Goal: Task Accomplishment & Management: Manage account settings

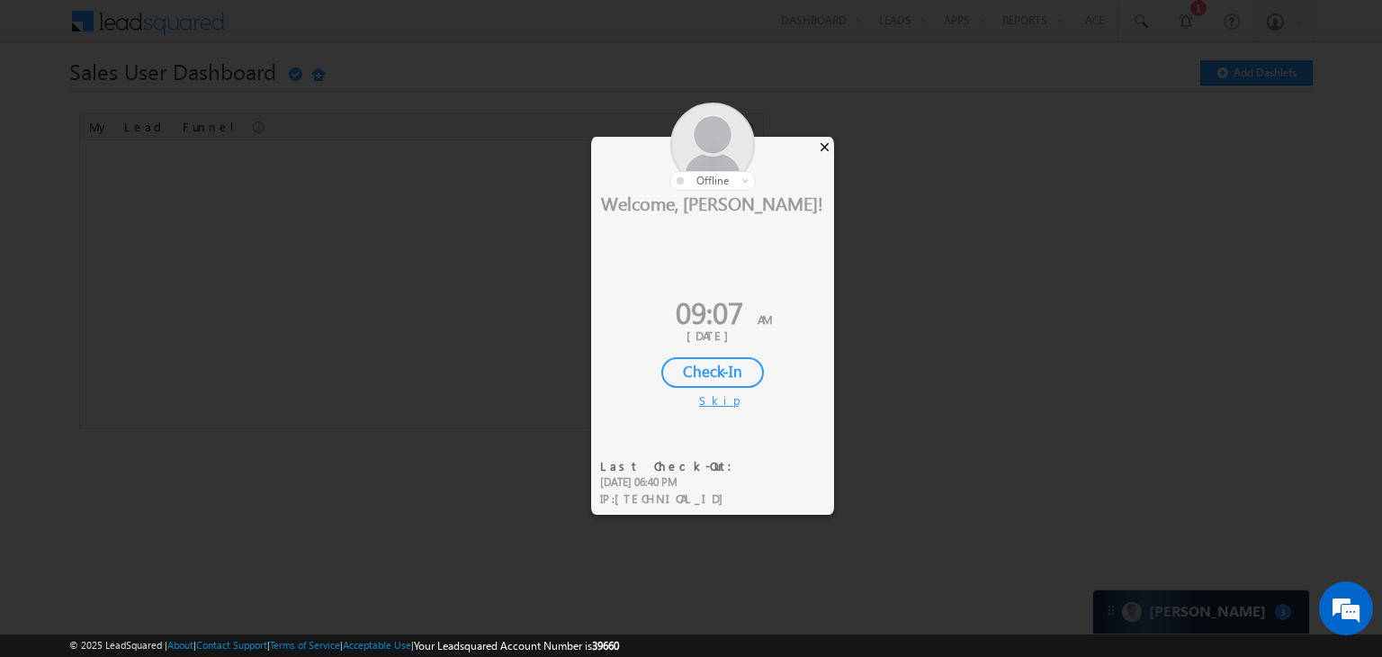
click at [828, 147] on div "×" at bounding box center [824, 147] width 19 height 20
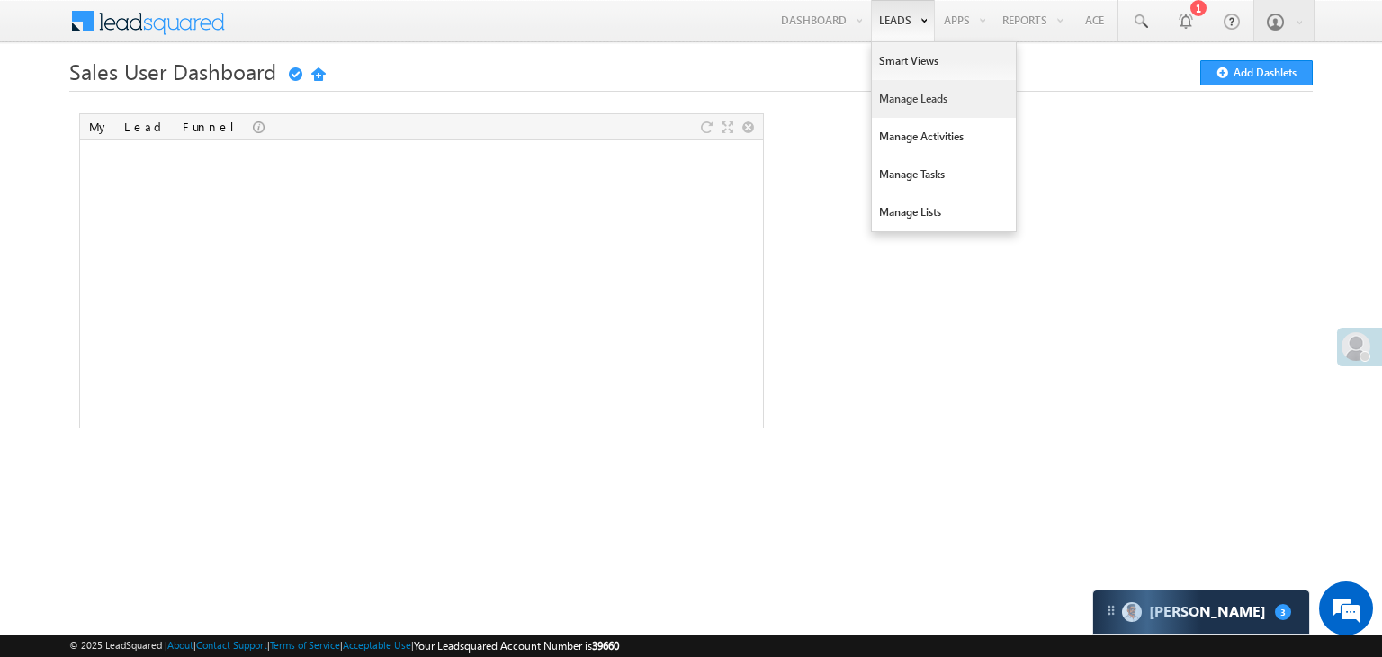
click at [892, 97] on link "Manage Leads" at bounding box center [944, 99] width 144 height 38
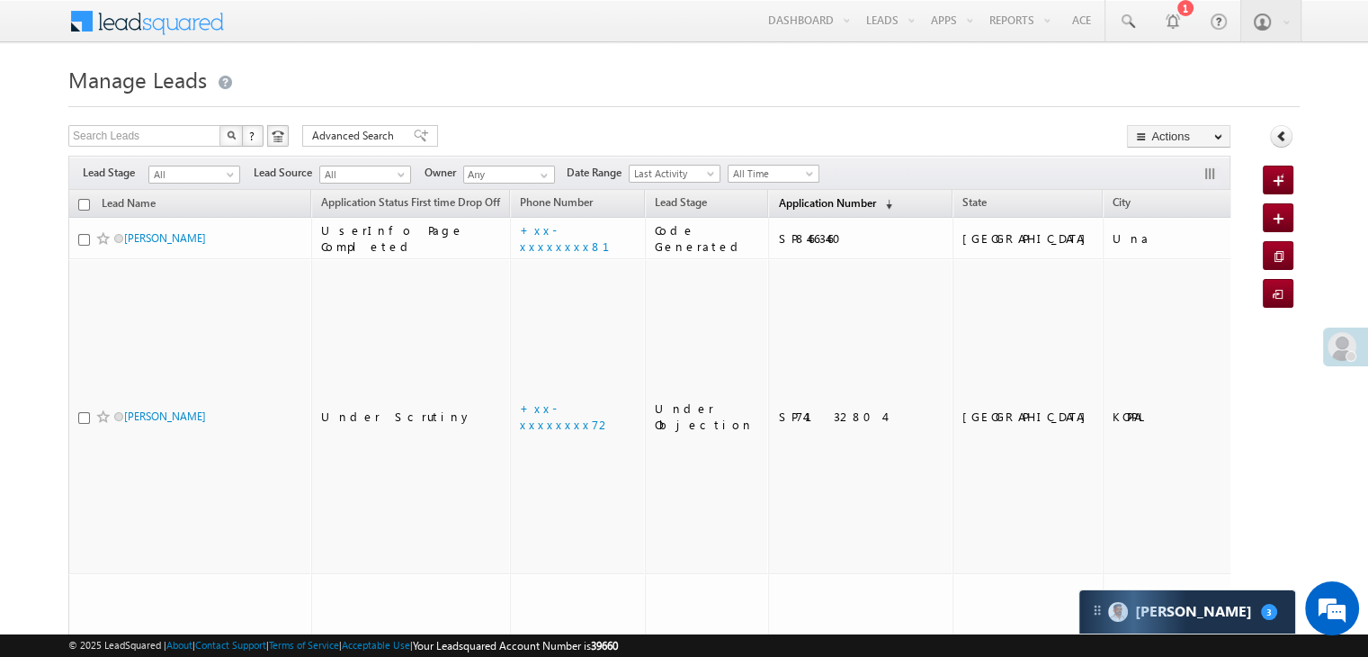
click at [785, 202] on span "Application Number" at bounding box center [826, 202] width 97 height 13
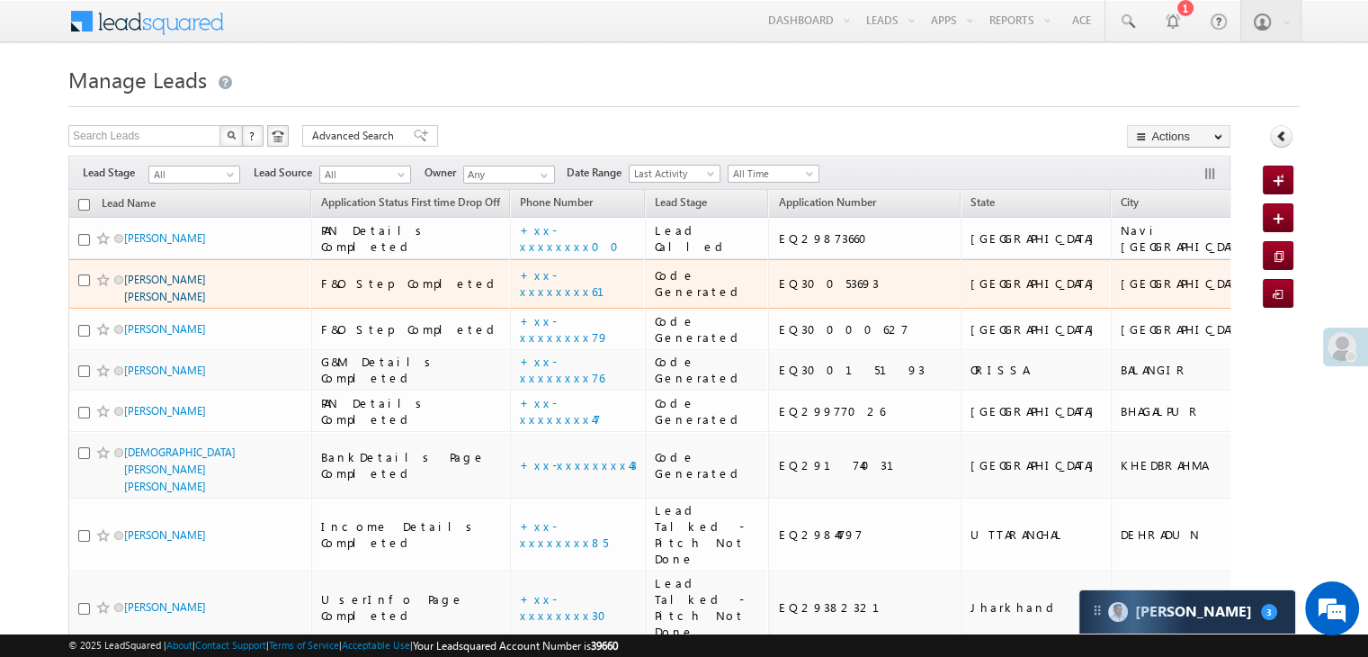
click at [167, 303] on link "Gohel sangitaben mehulbhai" at bounding box center [165, 288] width 82 height 31
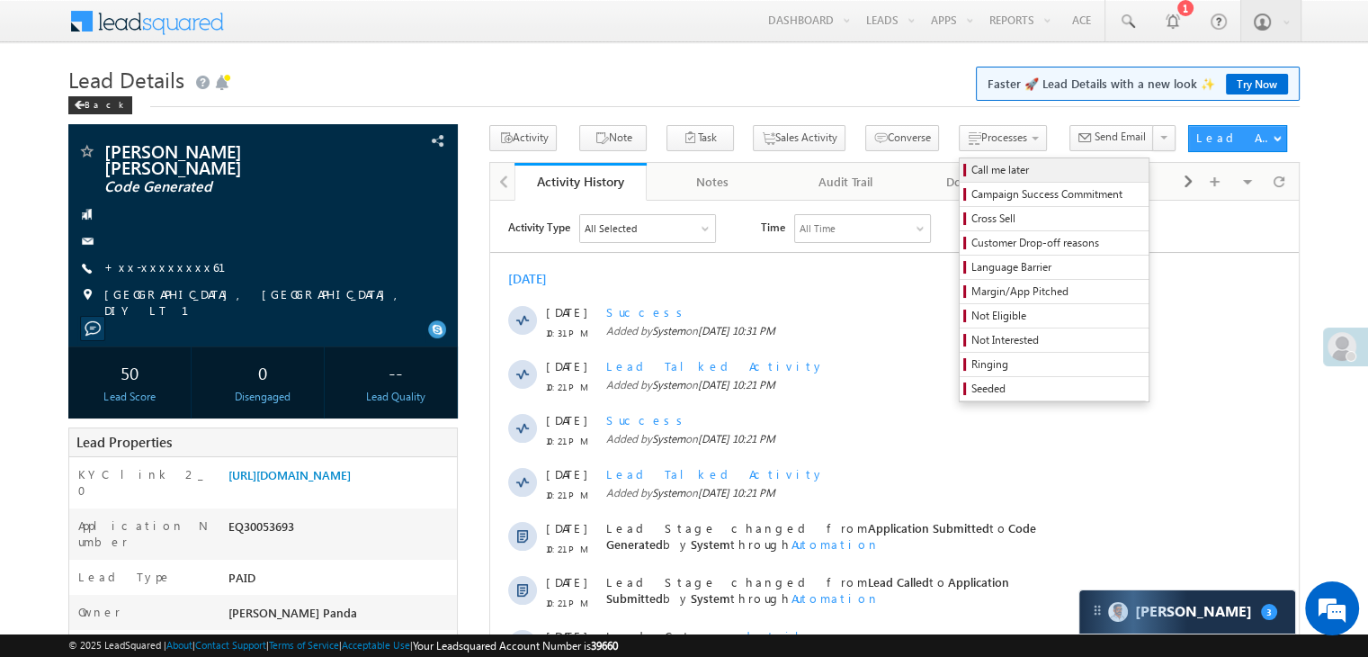
click at [972, 166] on span "Call me later" at bounding box center [1057, 170] width 171 height 16
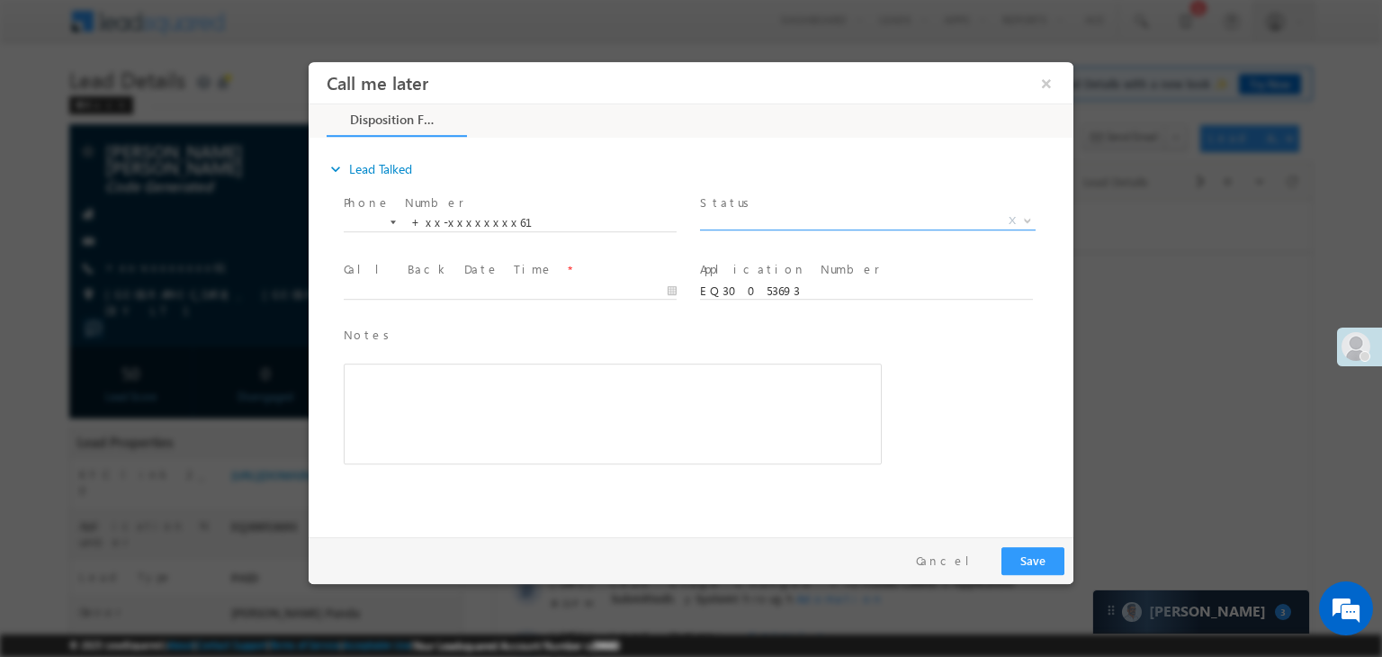
click at [881, 219] on span "X" at bounding box center [868, 221] width 336 height 18
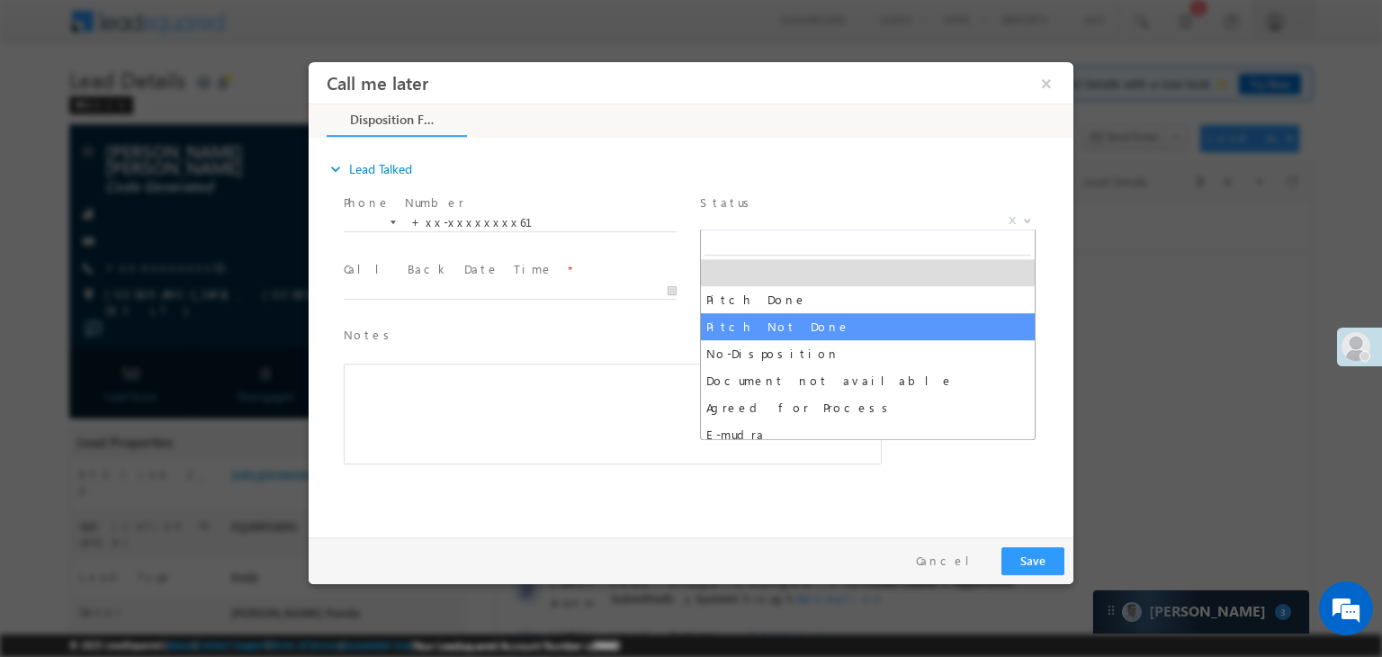
select select "Pitch Not Done"
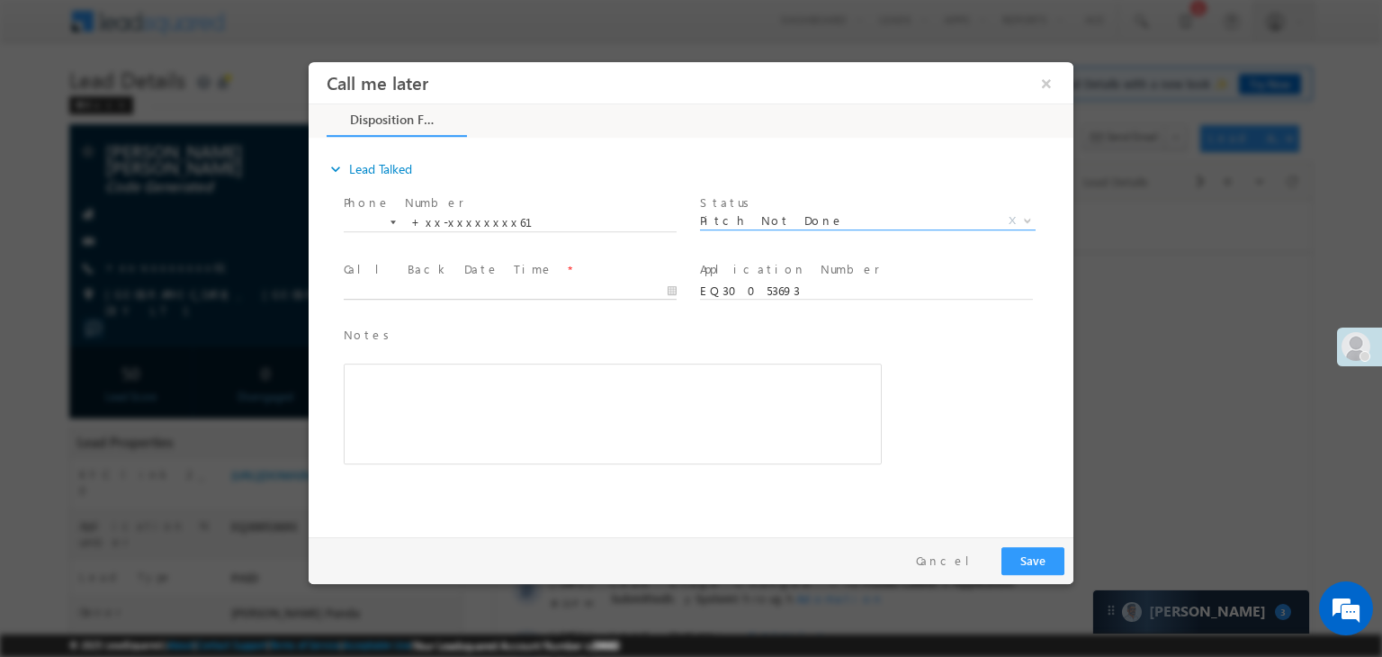
type input "10/06/25 9:07 AM"
click at [534, 294] on input "10/06/25 9:07 AM" at bounding box center [510, 291] width 333 height 18
drag, startPoint x: 534, startPoint y: 294, endPoint x: 932, endPoint y: 363, distance: 403.6
click at [920, 332] on div "Notes * Editor toolbars Basic Styles Bold Italic Underline Paragraph Insert/Rem…" at bounding box center [706, 404] width 733 height 165
click at [1018, 556] on button "Save" at bounding box center [1032, 561] width 63 height 28
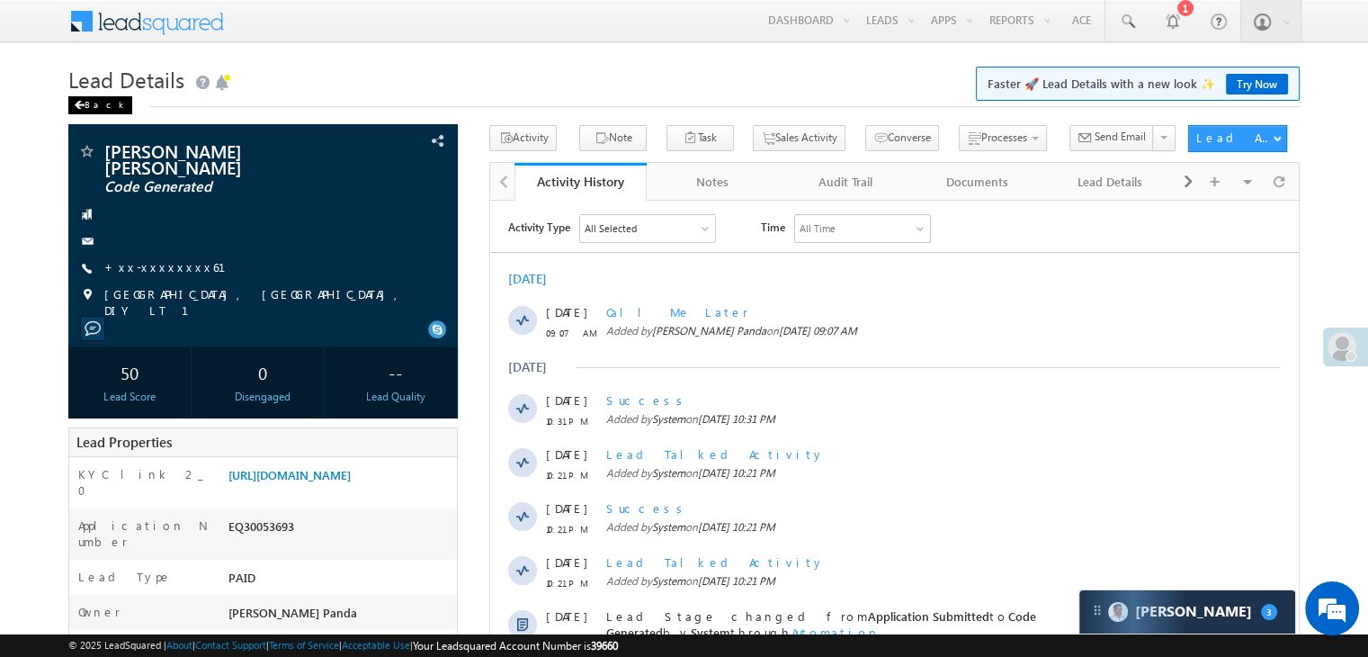
click at [76, 106] on span at bounding box center [79, 105] width 11 height 9
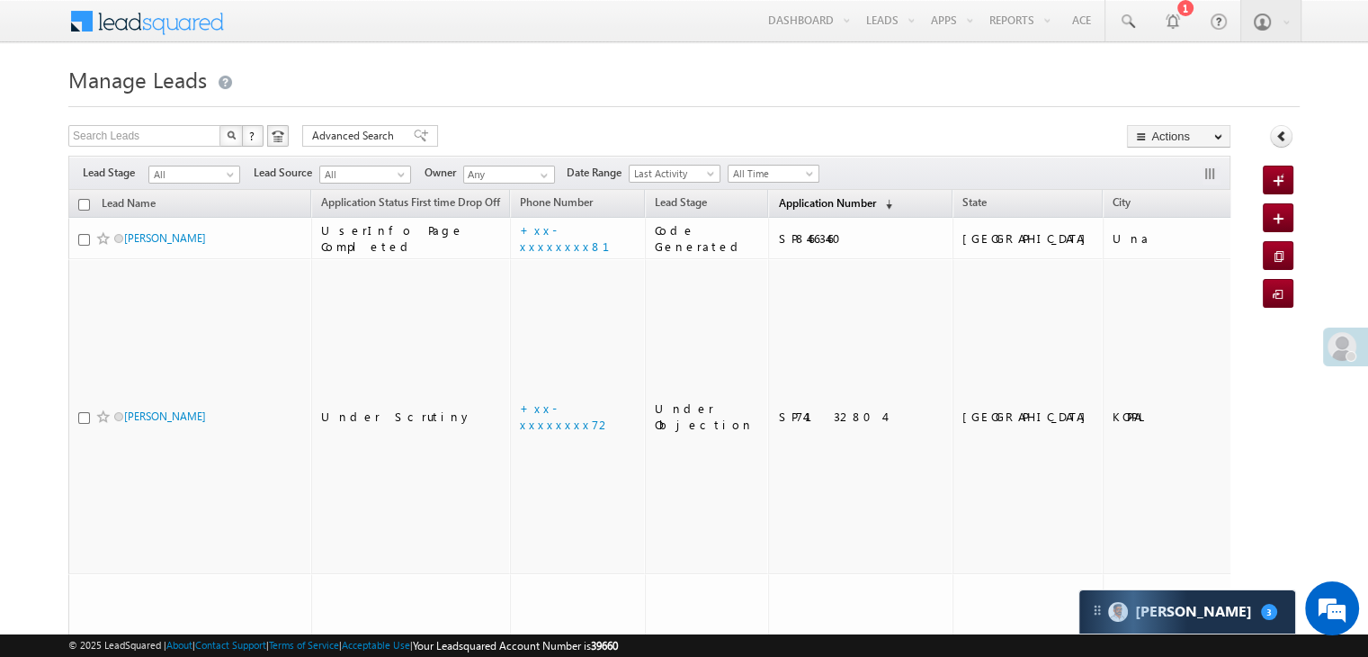
click at [783, 202] on span "Application Number" at bounding box center [826, 202] width 97 height 13
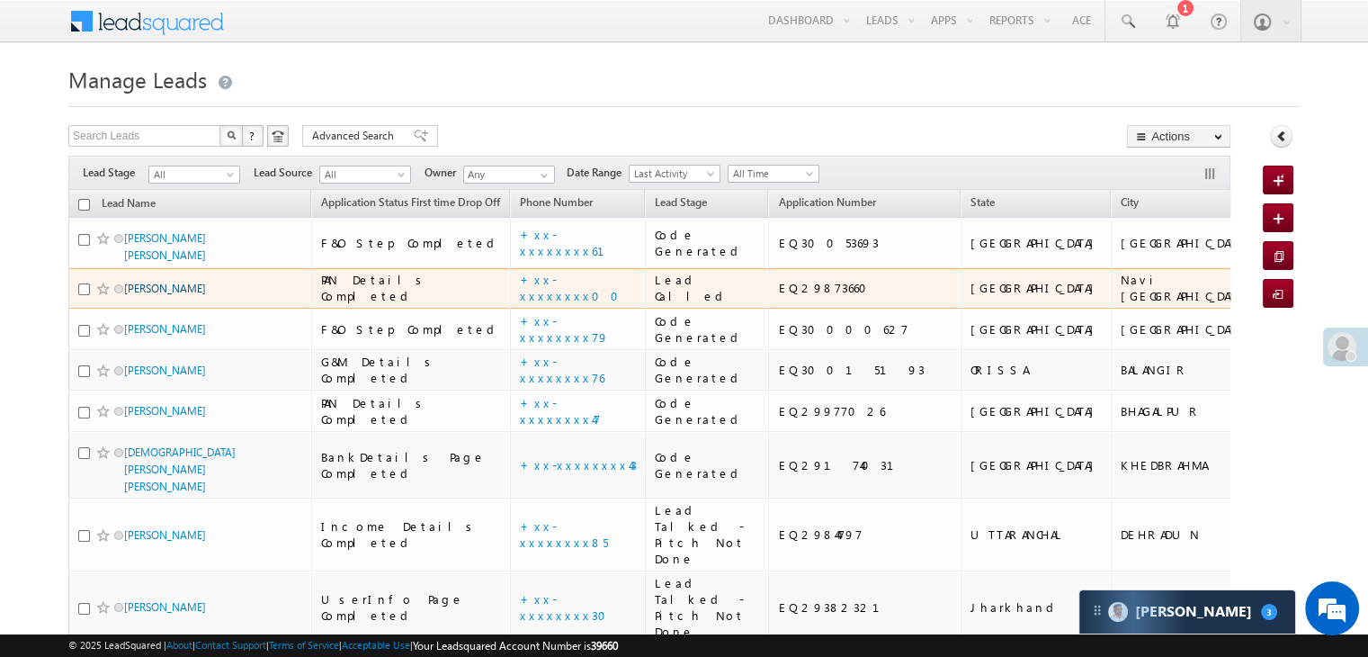
click at [133, 295] on link "[PERSON_NAME]" at bounding box center [165, 288] width 82 height 13
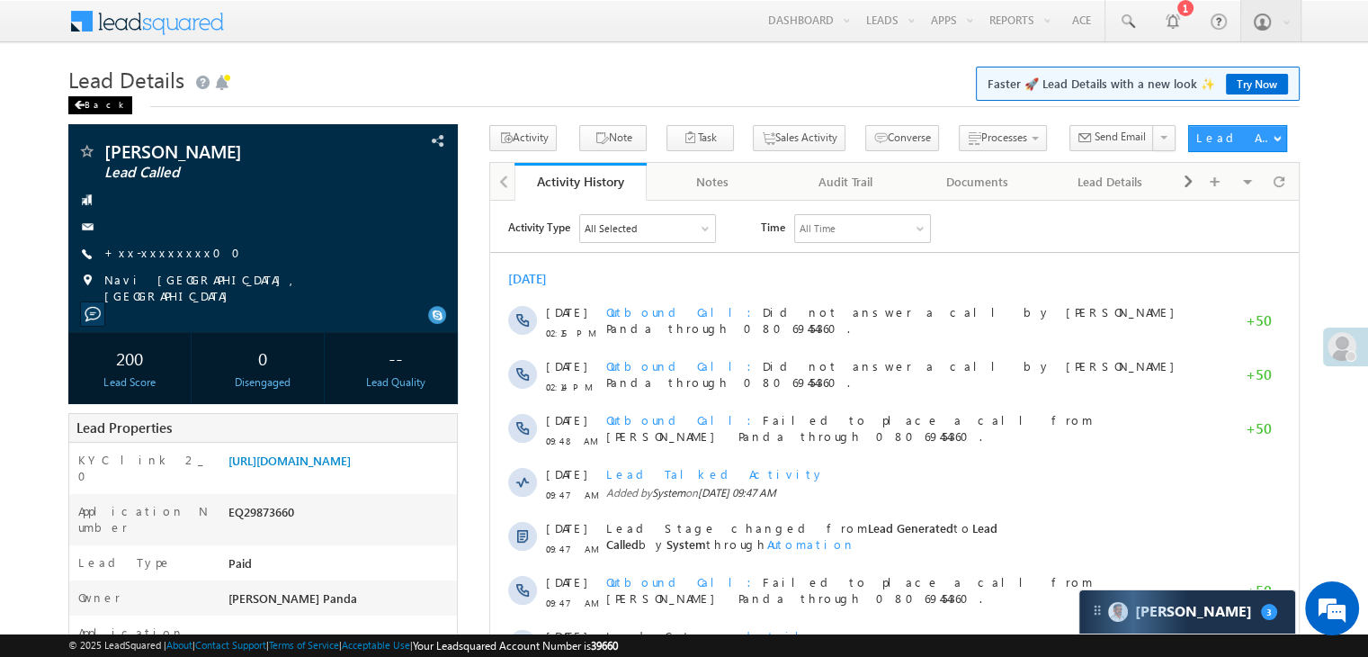
click at [98, 104] on div "Back" at bounding box center [100, 105] width 64 height 18
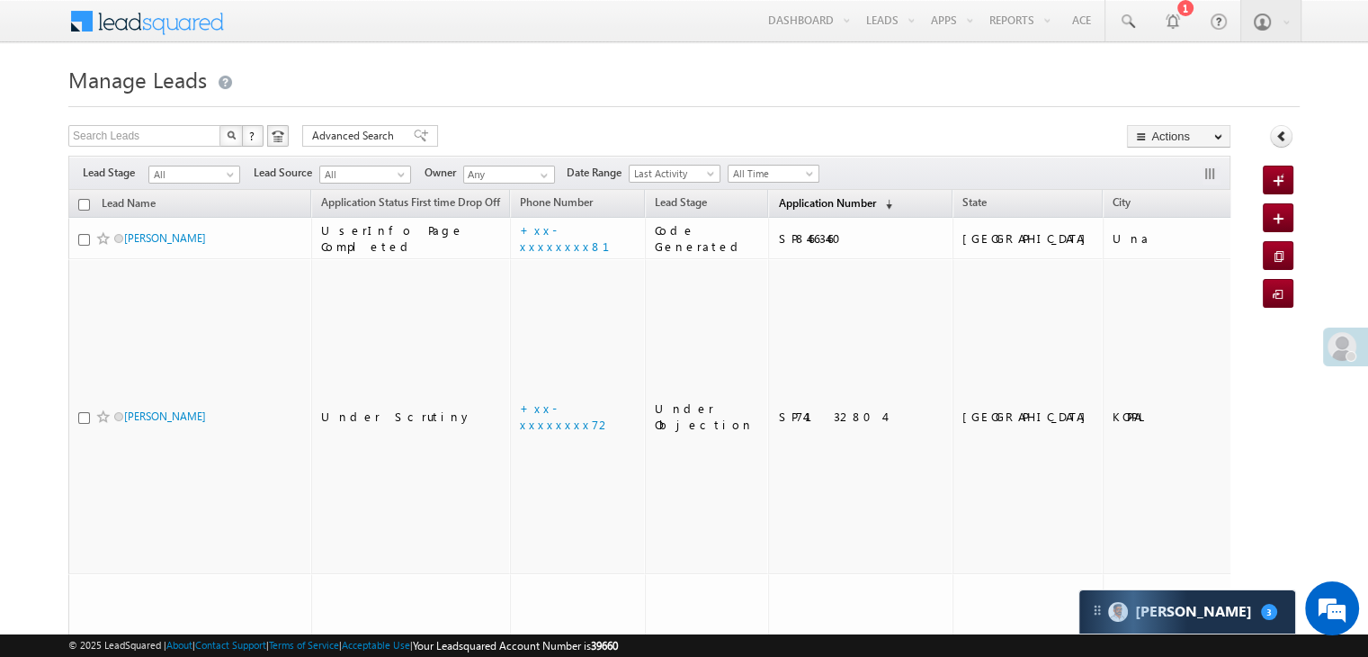
click at [778, 203] on span "Application Number" at bounding box center [826, 202] width 97 height 13
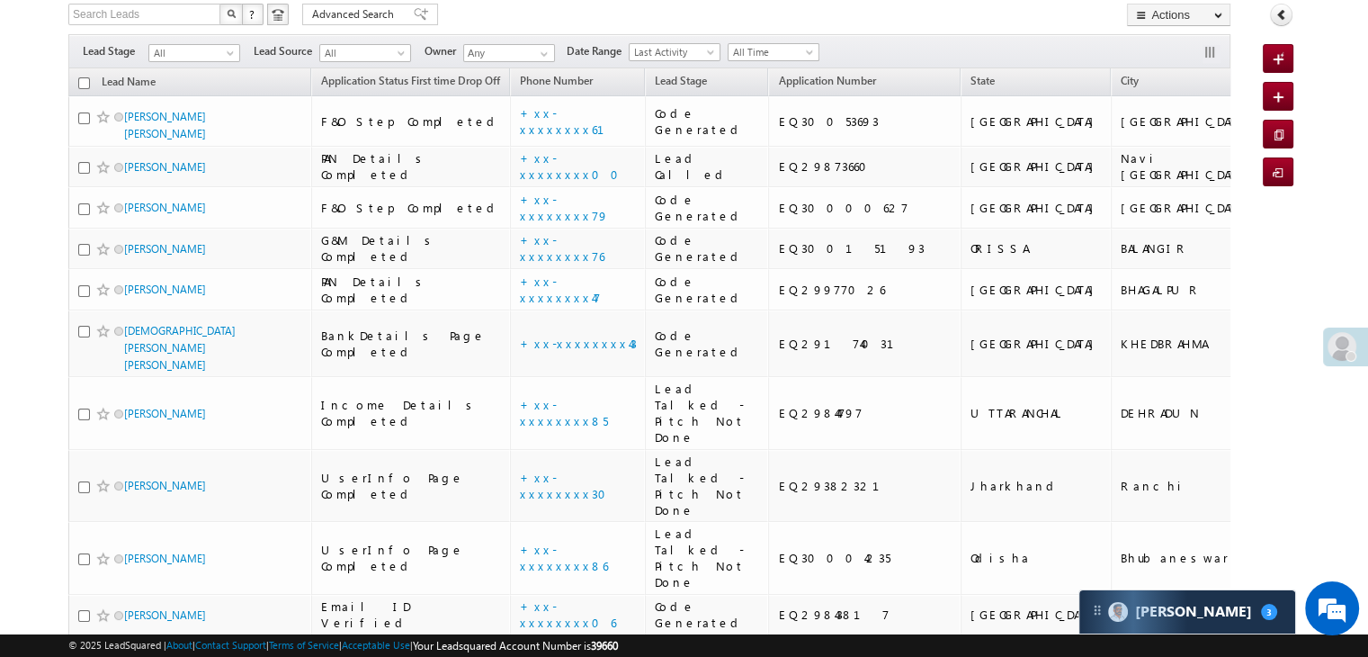
scroll to position [90, 0]
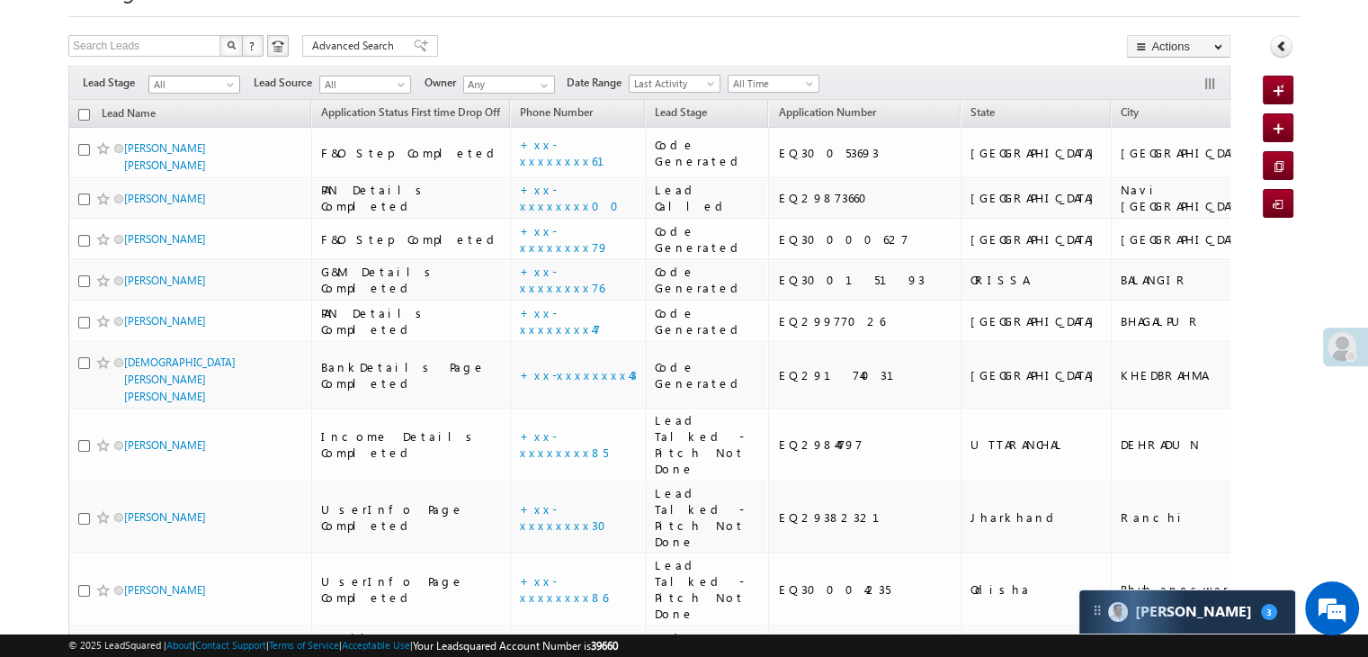
click at [229, 85] on span at bounding box center [232, 88] width 14 height 14
click at [200, 125] on link "Lead Generated" at bounding box center [194, 122] width 91 height 16
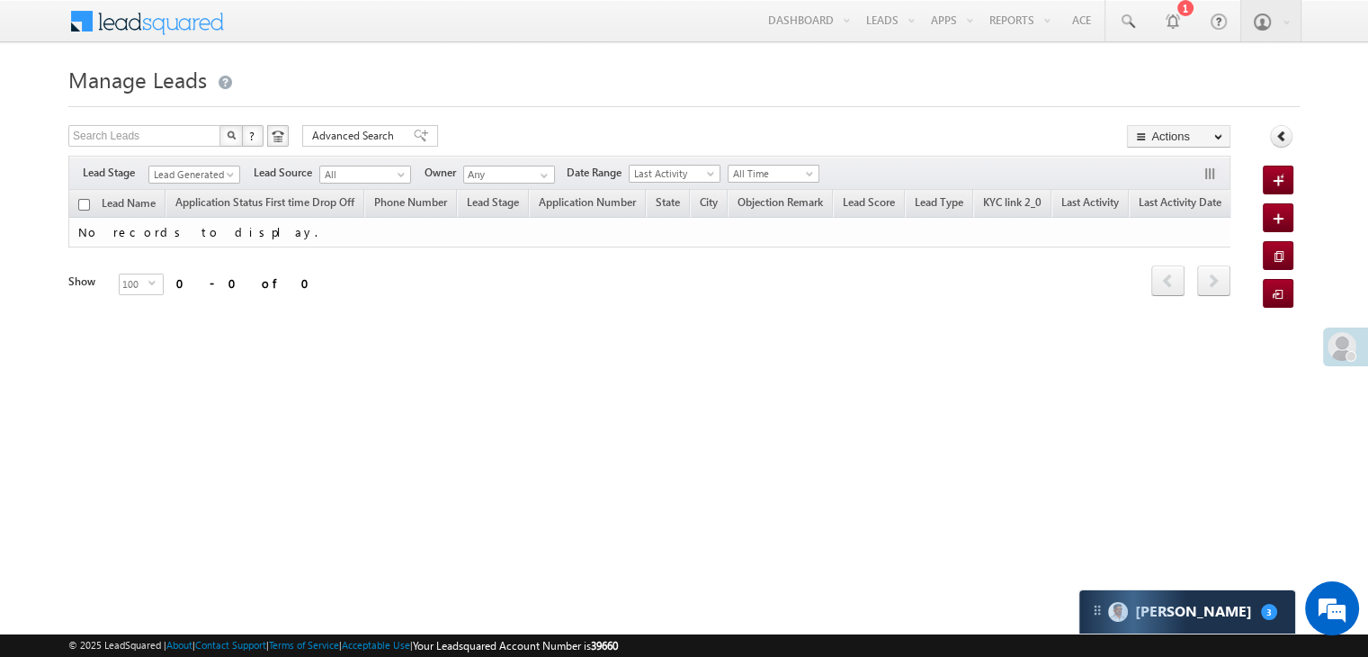
scroll to position [0, 0]
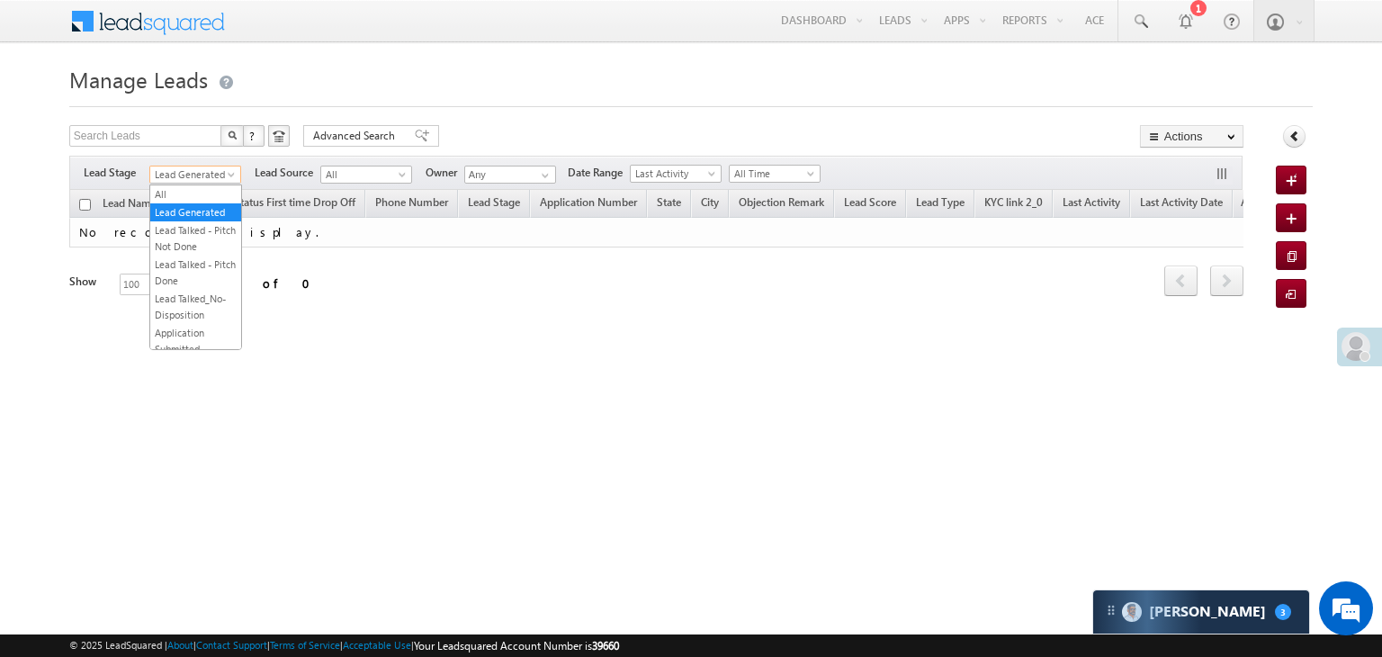
click at [232, 174] on span at bounding box center [233, 178] width 14 height 14
click at [209, 193] on link "All" at bounding box center [195, 194] width 91 height 16
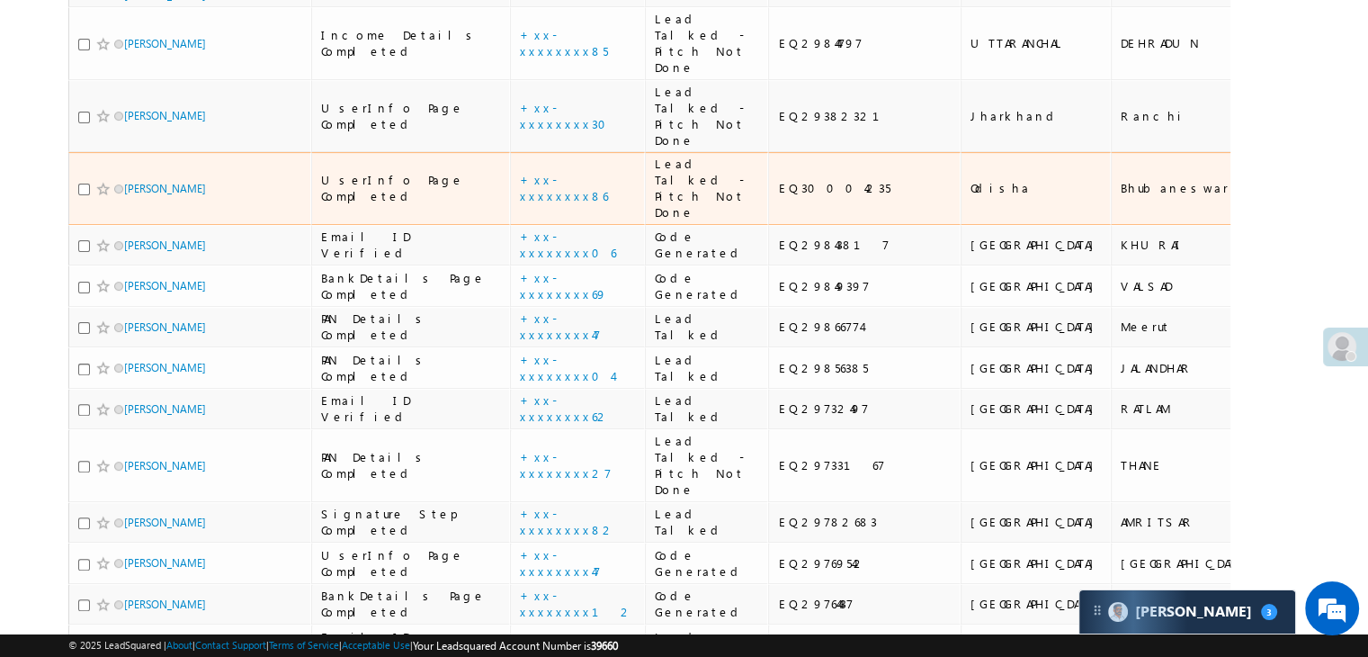
scroll to position [270, 0]
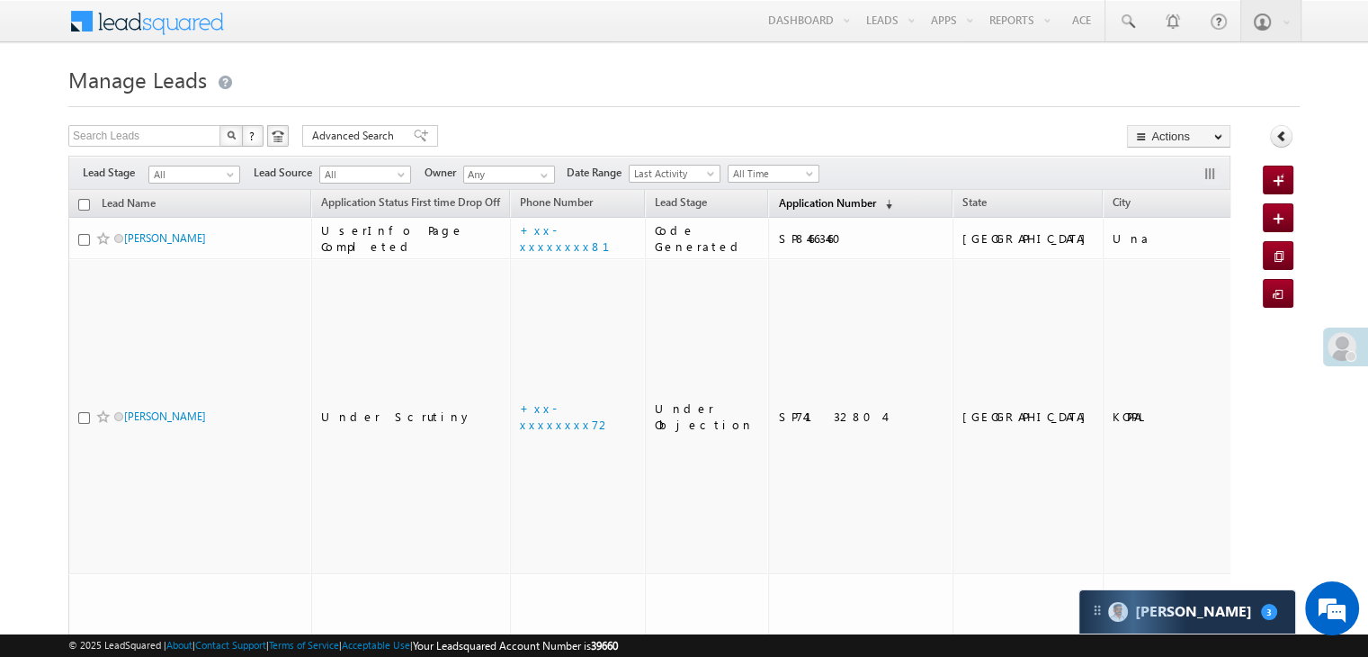
click at [794, 210] on span "Application Number" at bounding box center [826, 202] width 97 height 13
click at [786, 202] on span "Application Number" at bounding box center [826, 202] width 97 height 13
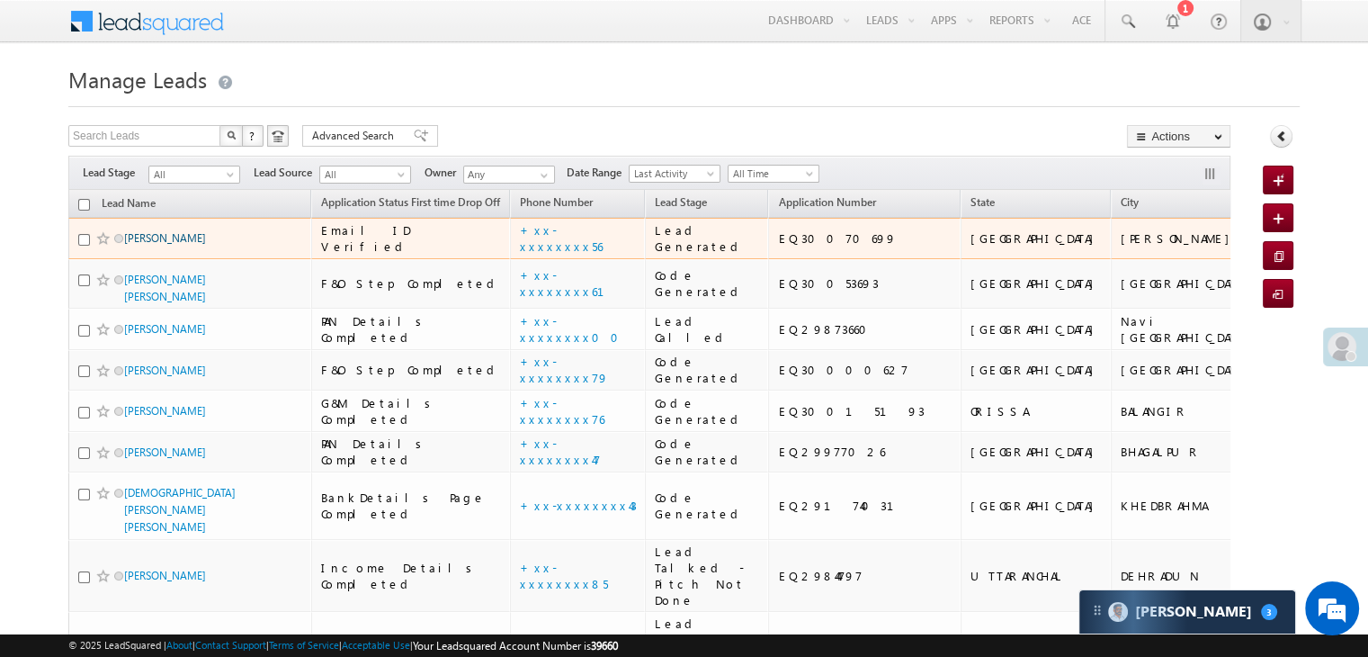
click at [138, 245] on link "Ratnesh Kumar" at bounding box center [165, 237] width 82 height 13
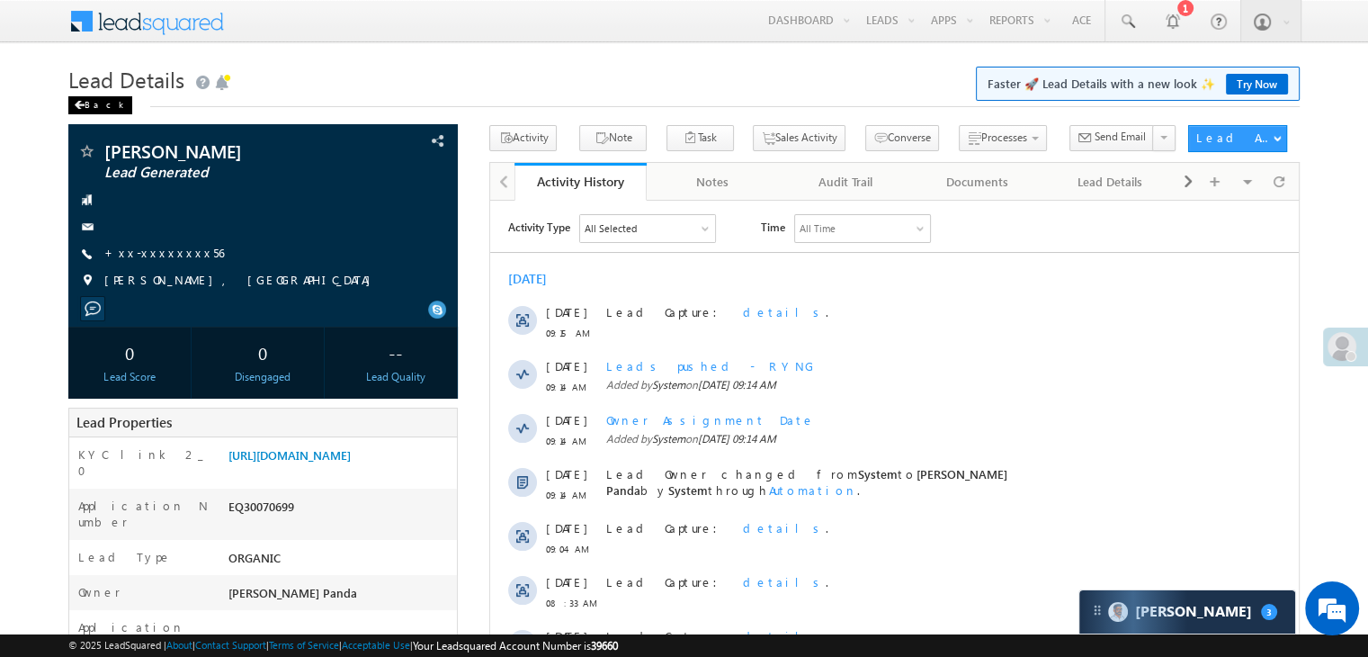
click at [79, 105] on span at bounding box center [79, 105] width 11 height 9
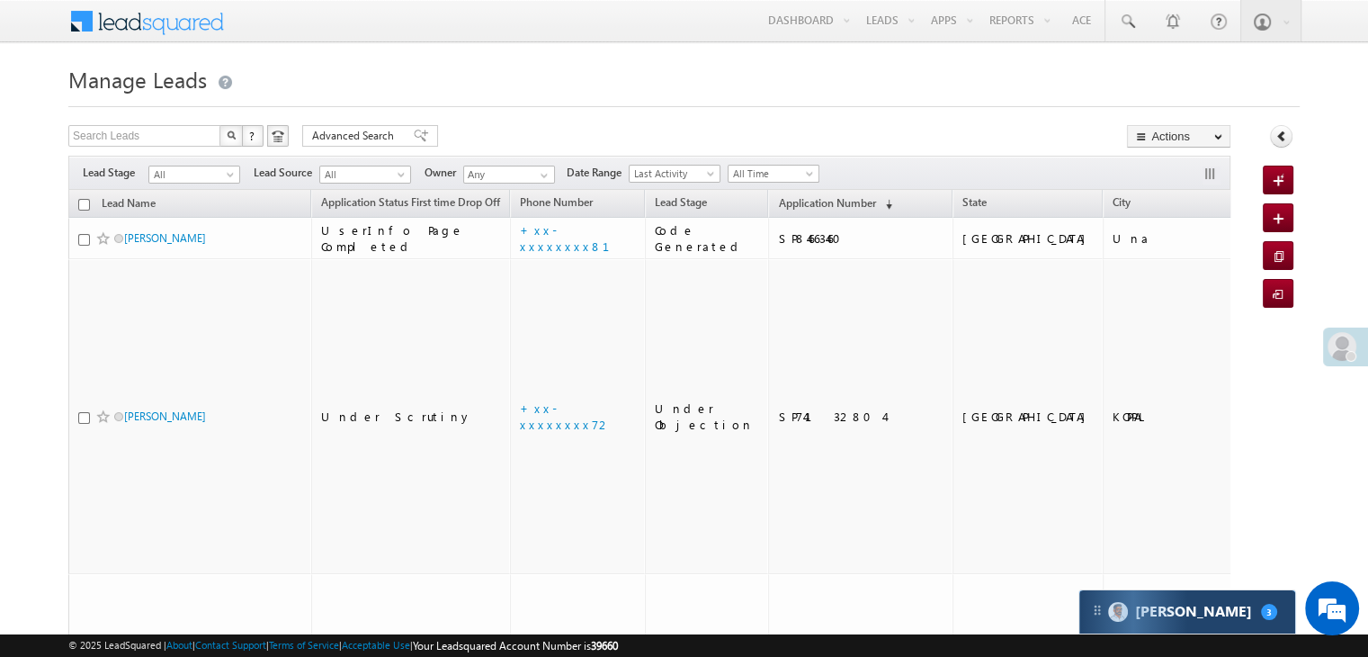
click at [1236, 623] on div "[PERSON_NAME] 3" at bounding box center [1188, 611] width 216 height 43
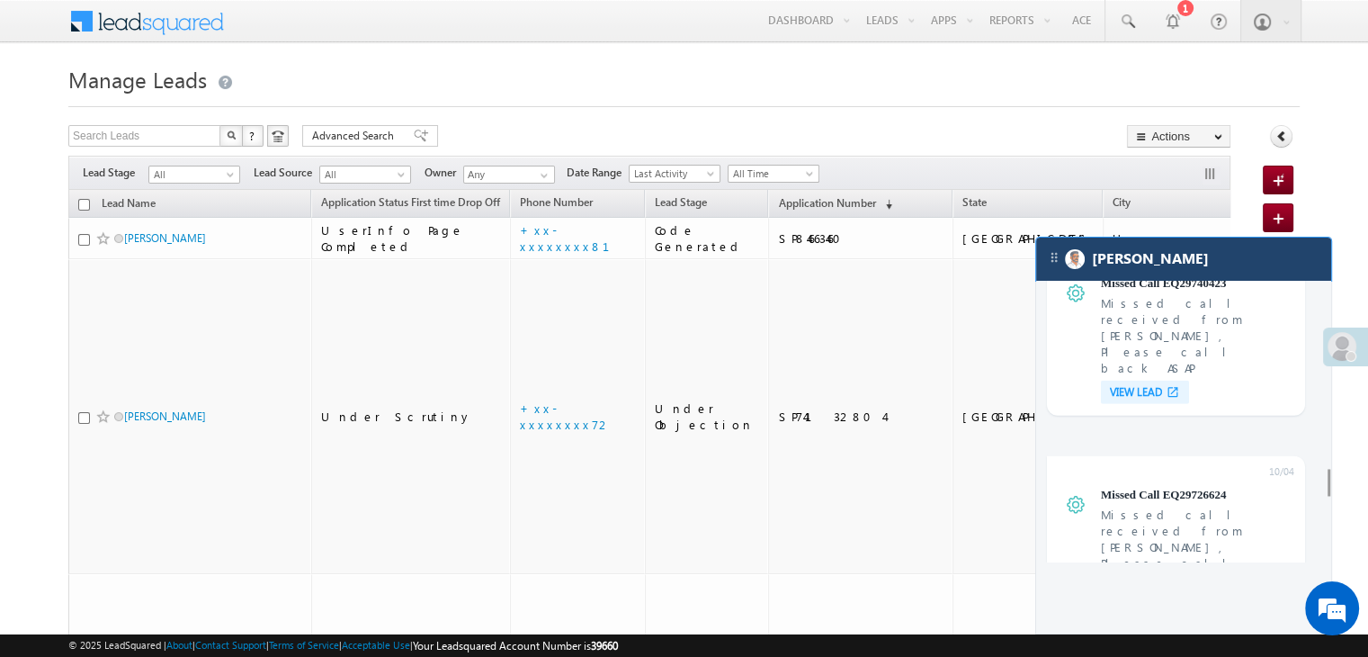
click at [1233, 267] on div "[PERSON_NAME]" at bounding box center [1183, 259] width 295 height 43
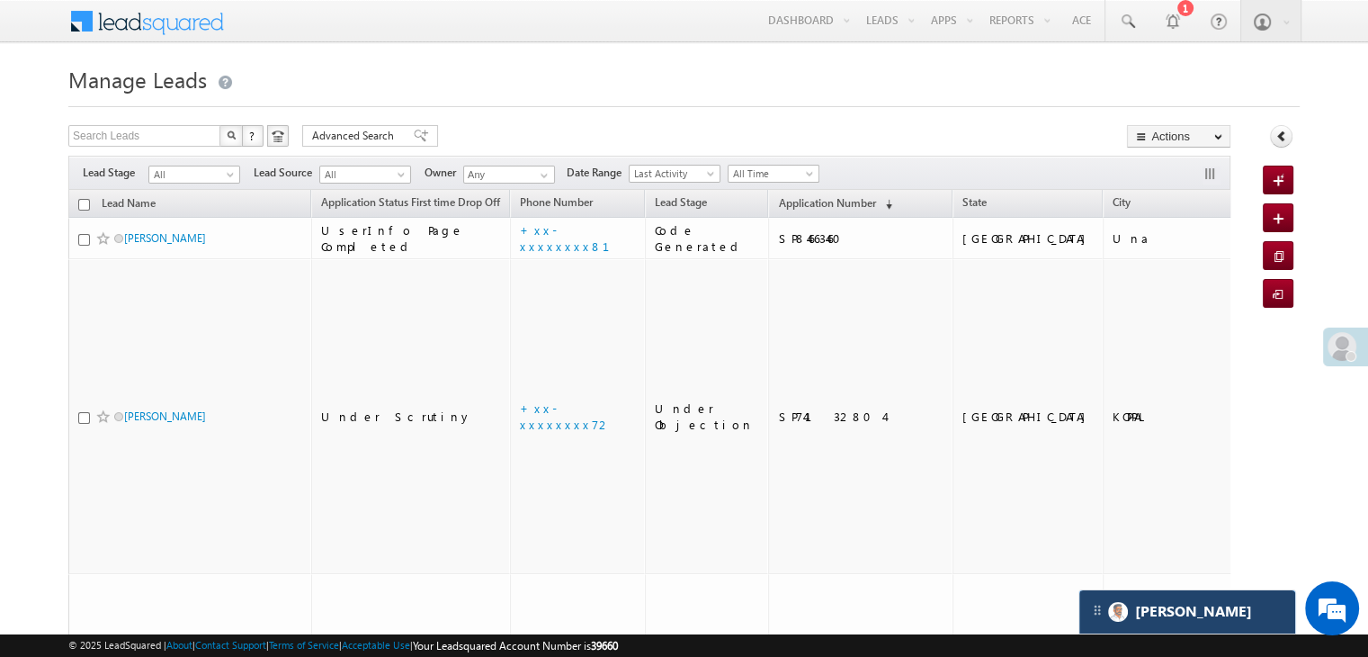
scroll to position [7204, 0]
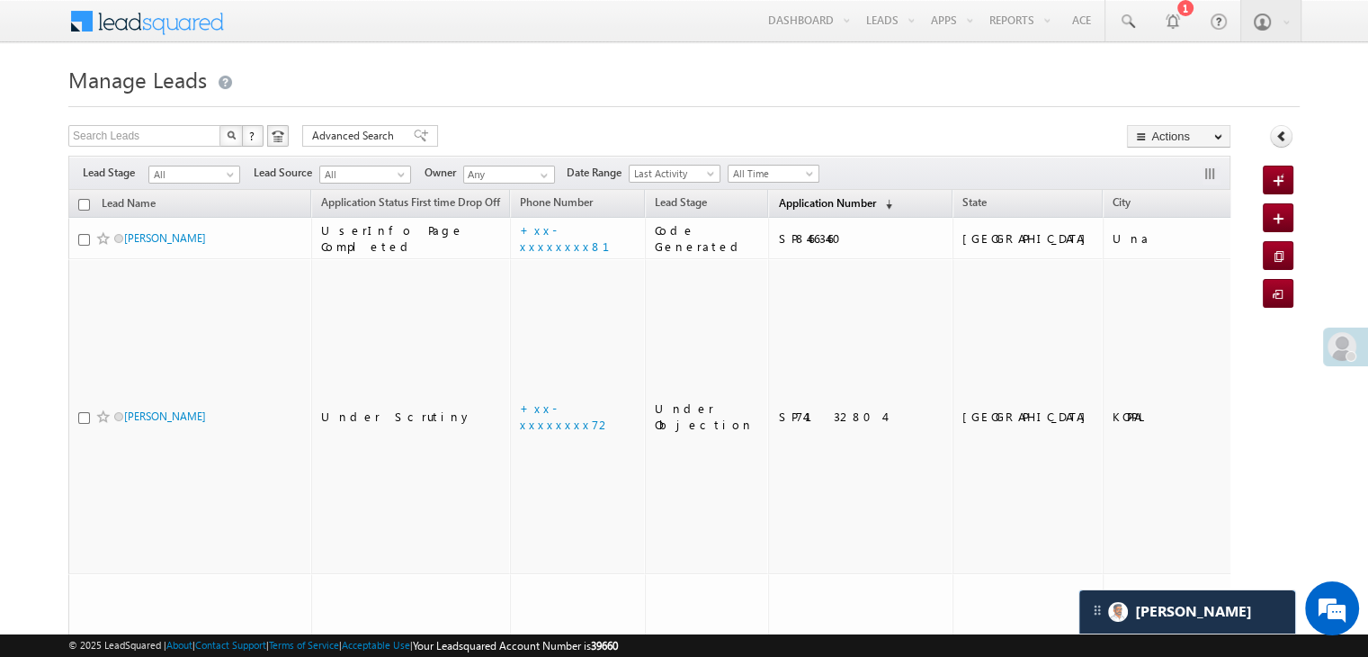
click at [789, 196] on span "Application Number" at bounding box center [826, 202] width 97 height 13
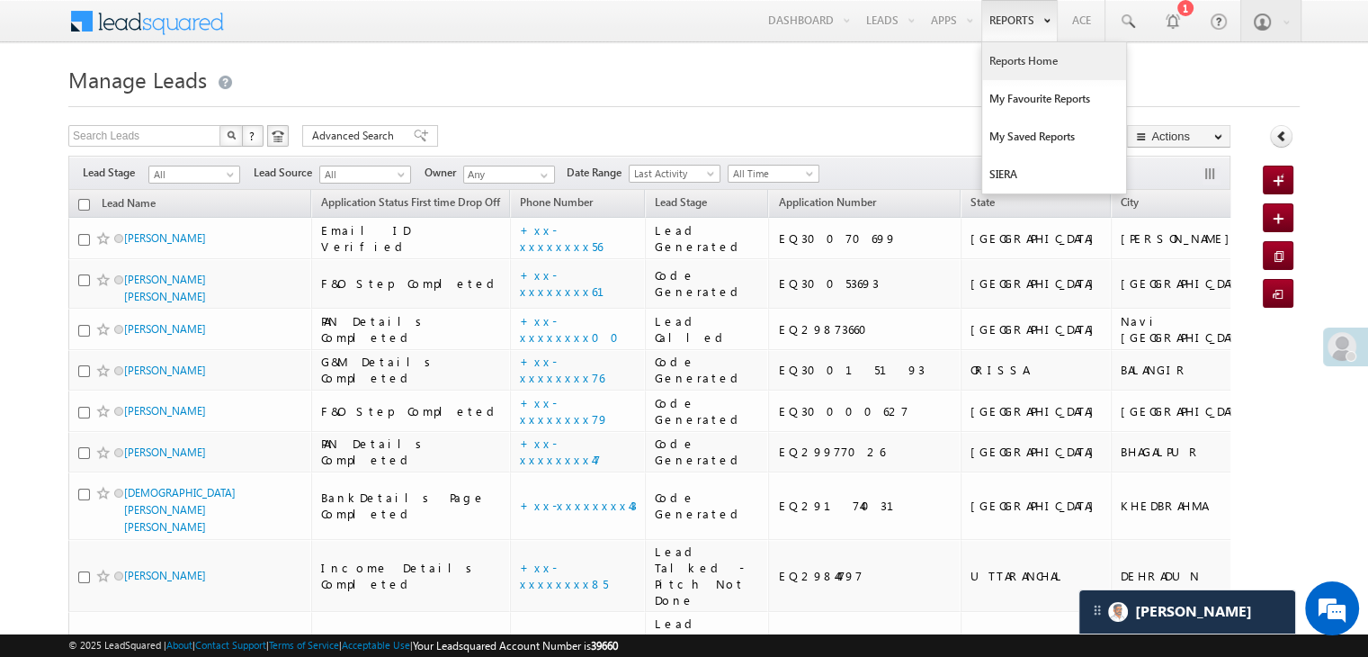
click at [1017, 57] on link "Reports Home" at bounding box center [1054, 61] width 144 height 38
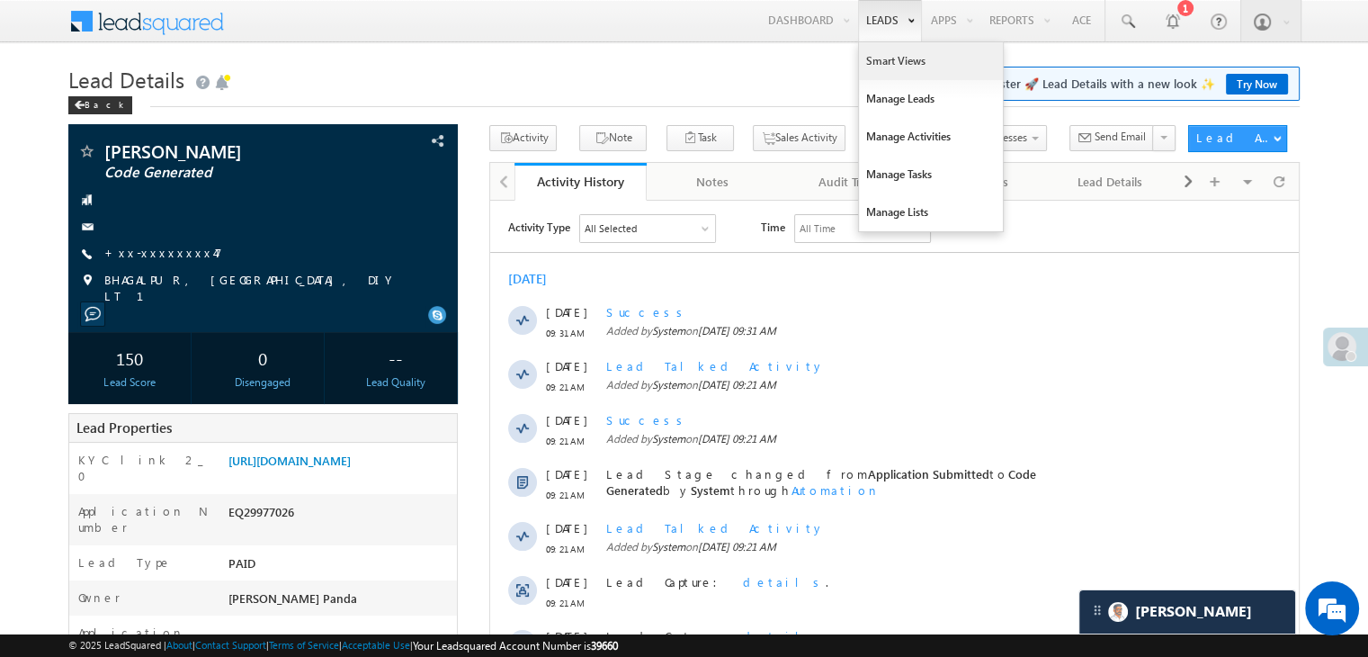
click at [885, 58] on link "Smart Views" at bounding box center [931, 61] width 144 height 38
click at [900, 93] on link "Manage Leads" at bounding box center [931, 99] width 144 height 38
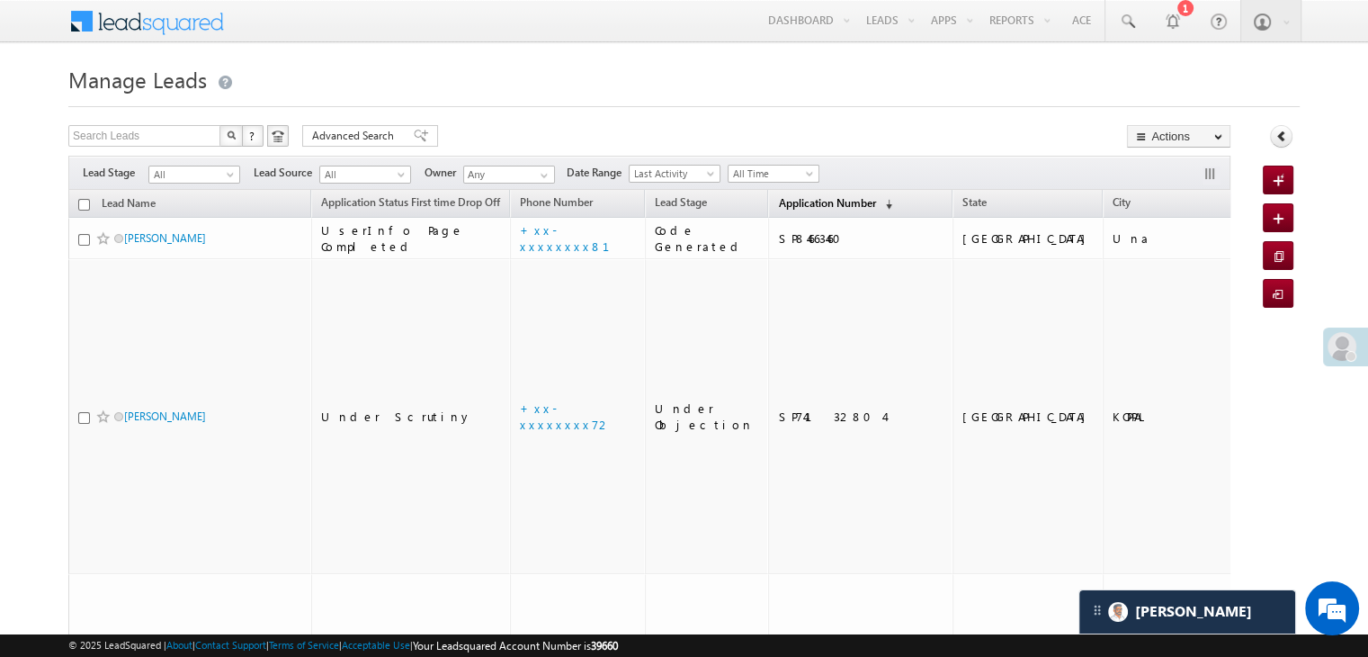
click at [778, 202] on span "Application Number" at bounding box center [826, 202] width 97 height 13
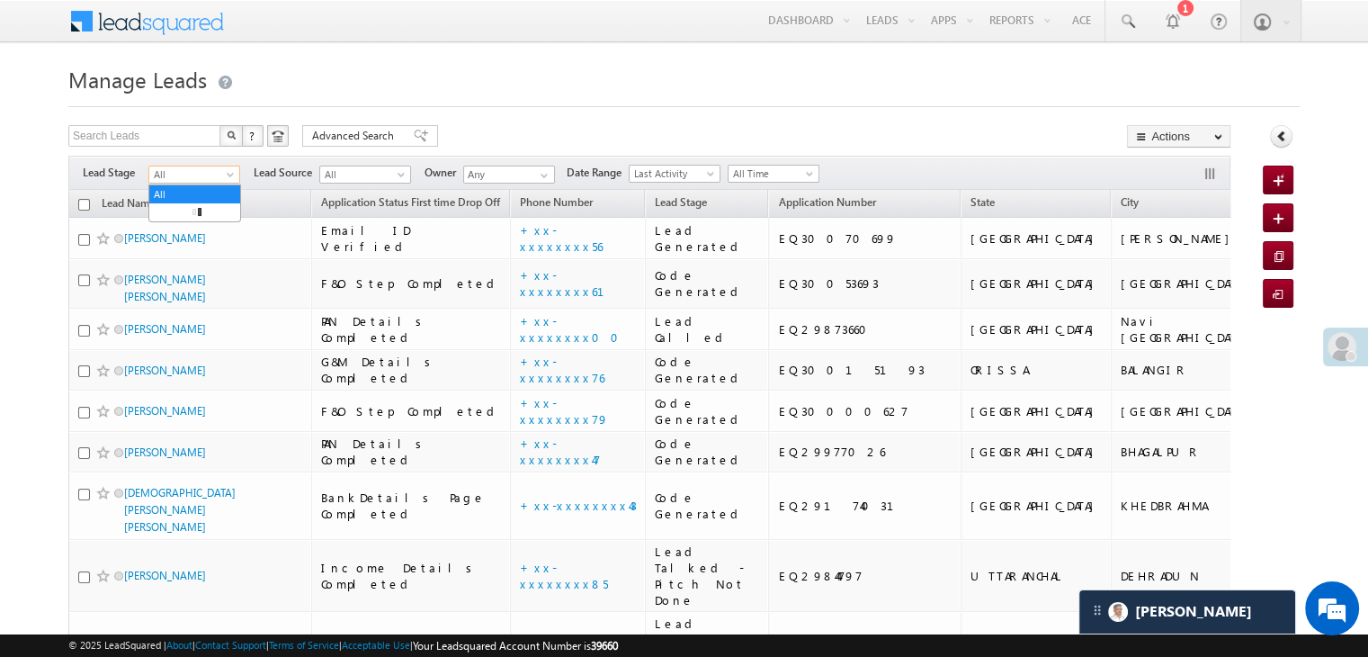
click at [227, 177] on span at bounding box center [232, 178] width 14 height 14
click at [212, 205] on link "Lead Generated" at bounding box center [194, 212] width 91 height 16
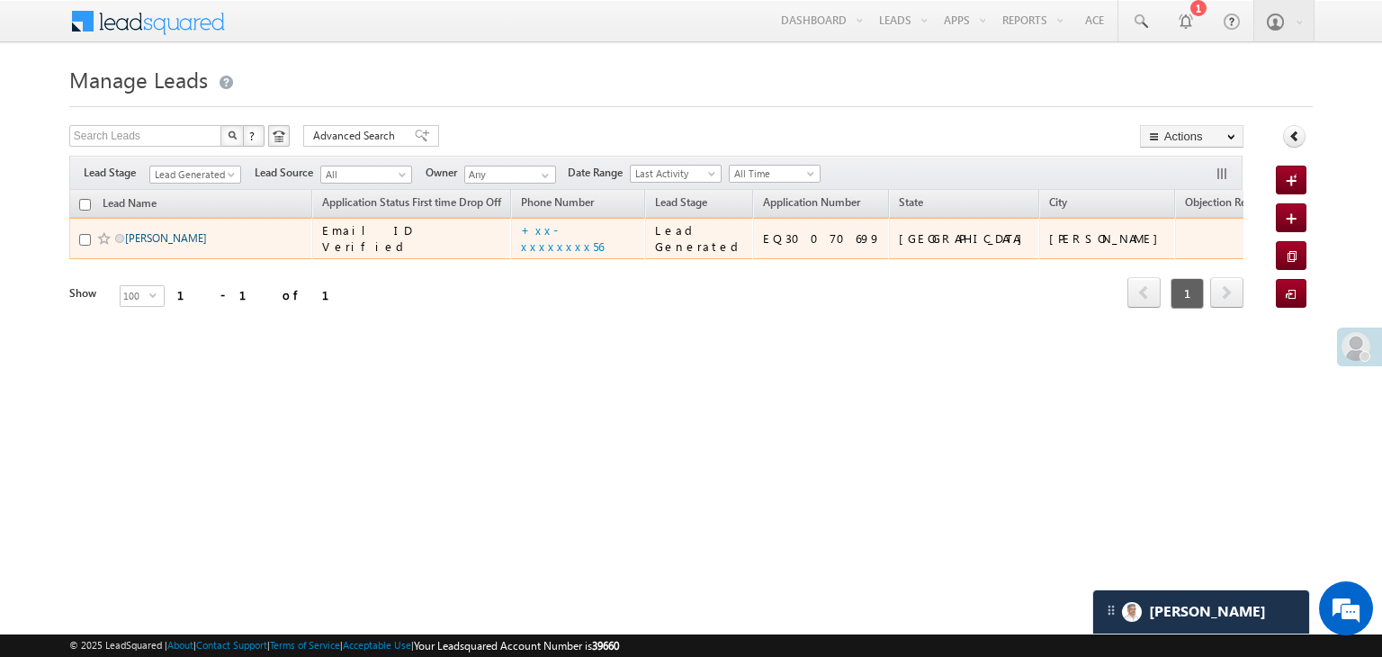
click at [155, 245] on link "[PERSON_NAME]" at bounding box center [166, 237] width 82 height 13
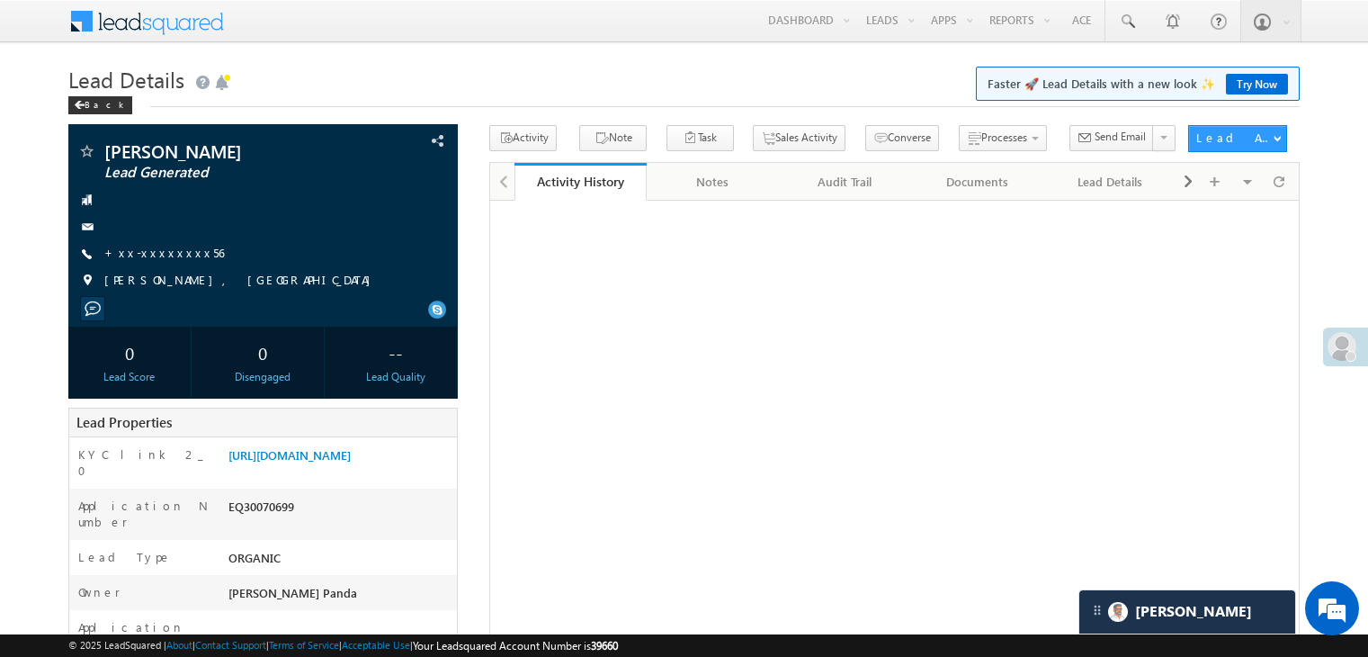
click at [164, 255] on link "+xx-xxxxxxxx56" at bounding box center [164, 252] width 120 height 15
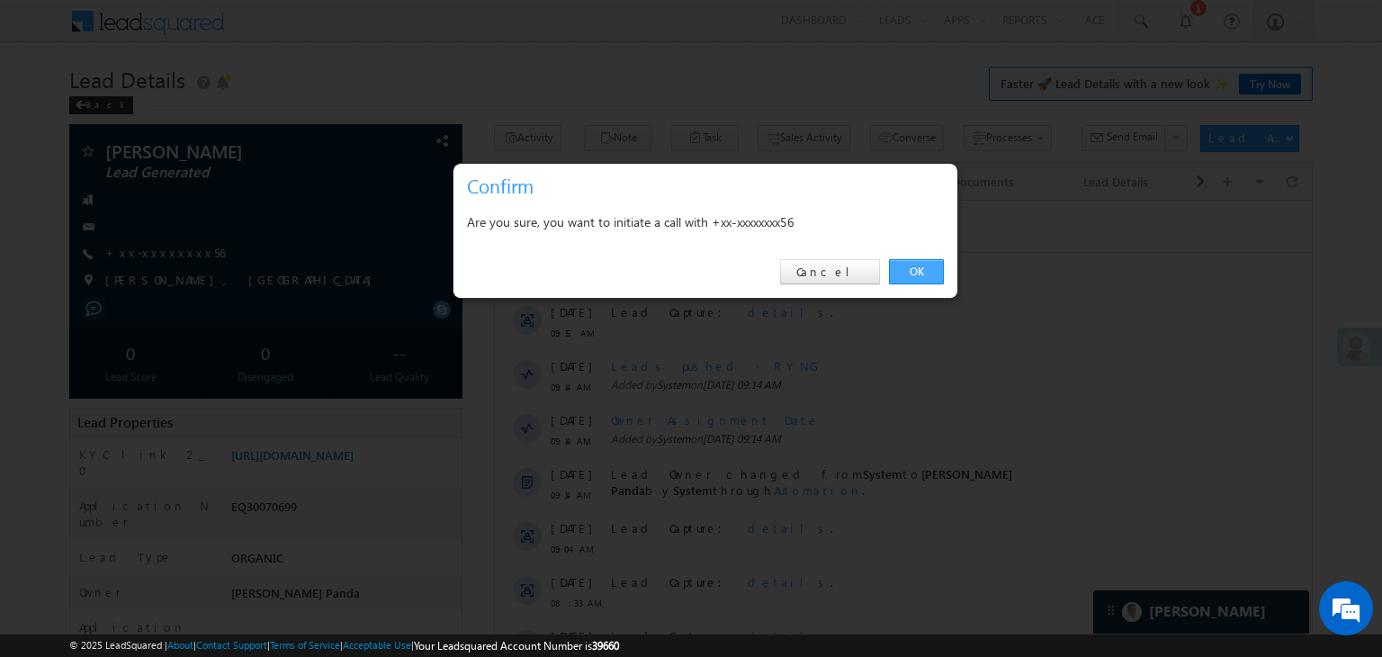
drag, startPoint x: 910, startPoint y: 274, endPoint x: 421, endPoint y: 72, distance: 529.6
click at [910, 274] on link "OK" at bounding box center [916, 271] width 55 height 25
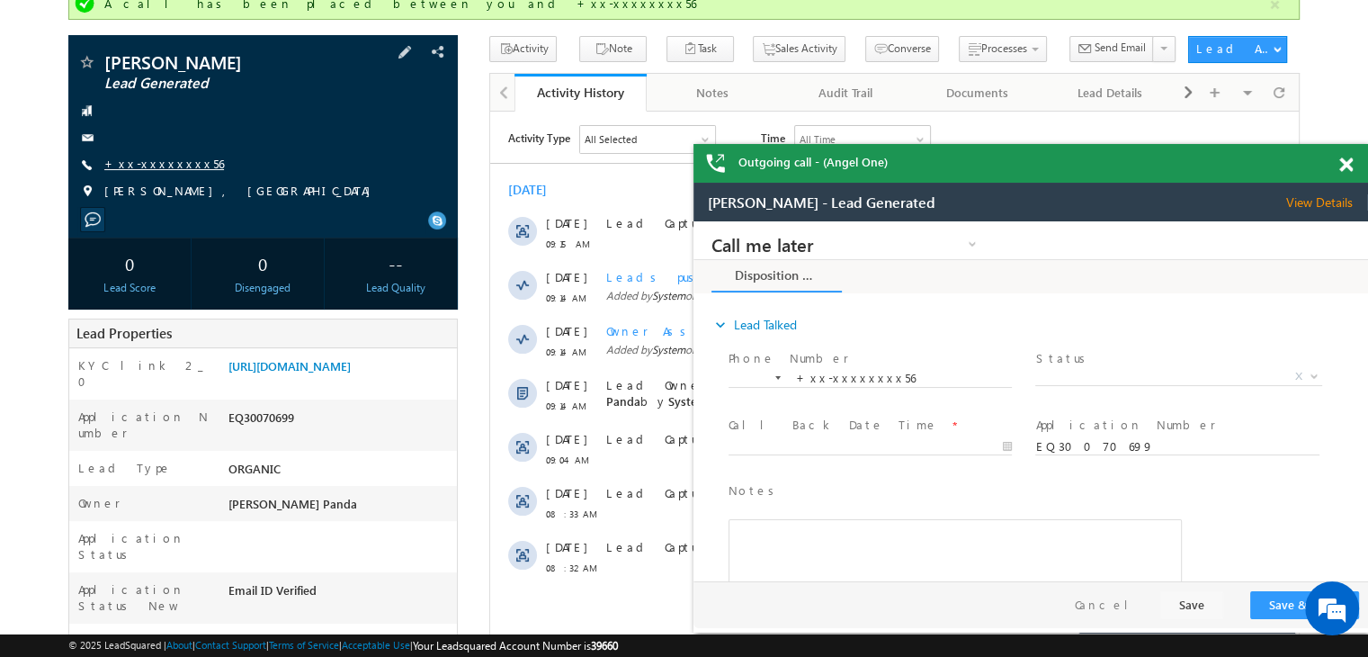
click at [151, 163] on link "+xx-xxxxxxxx56" at bounding box center [164, 163] width 120 height 15
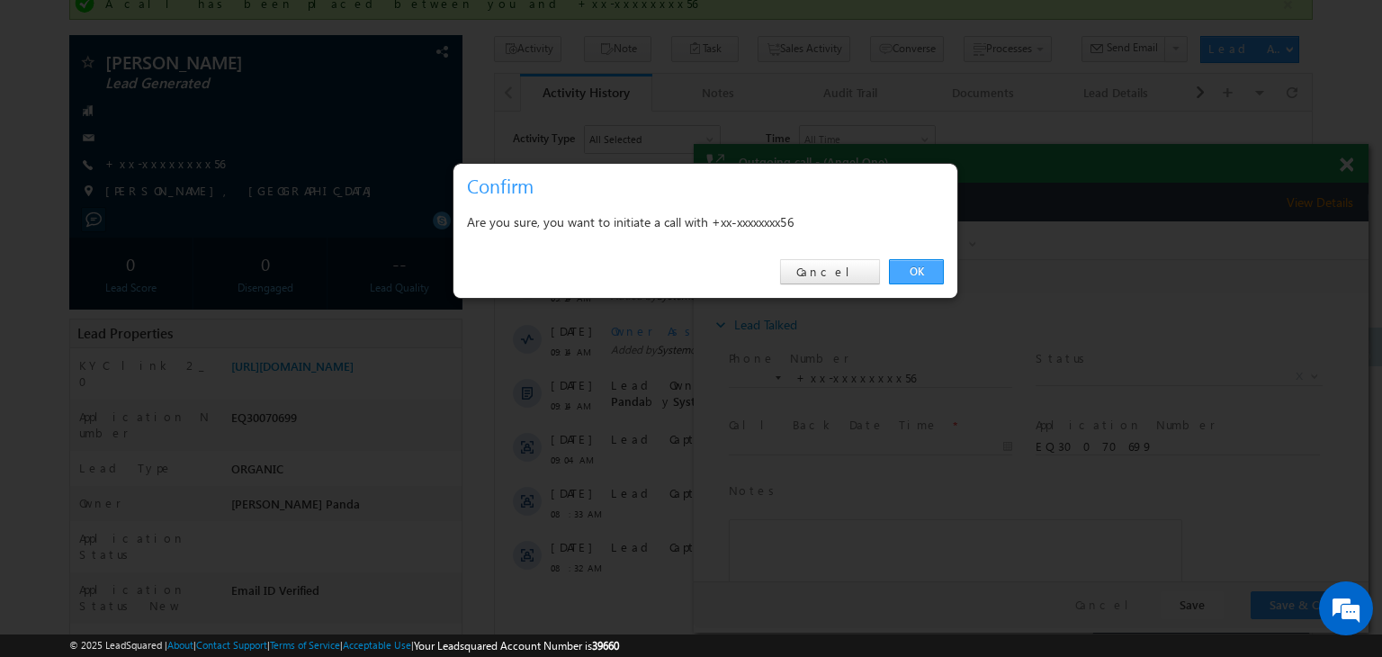
click at [923, 274] on link "OK" at bounding box center [916, 271] width 55 height 25
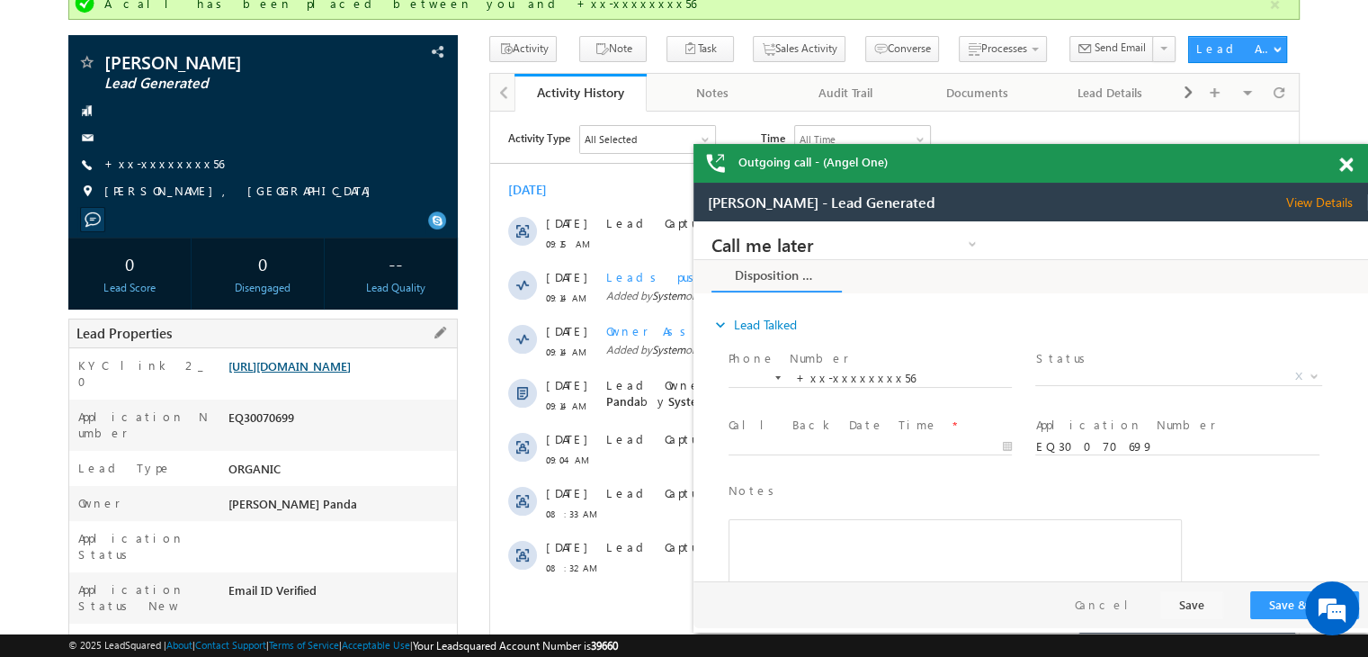
click at [342, 373] on link "[URL][DOMAIN_NAME]" at bounding box center [290, 365] width 122 height 15
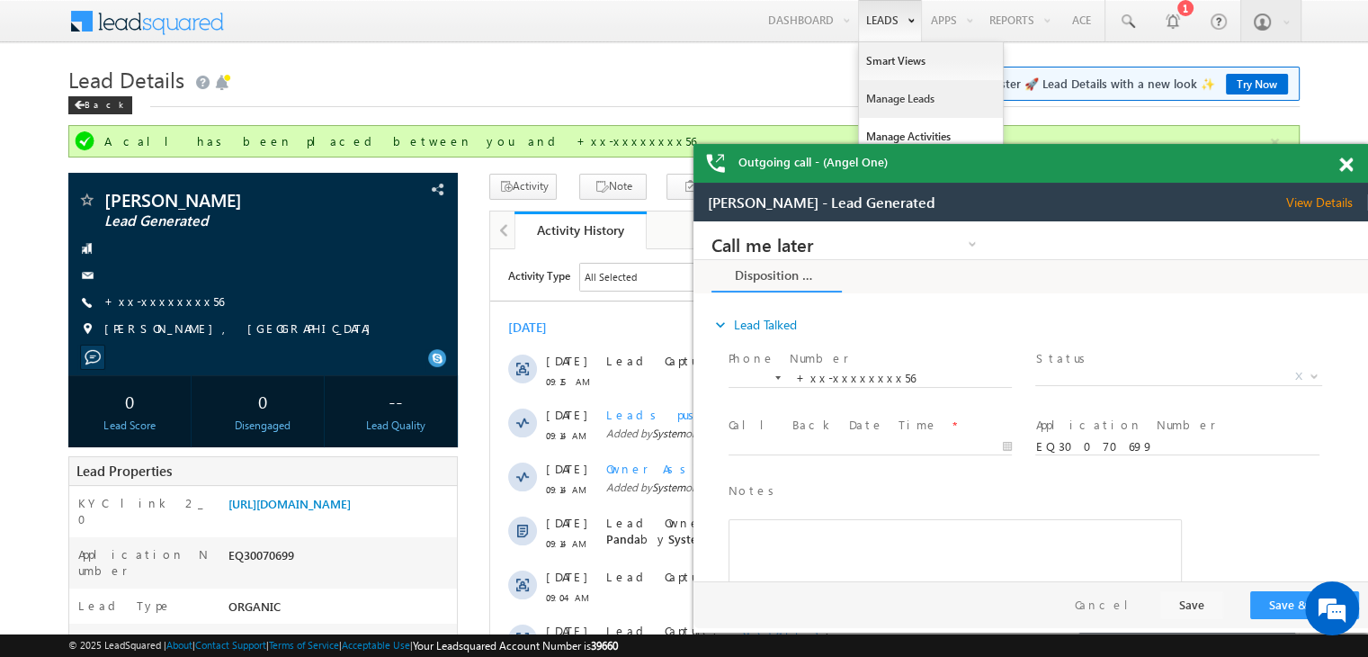
click at [885, 94] on link "Manage Leads" at bounding box center [931, 99] width 144 height 38
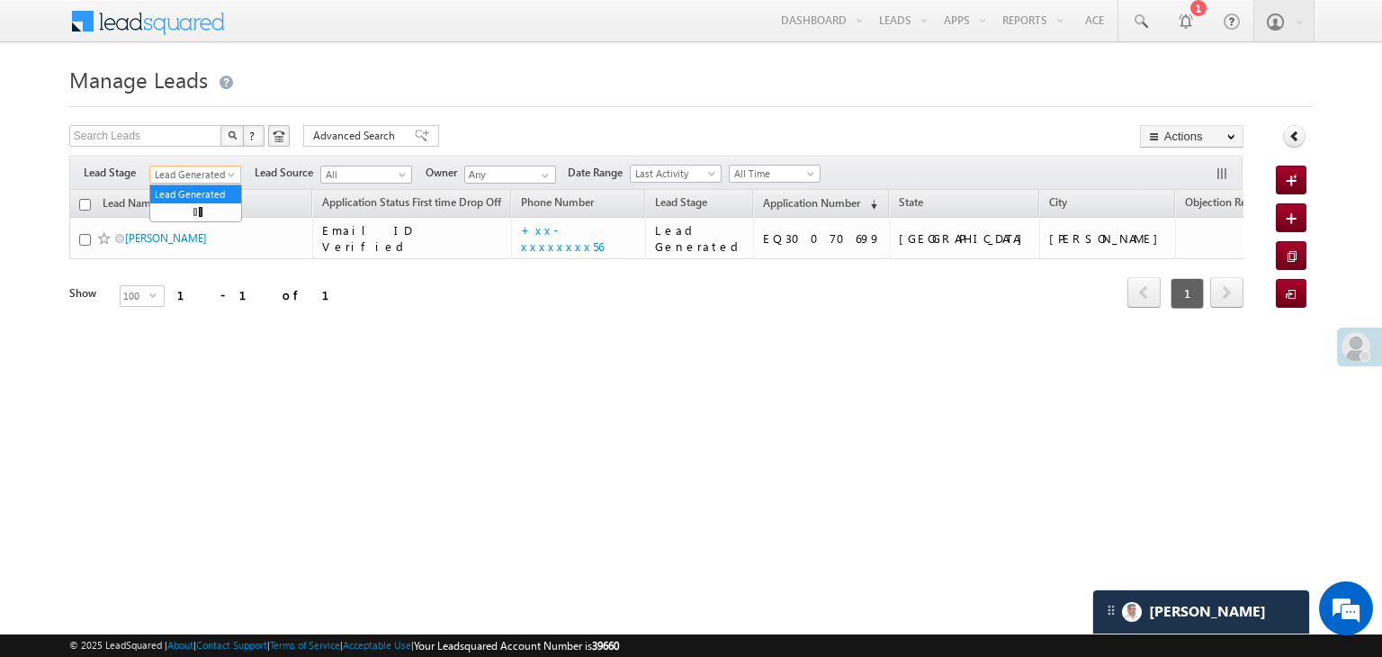
click at [231, 176] on span at bounding box center [233, 178] width 14 height 14
click at [179, 197] on link "All" at bounding box center [195, 194] width 91 height 16
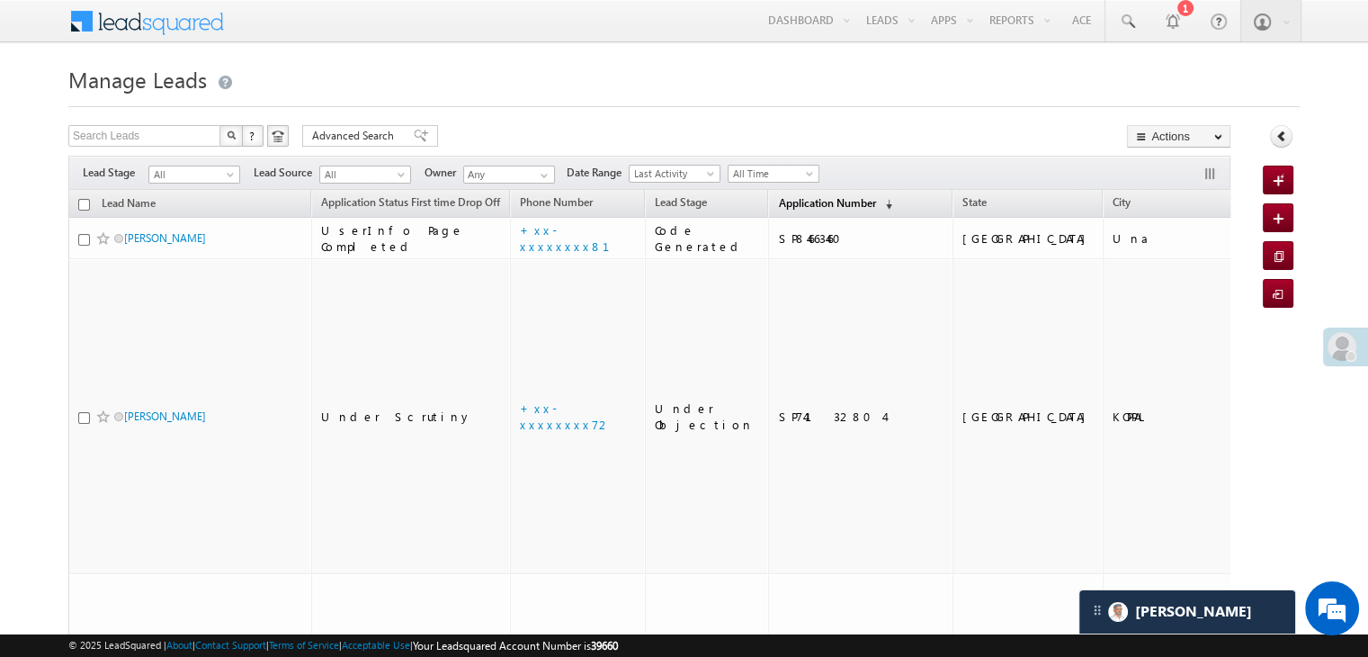
click at [778, 202] on span "Application Number" at bounding box center [826, 202] width 97 height 13
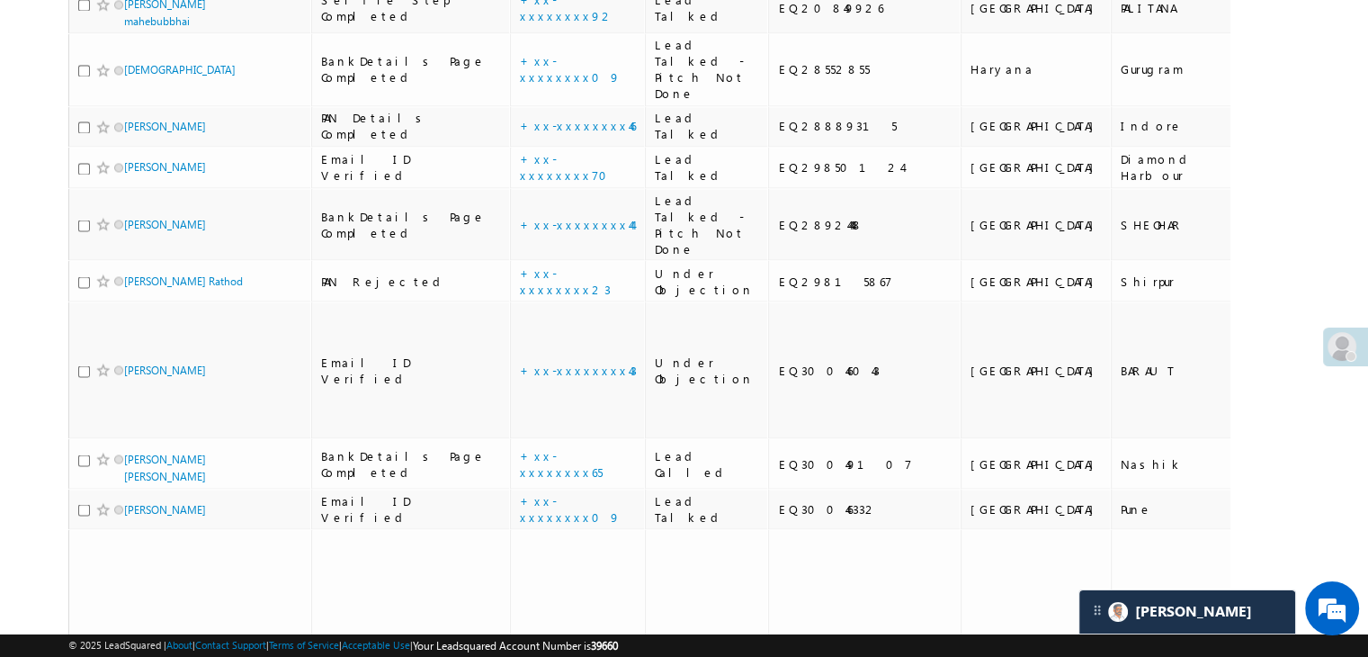
scroll to position [3239, 0]
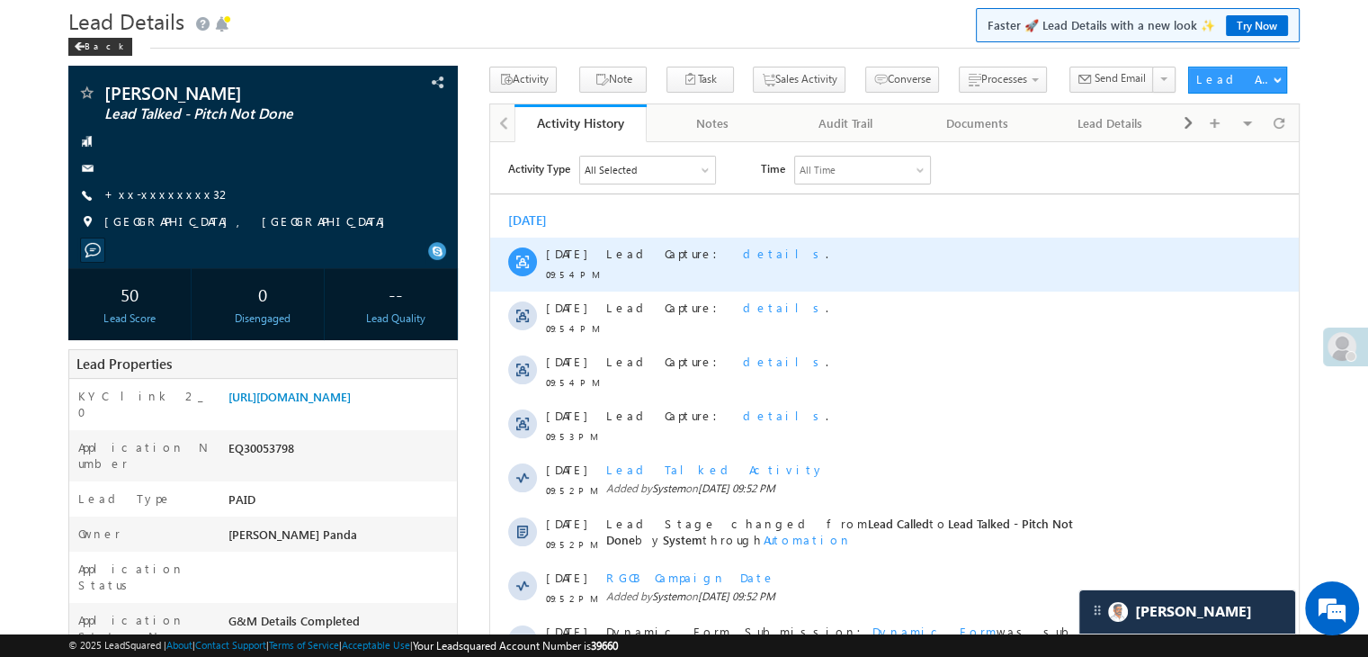
scroll to position [90, 0]
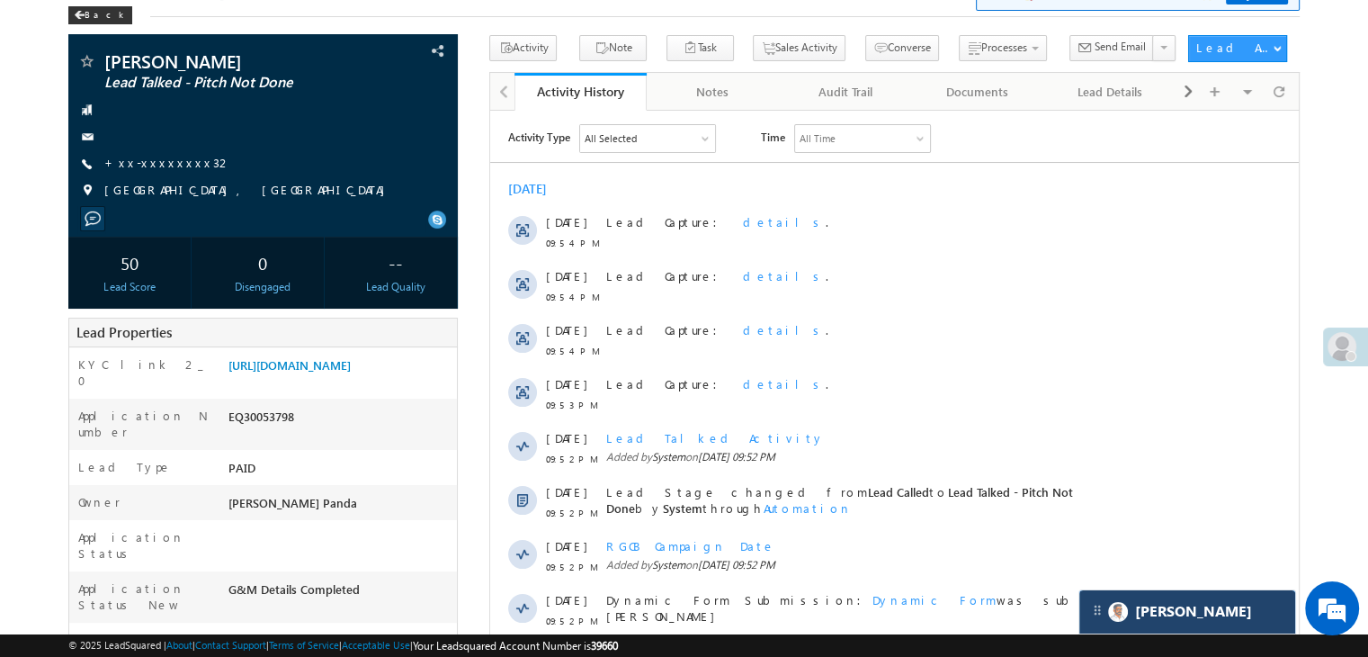
click at [1228, 594] on div "[PERSON_NAME]" at bounding box center [1188, 611] width 216 height 43
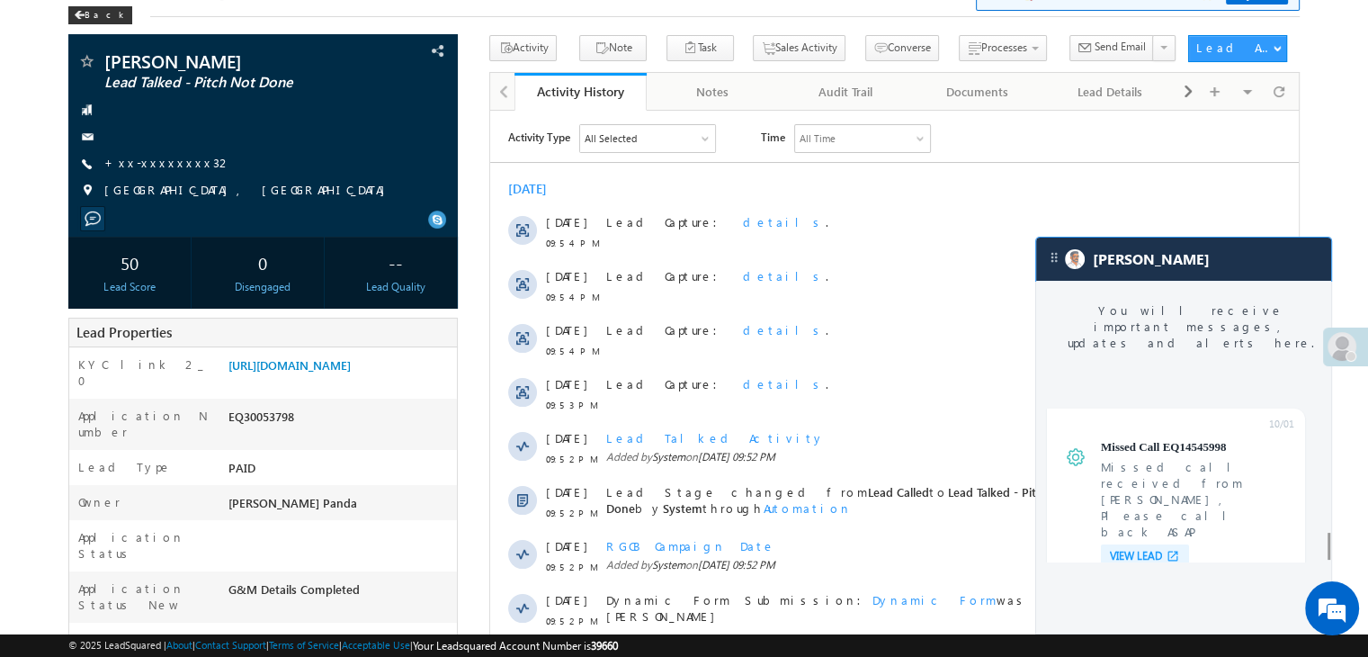
scroll to position [7043, 0]
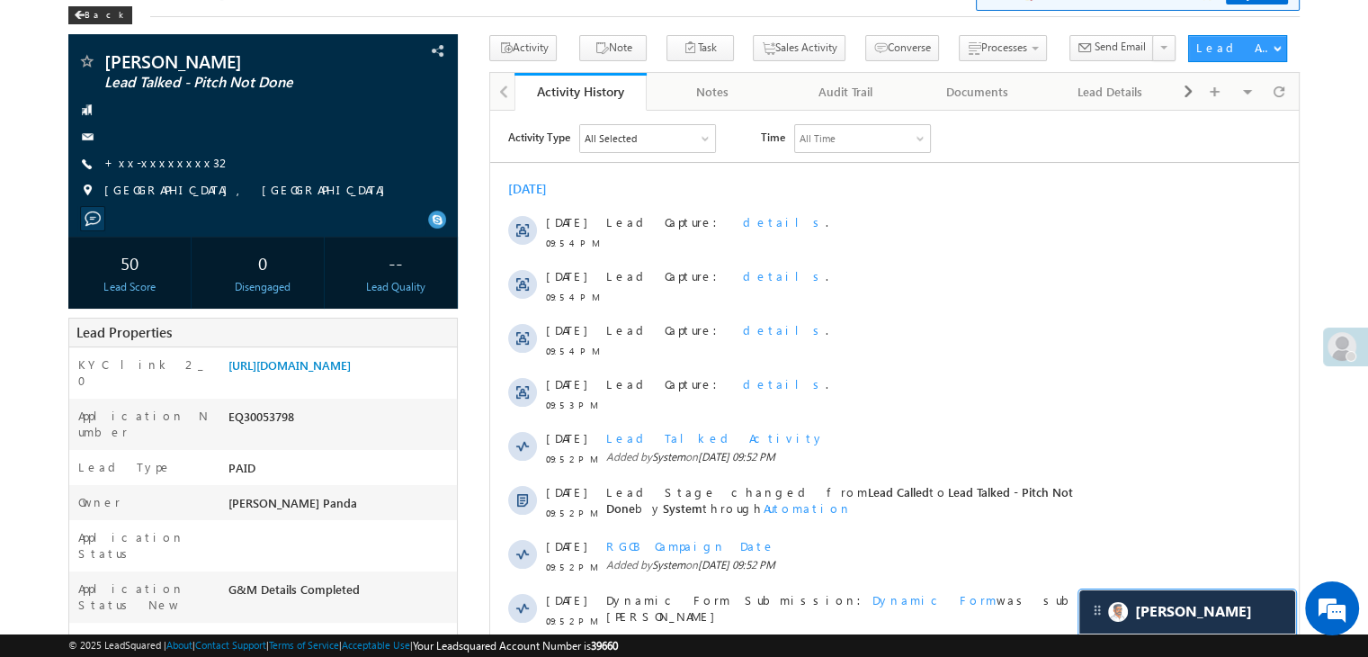
scroll to position [7161, 0]
click at [165, 165] on link "+xx-xxxxxxxx32" at bounding box center [168, 162] width 128 height 15
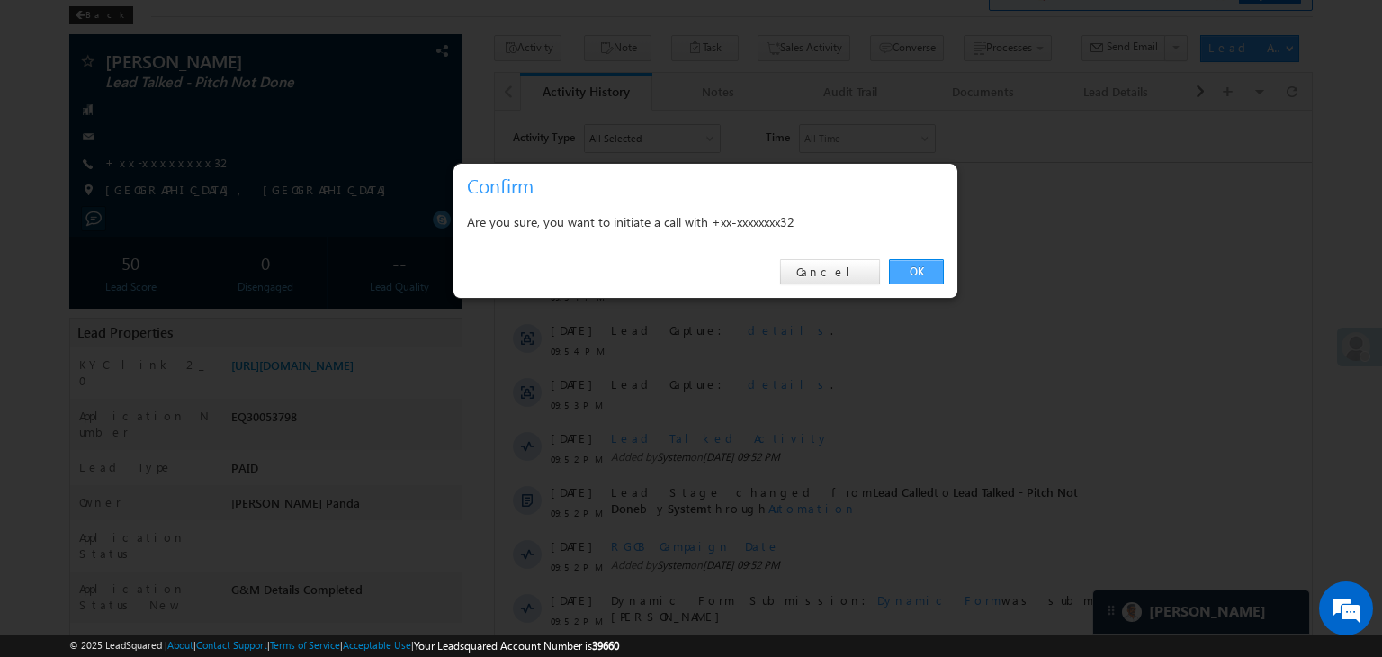
click at [910, 267] on link "OK" at bounding box center [916, 271] width 55 height 25
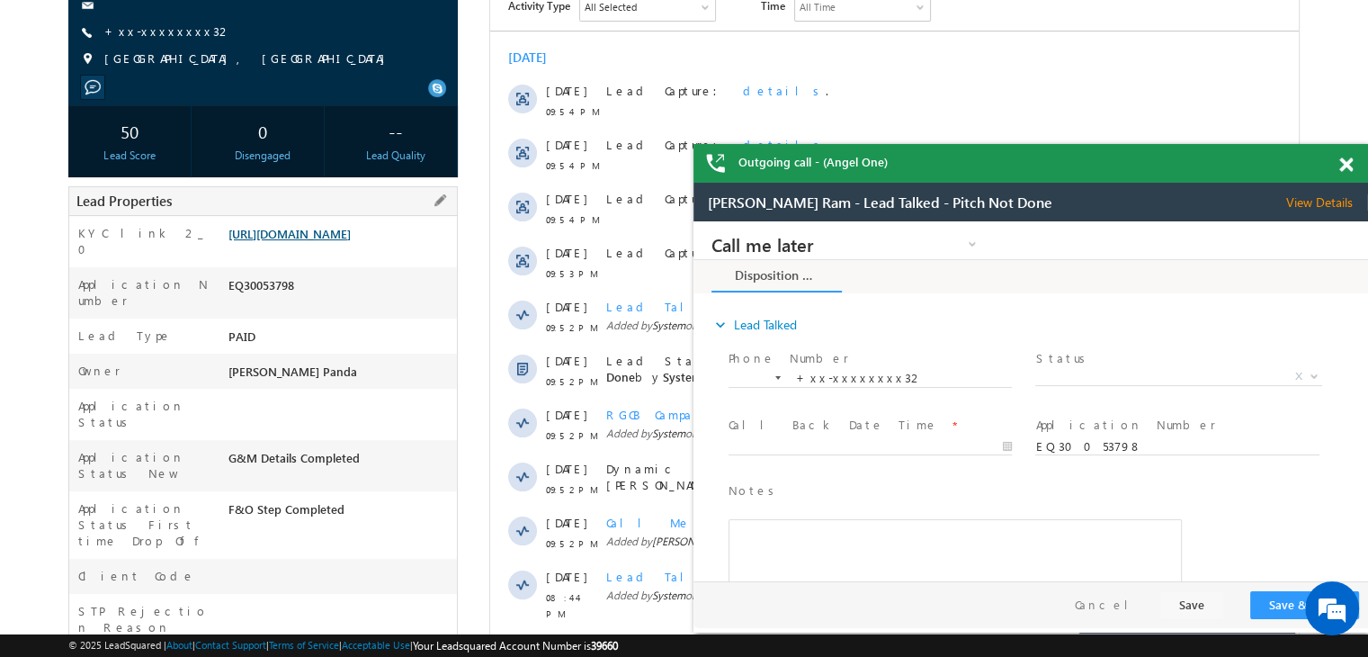
scroll to position [0, 0]
click at [313, 241] on link "[URL][DOMAIN_NAME]" at bounding box center [290, 233] width 122 height 15
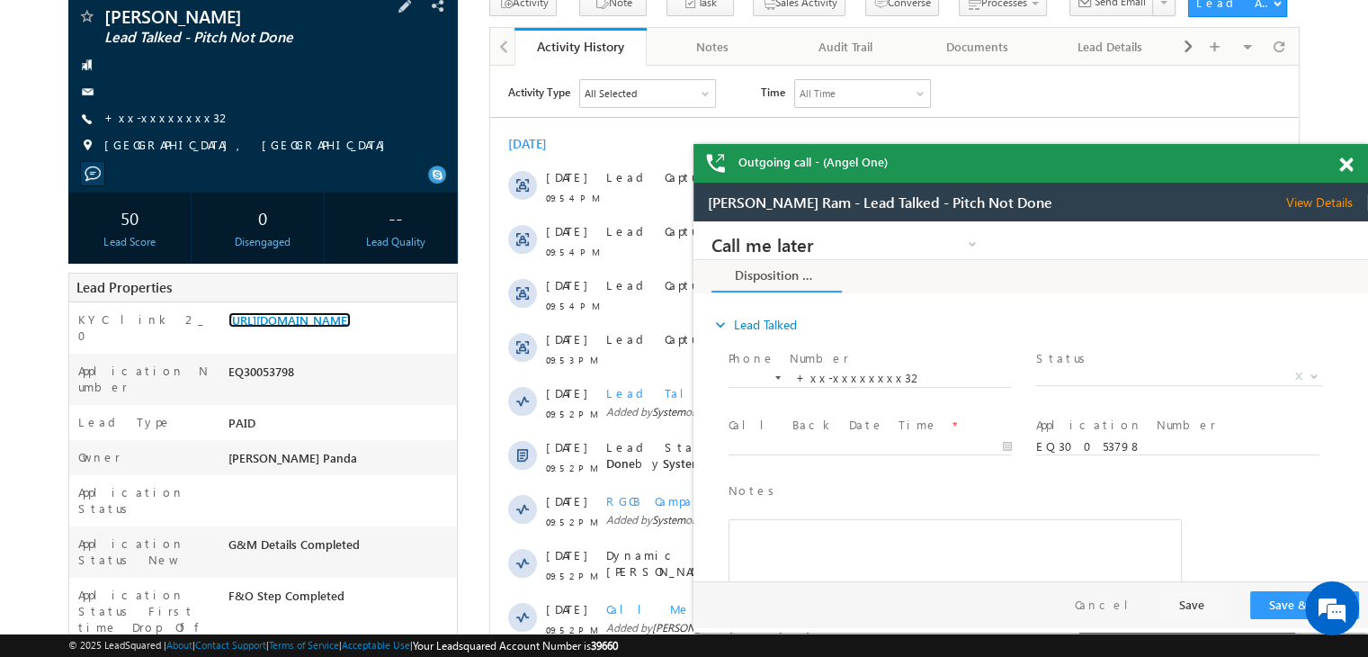
scroll to position [90, 0]
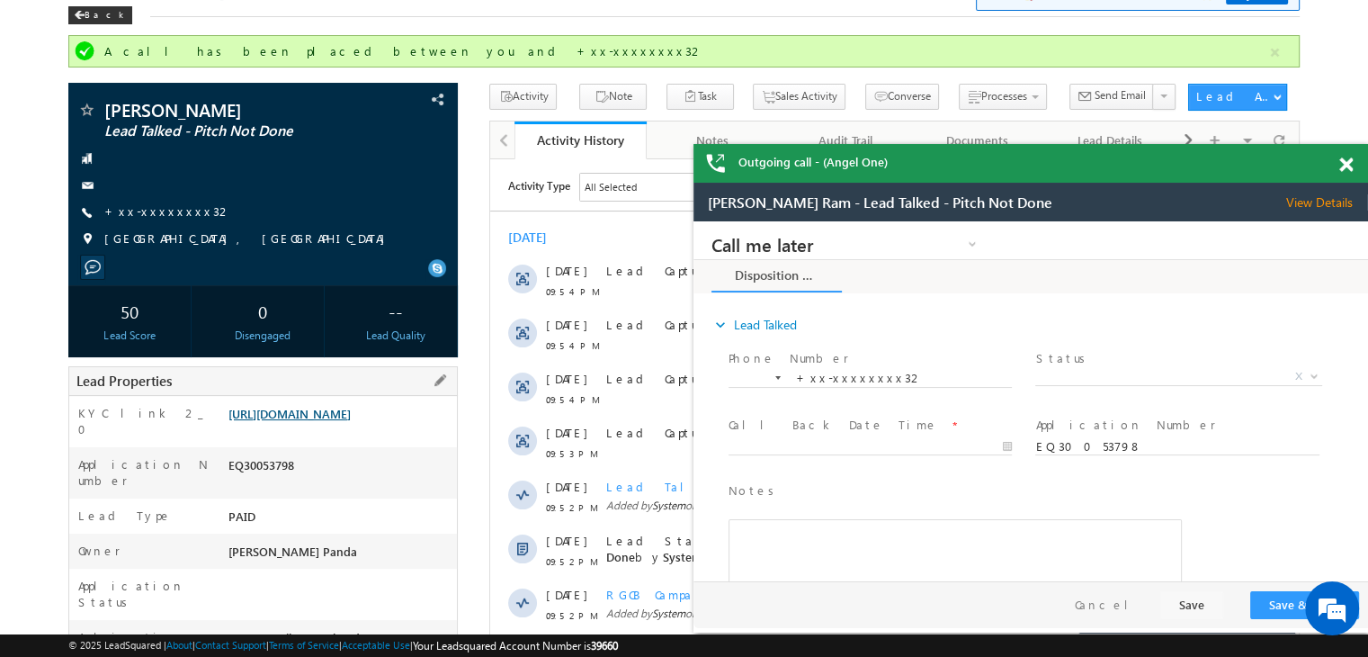
click at [351, 421] on link "[URL][DOMAIN_NAME]" at bounding box center [290, 413] width 122 height 15
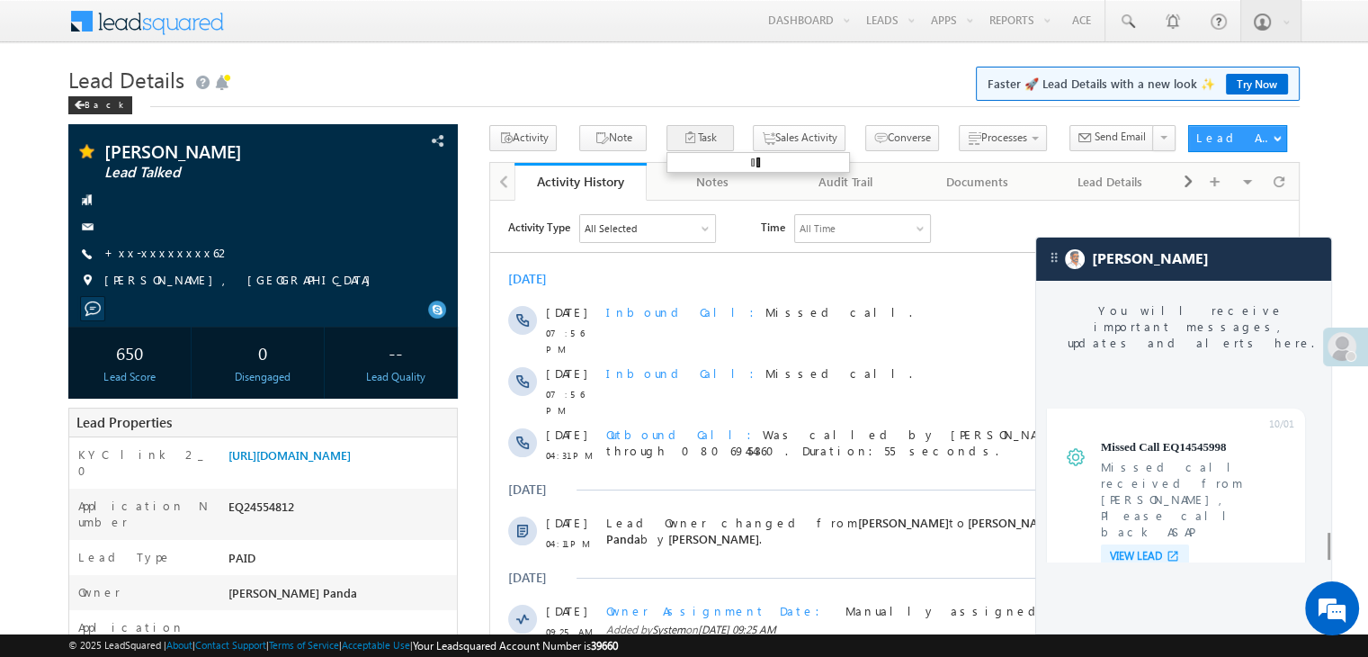
scroll to position [7043, 0]
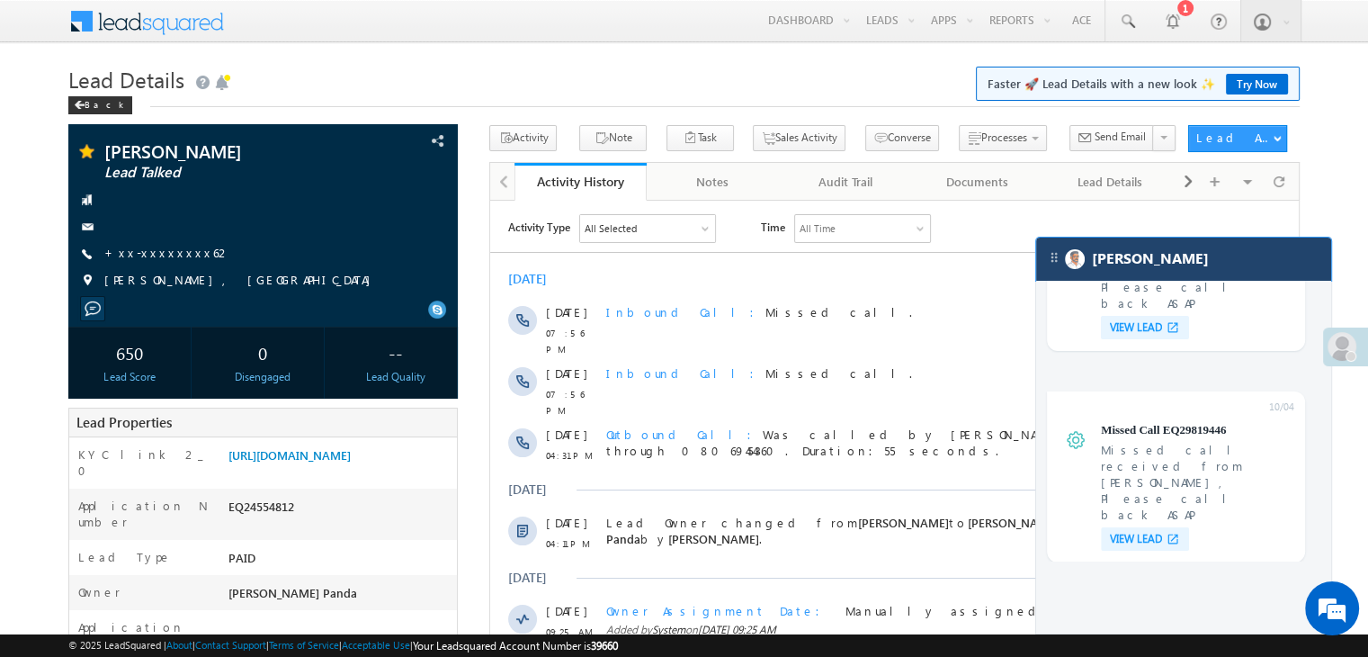
click at [1173, 274] on div "[PERSON_NAME]" at bounding box center [1183, 259] width 295 height 43
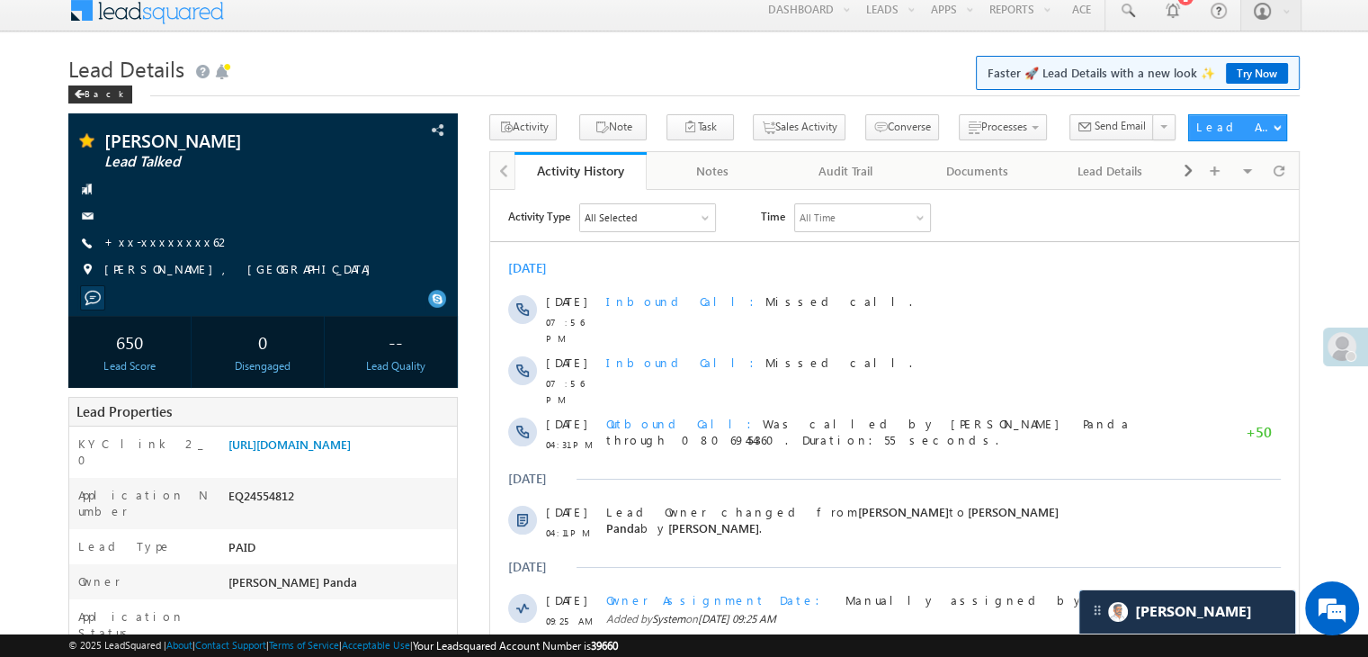
scroll to position [0, 0]
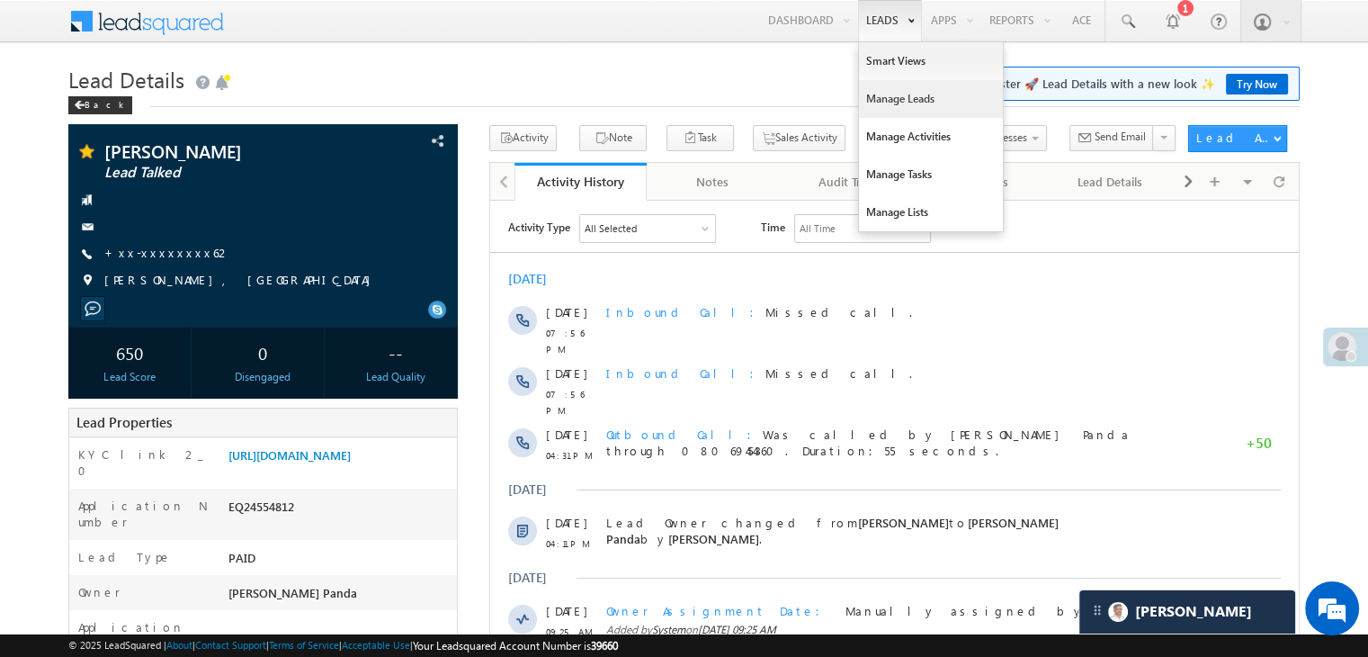
click at [888, 94] on link "Manage Leads" at bounding box center [931, 99] width 144 height 38
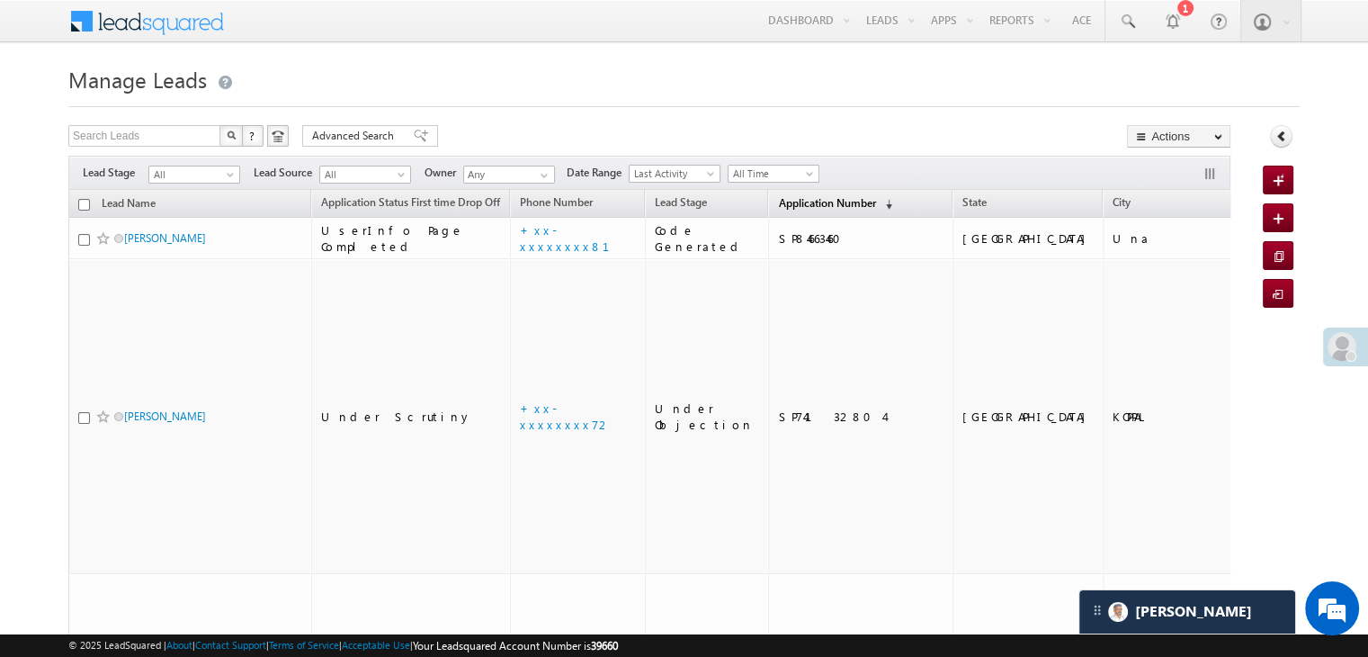
click at [792, 209] on span "Application Number" at bounding box center [826, 202] width 97 height 13
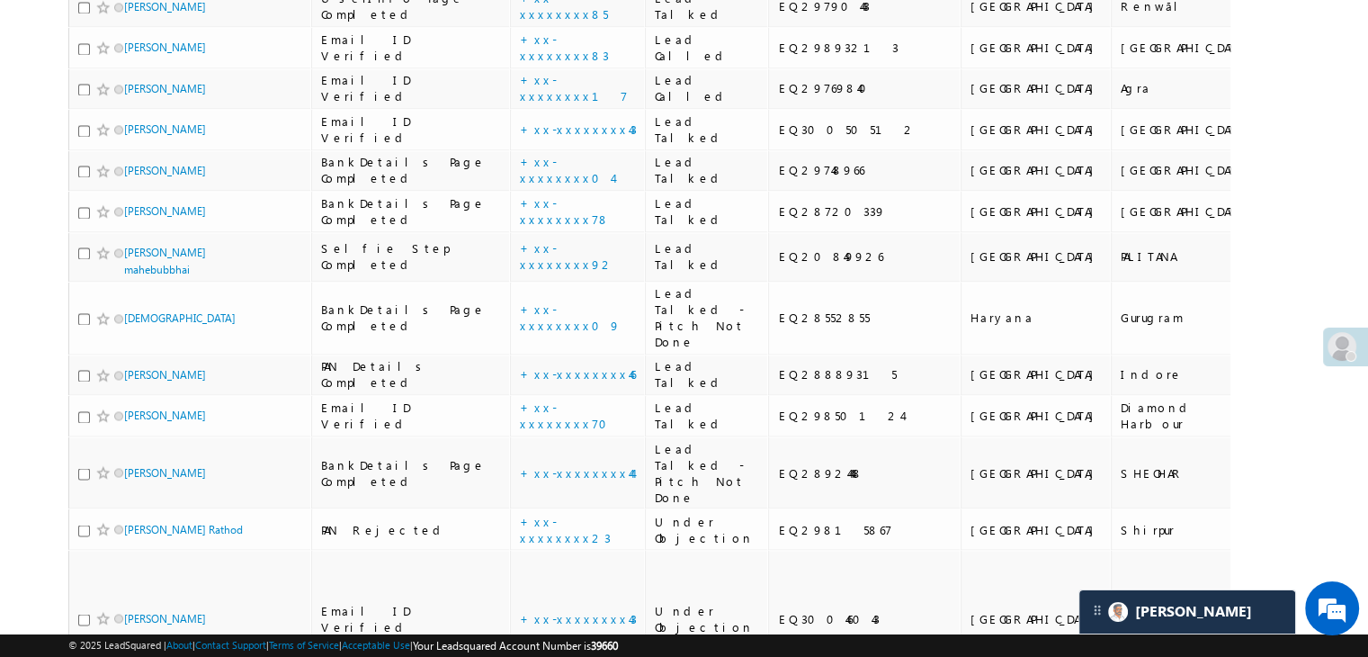
scroll to position [3059, 0]
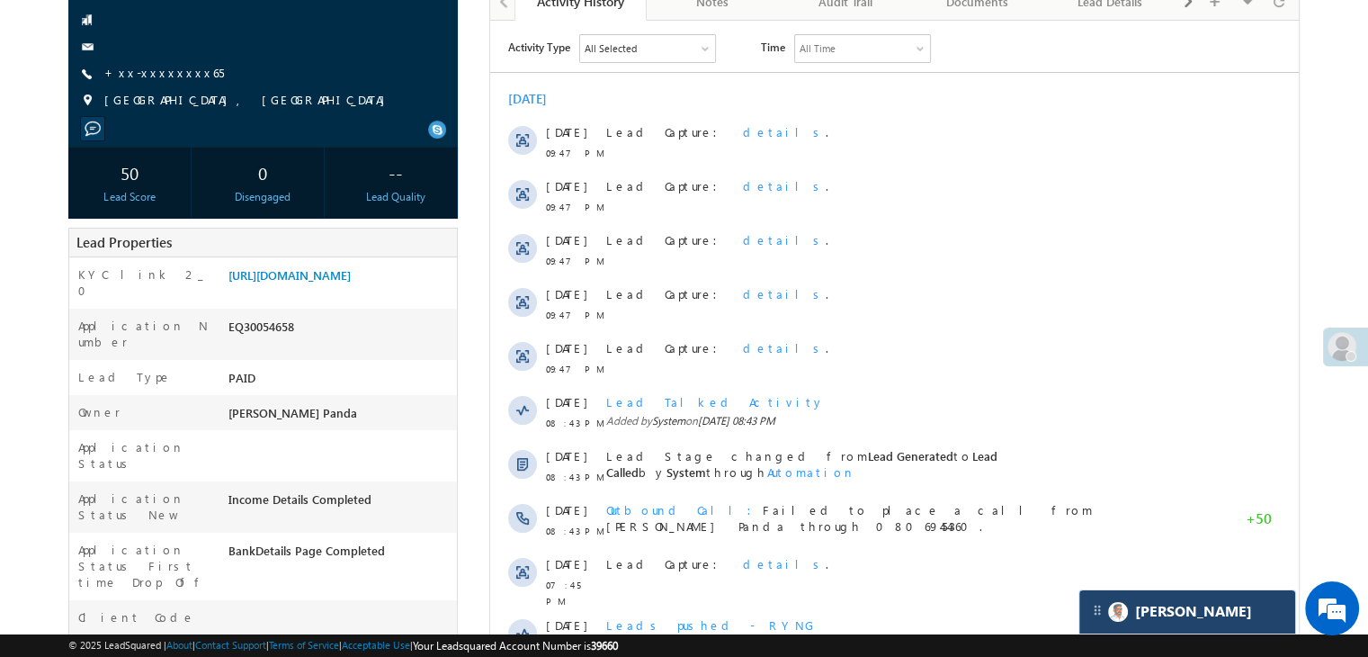
click at [1202, 609] on div "[PERSON_NAME]" at bounding box center [1188, 611] width 216 height 43
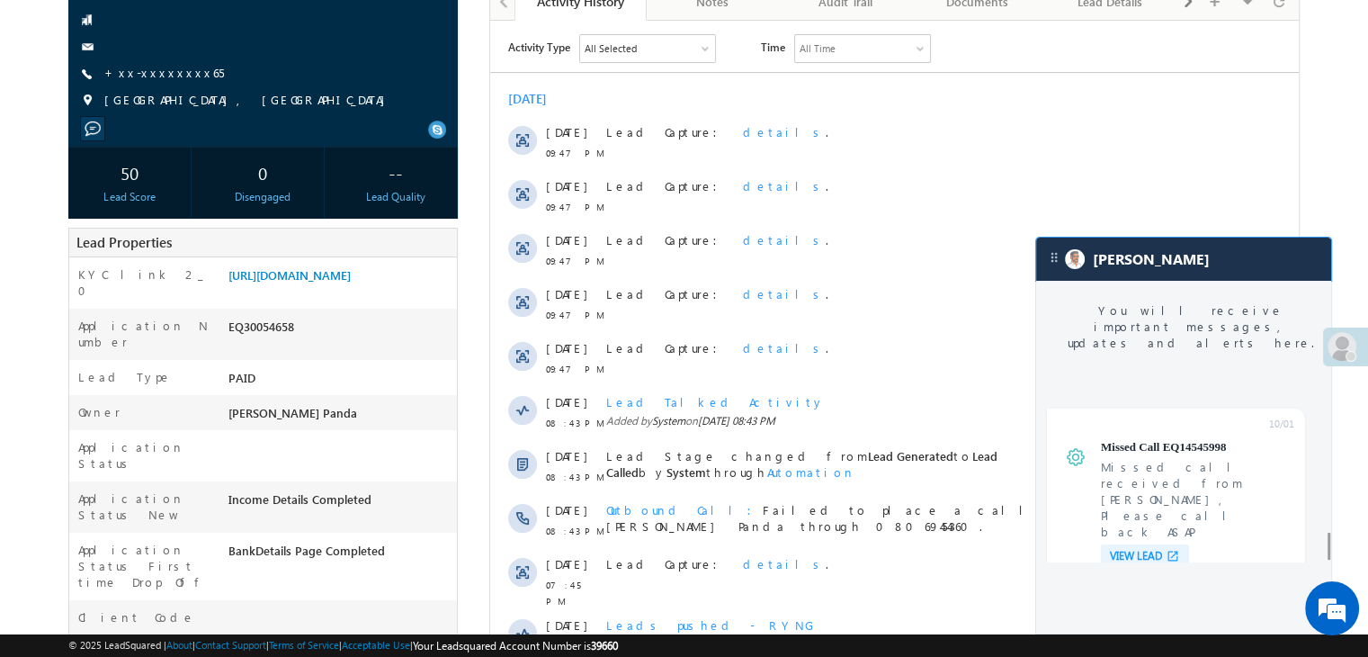
scroll to position [7043, 0]
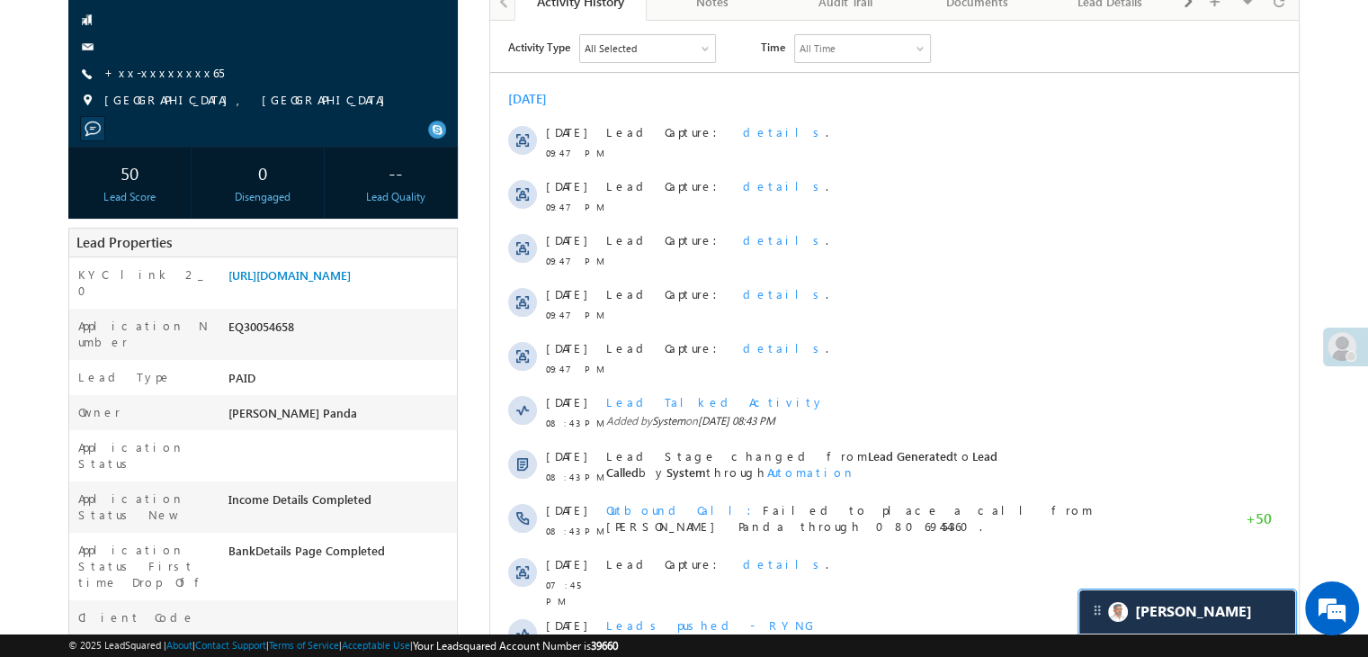
scroll to position [7161, 0]
click at [137, 76] on link "+xx-xxxxxxxx65" at bounding box center [164, 72] width 120 height 15
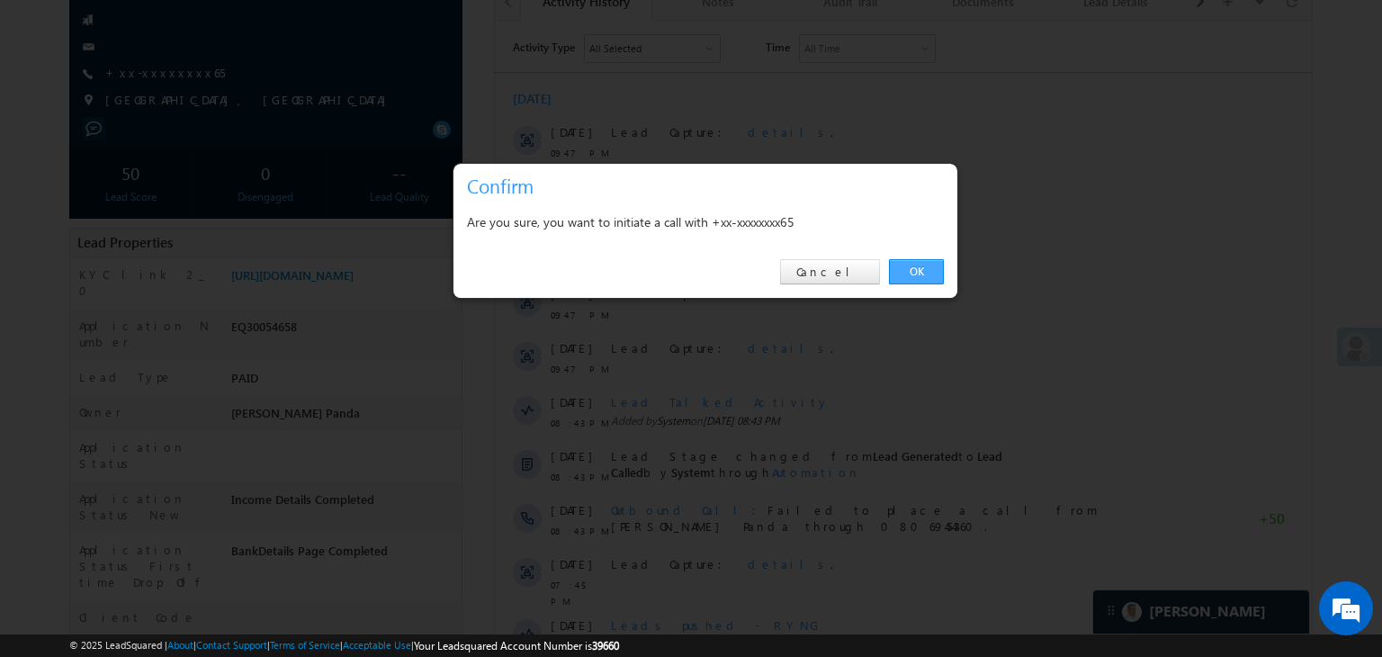
click at [925, 267] on link "OK" at bounding box center [916, 271] width 55 height 25
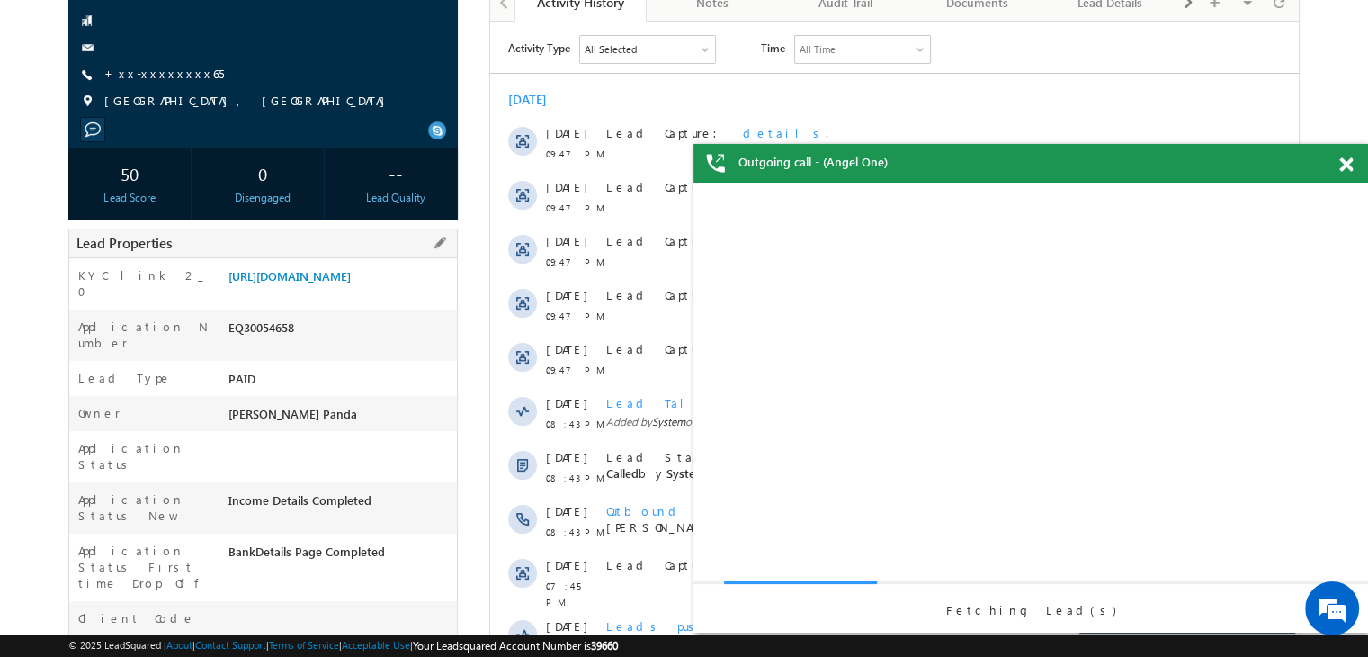
scroll to position [0, 0]
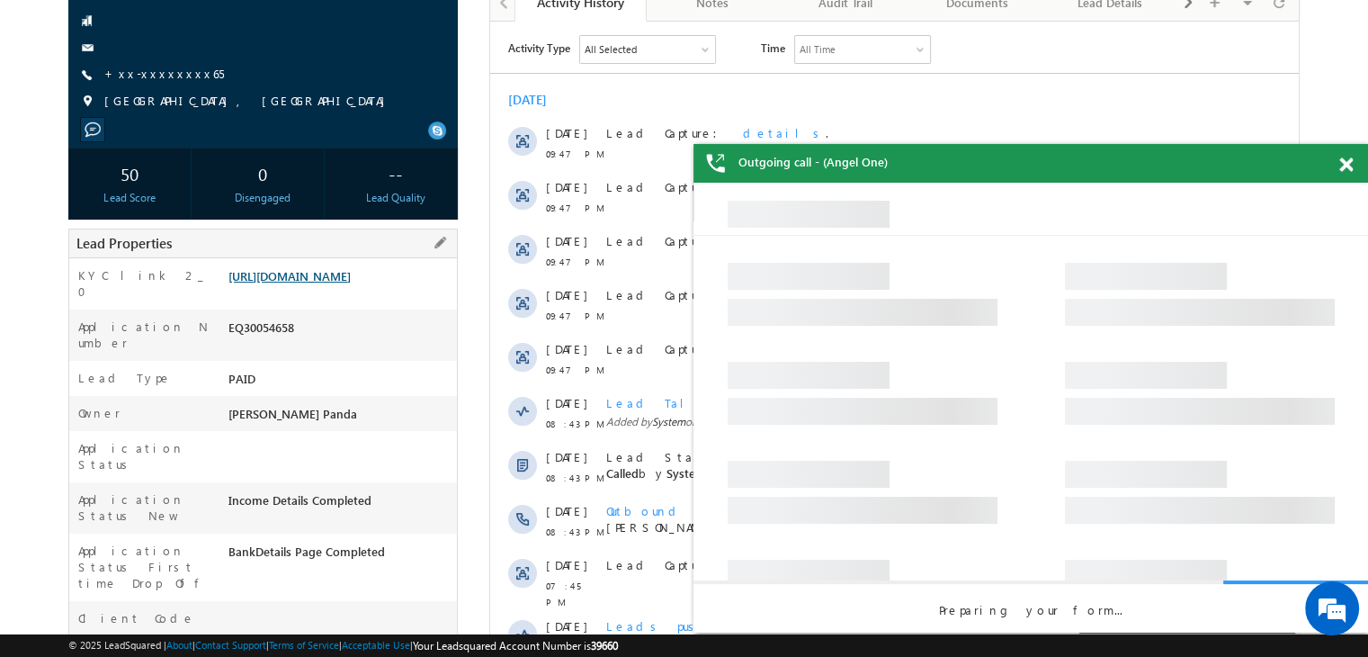
click at [351, 283] on link "https://angelbroking1-pk3em7sa.customui-test.leadsquared.com?leadId=e1f4f61e-12…" at bounding box center [290, 275] width 122 height 15
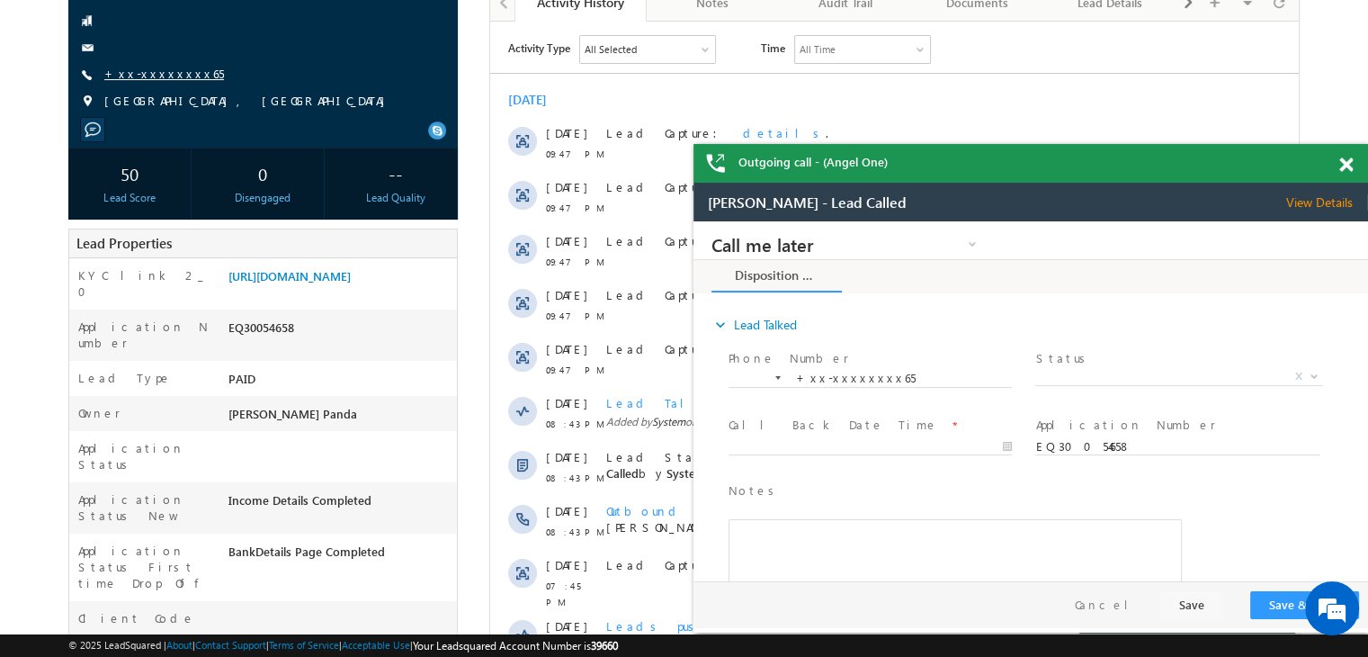
click at [141, 74] on link "+xx-xxxxxxxx65" at bounding box center [164, 73] width 120 height 15
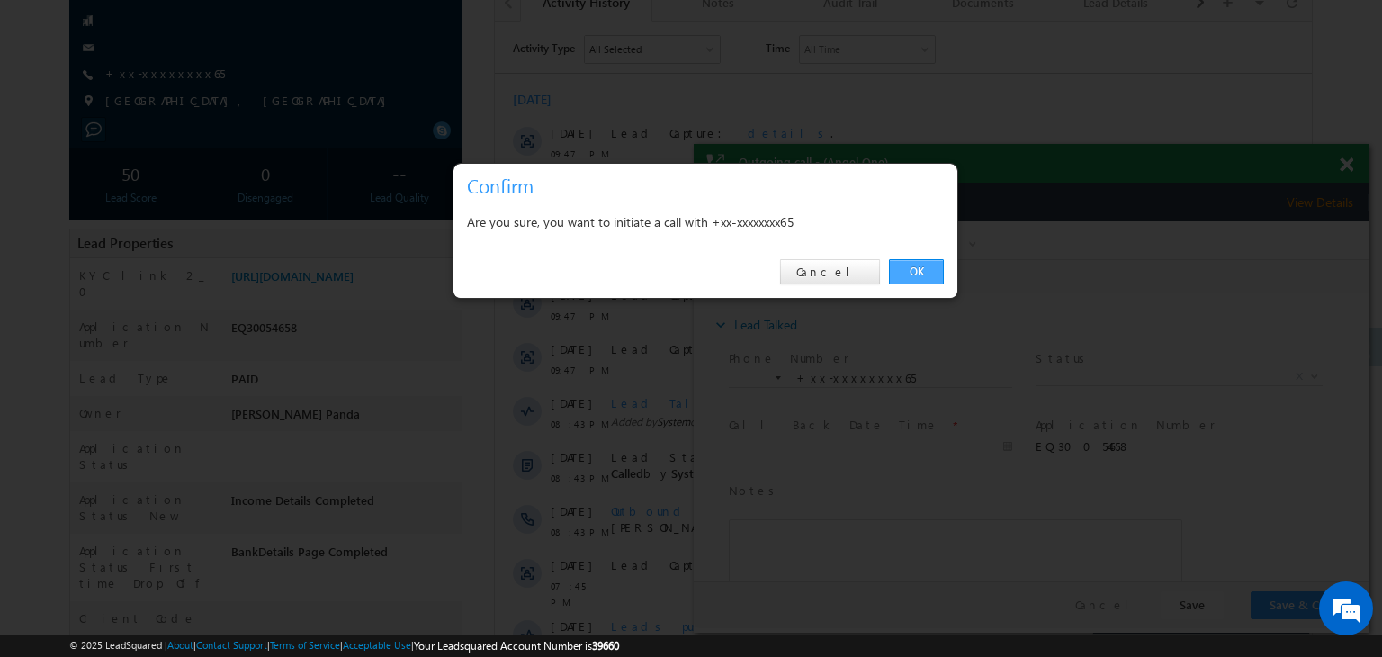
click at [918, 273] on link "OK" at bounding box center [916, 271] width 55 height 25
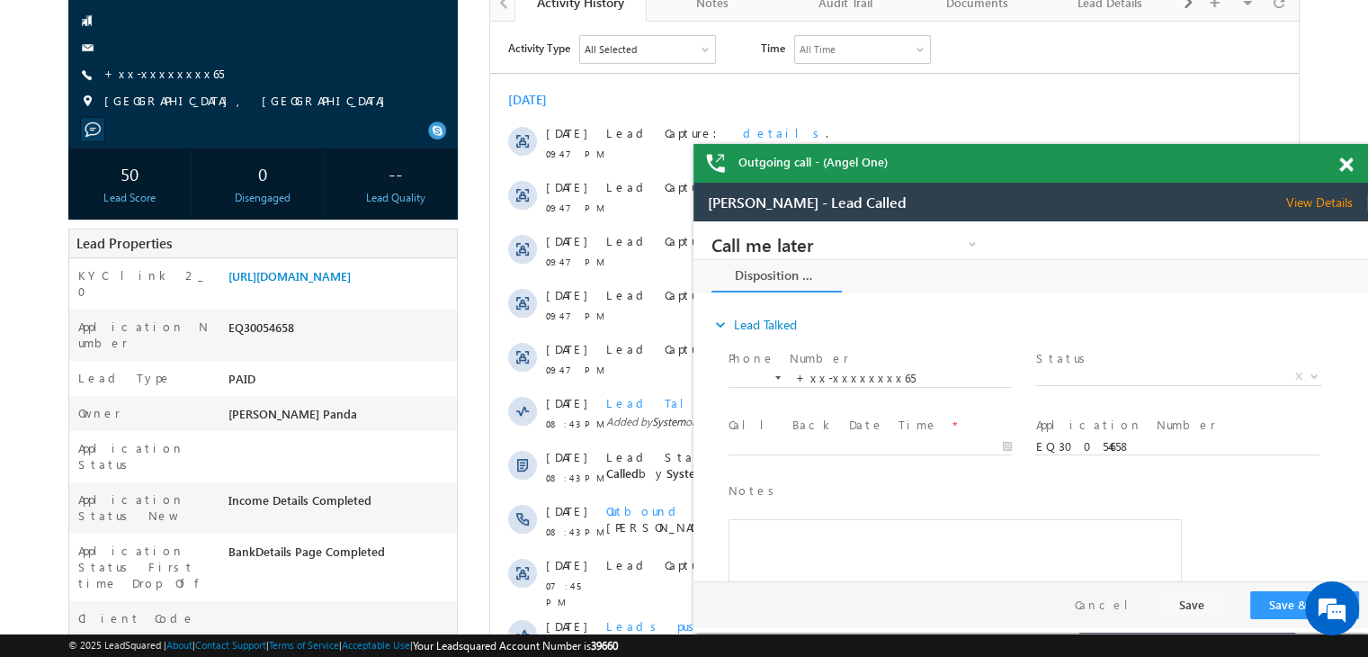
click at [1351, 160] on span at bounding box center [1346, 164] width 13 height 15
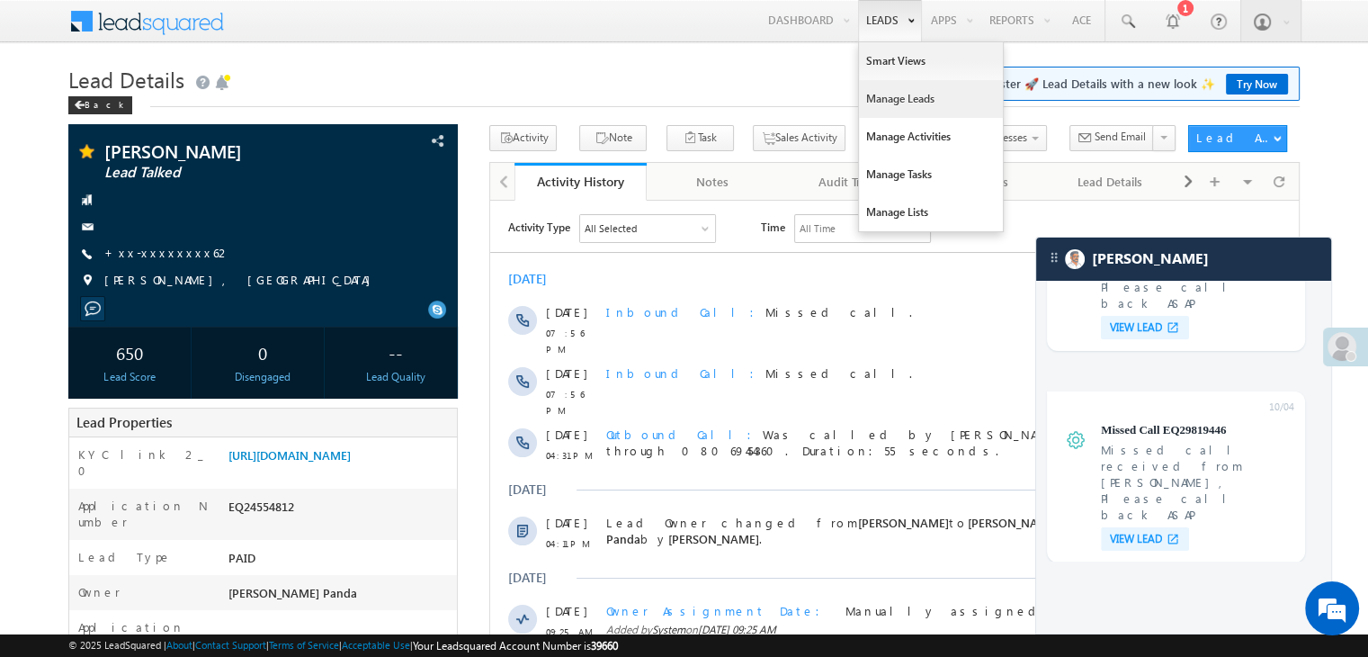
click at [905, 94] on link "Manage Leads" at bounding box center [931, 99] width 144 height 38
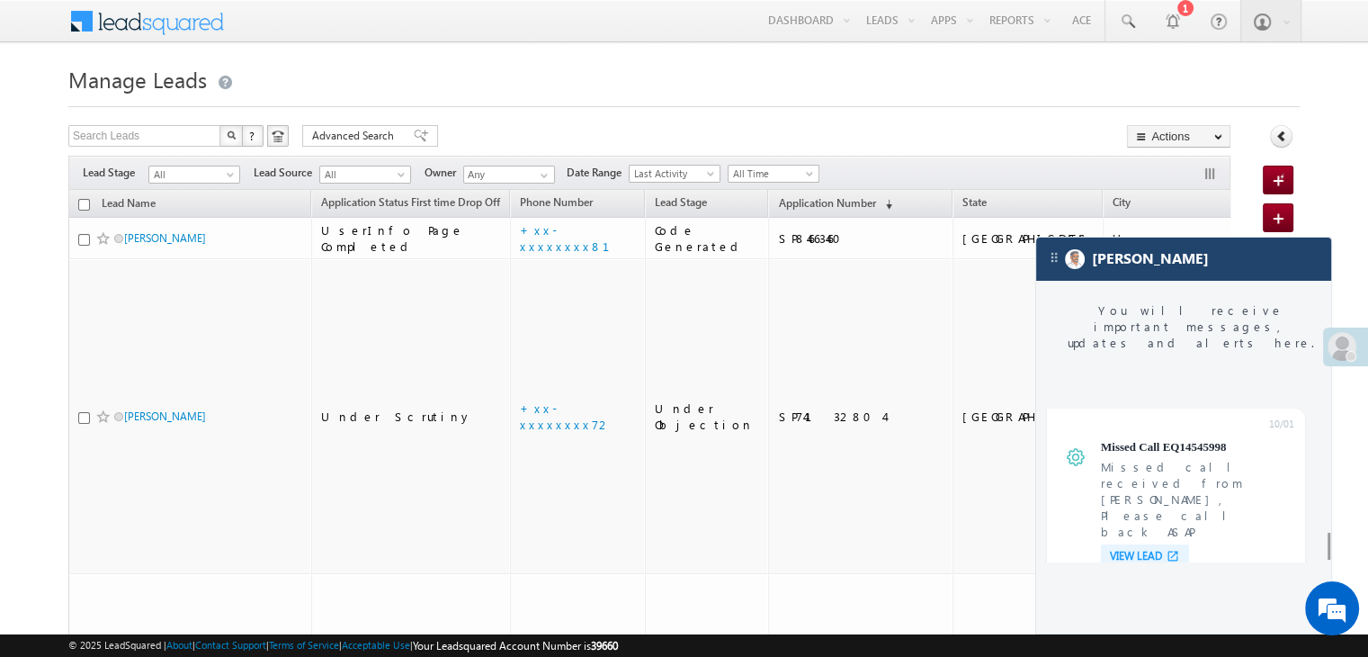
scroll to position [7043, 0]
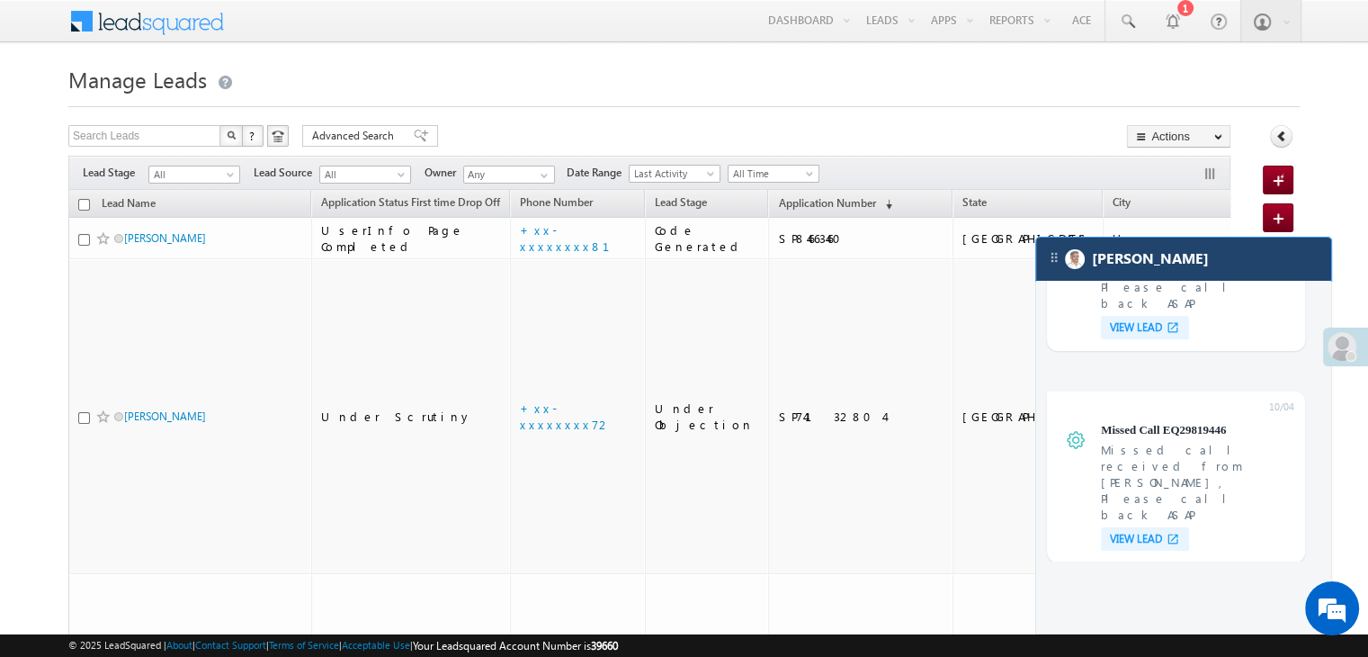
click at [1224, 274] on div "[PERSON_NAME]" at bounding box center [1183, 259] width 295 height 43
click at [1190, 256] on div "[PERSON_NAME]" at bounding box center [1183, 259] width 295 height 43
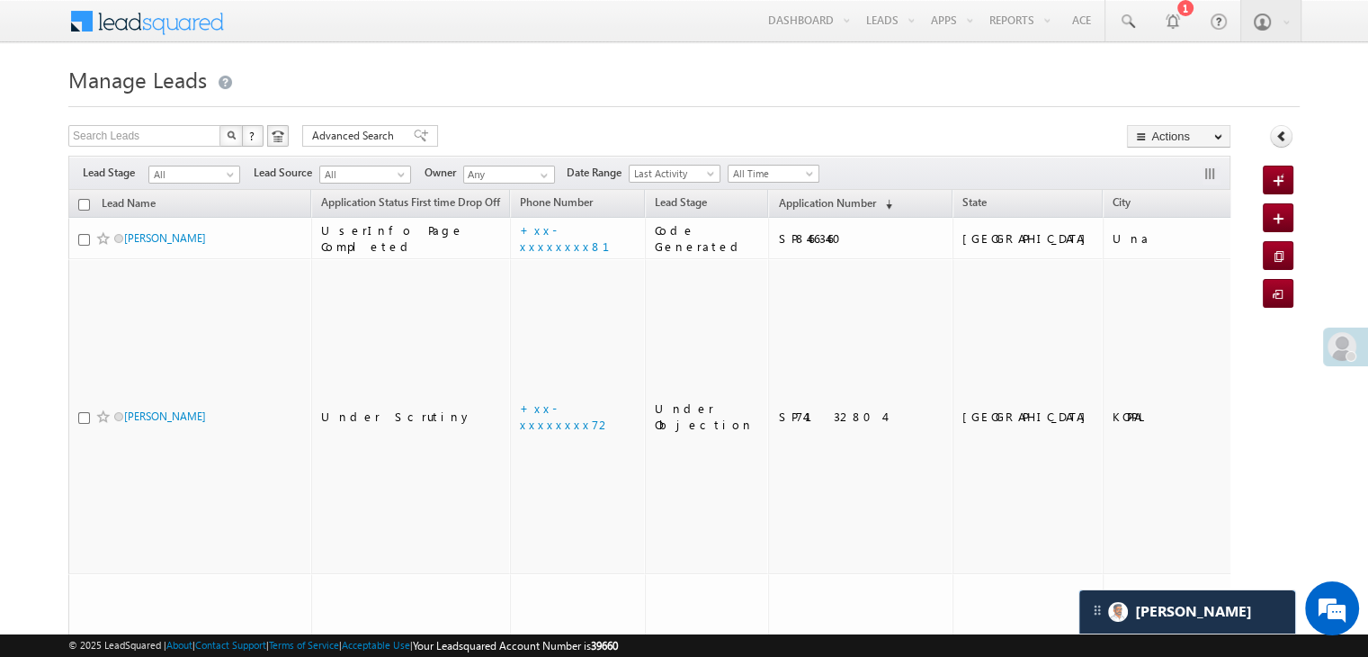
scroll to position [7161, 0]
click at [778, 202] on span "Application Number" at bounding box center [826, 202] width 97 height 13
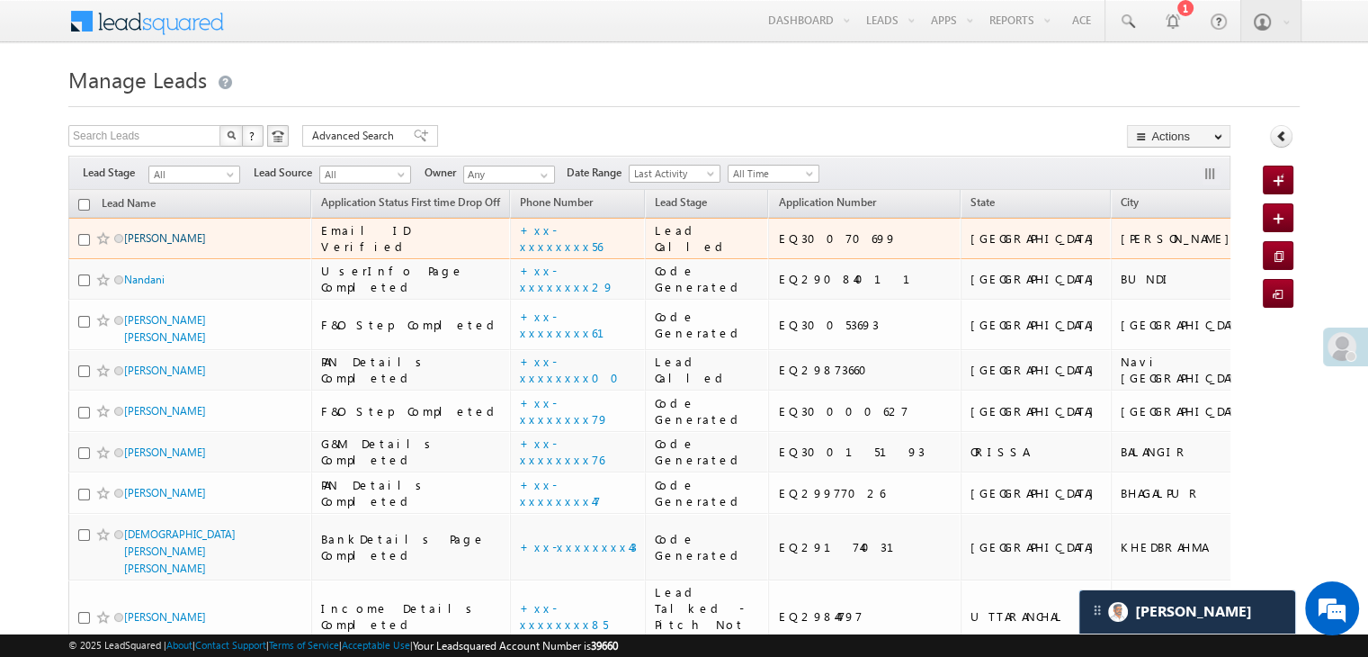
scroll to position [0, 0]
click at [161, 245] on link "[PERSON_NAME]" at bounding box center [165, 237] width 82 height 13
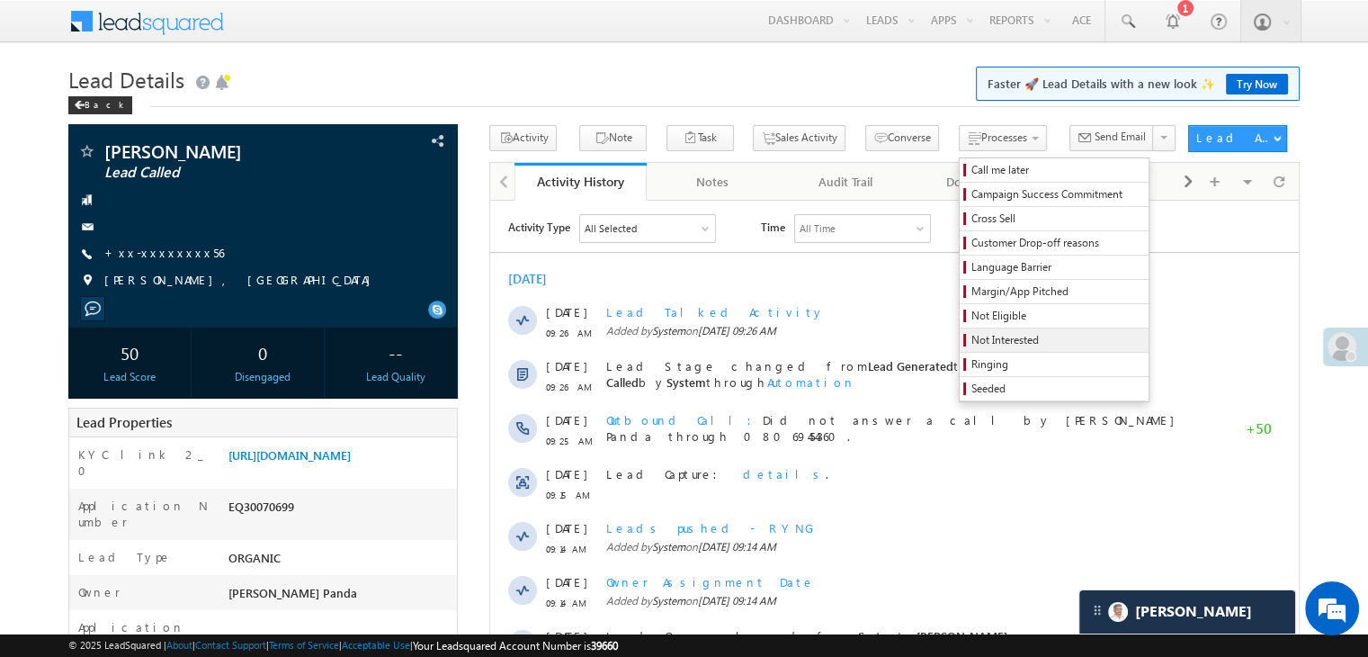
click at [972, 337] on span "Not Interested" at bounding box center [1057, 340] width 171 height 16
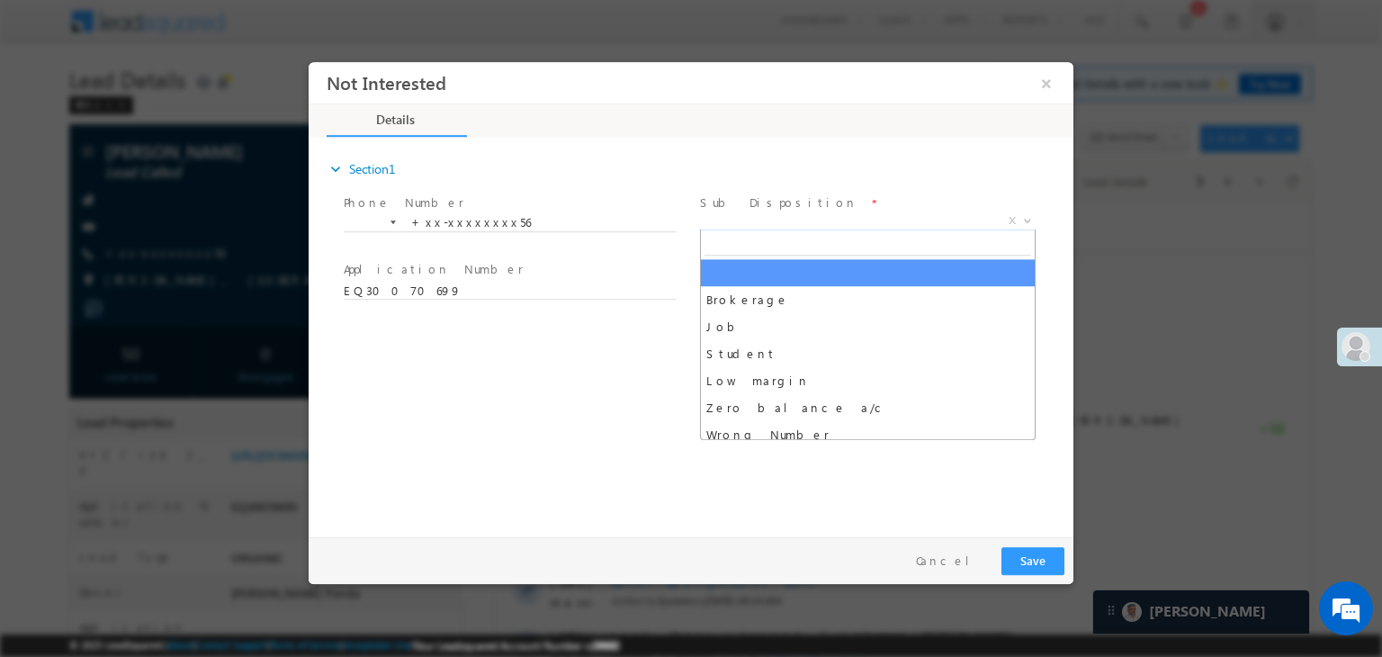
click at [879, 215] on span "X" at bounding box center [868, 221] width 336 height 18
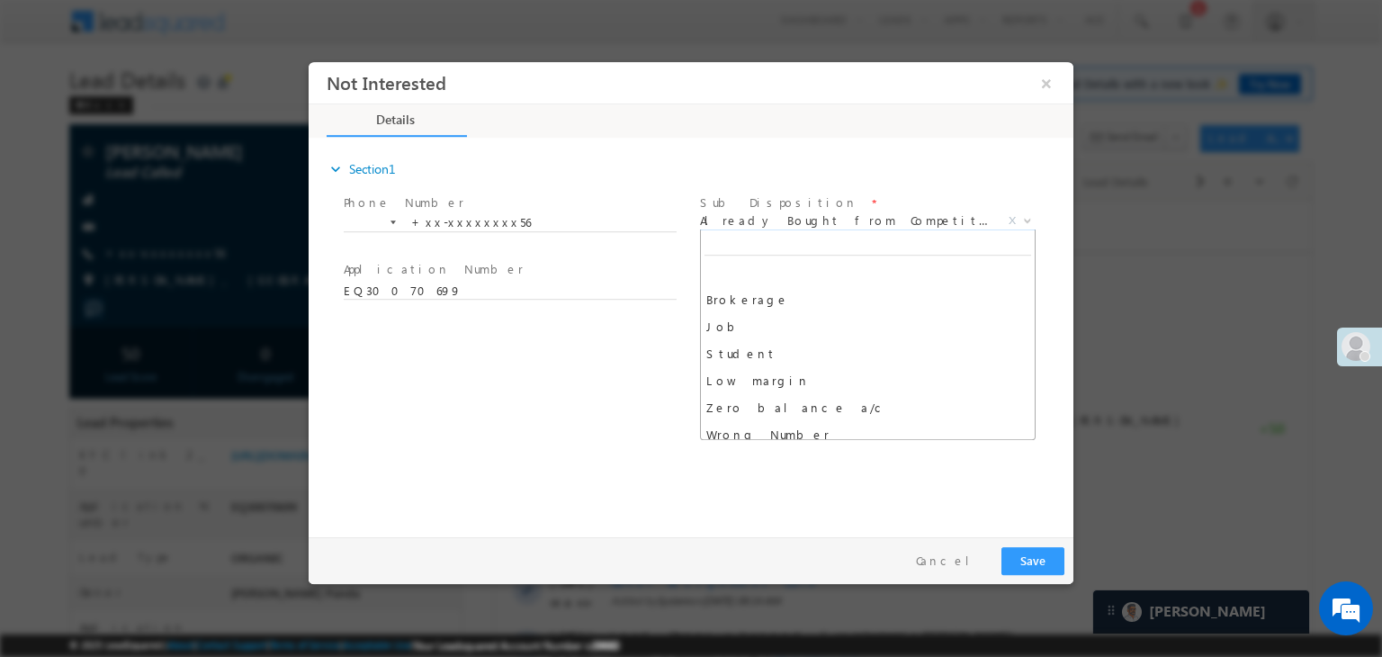
click at [783, 220] on span "Already Bought from Competitor" at bounding box center [846, 220] width 292 height 16
click at [798, 223] on span "Already Bought from Competitor" at bounding box center [846, 220] width 292 height 16
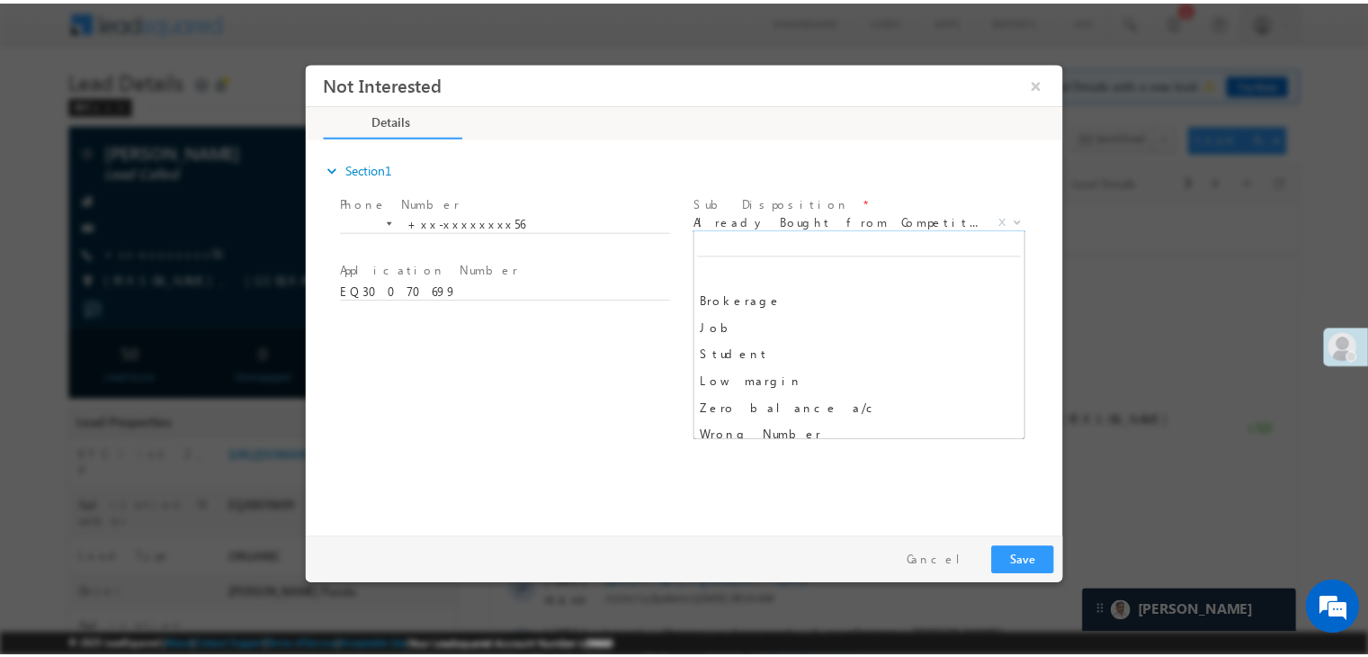
scroll to position [243, 0]
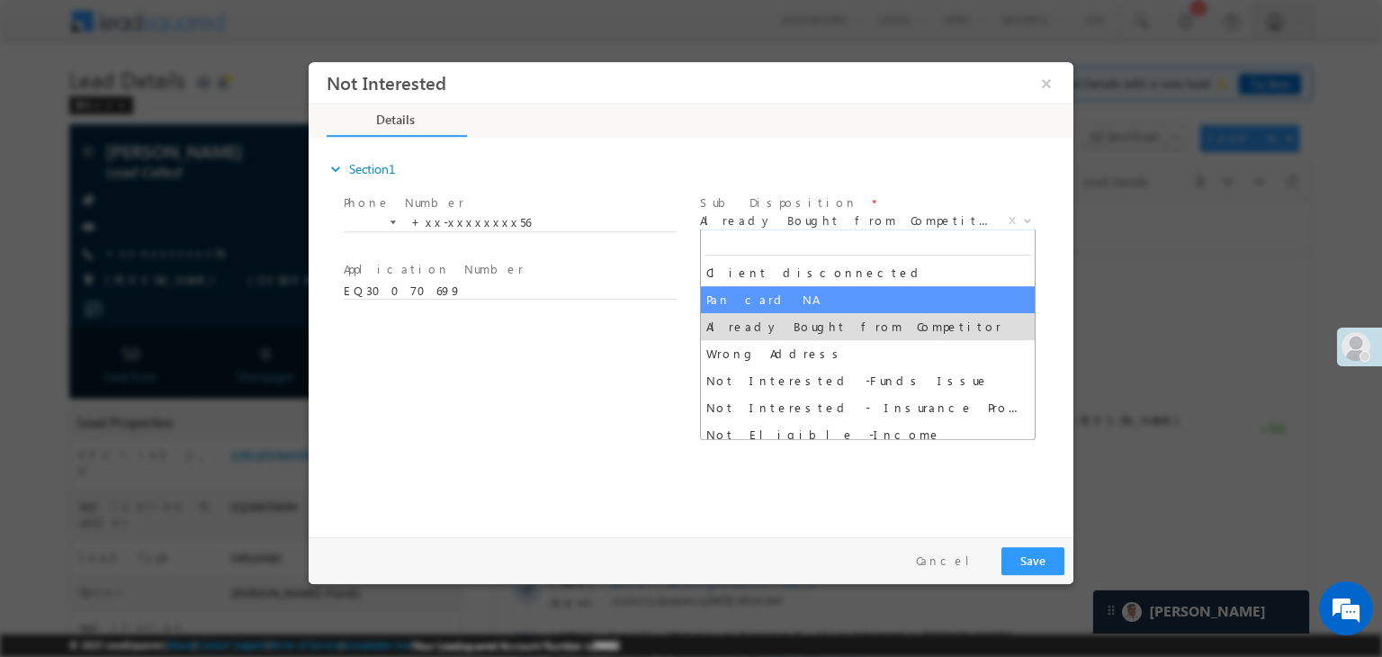
select select "Pan card NA"
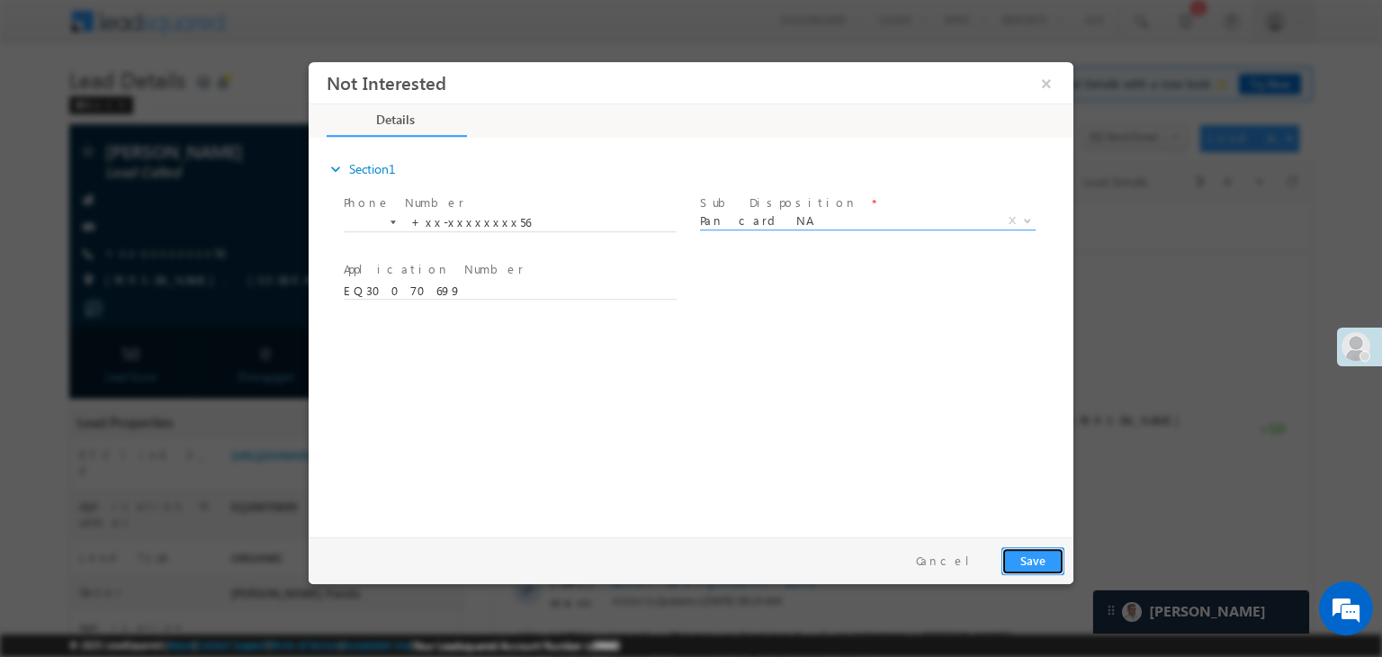
click at [1036, 554] on button "Save" at bounding box center [1032, 561] width 63 height 28
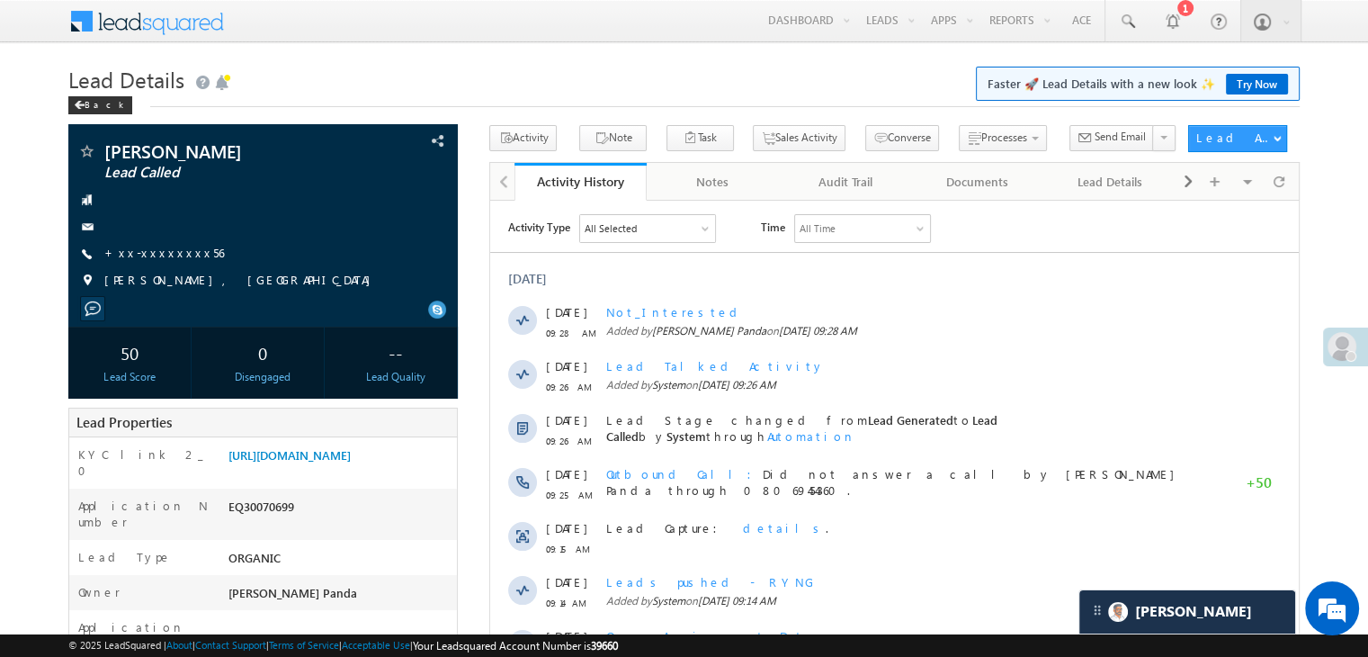
click at [1347, 357] on div at bounding box center [1351, 356] width 11 height 11
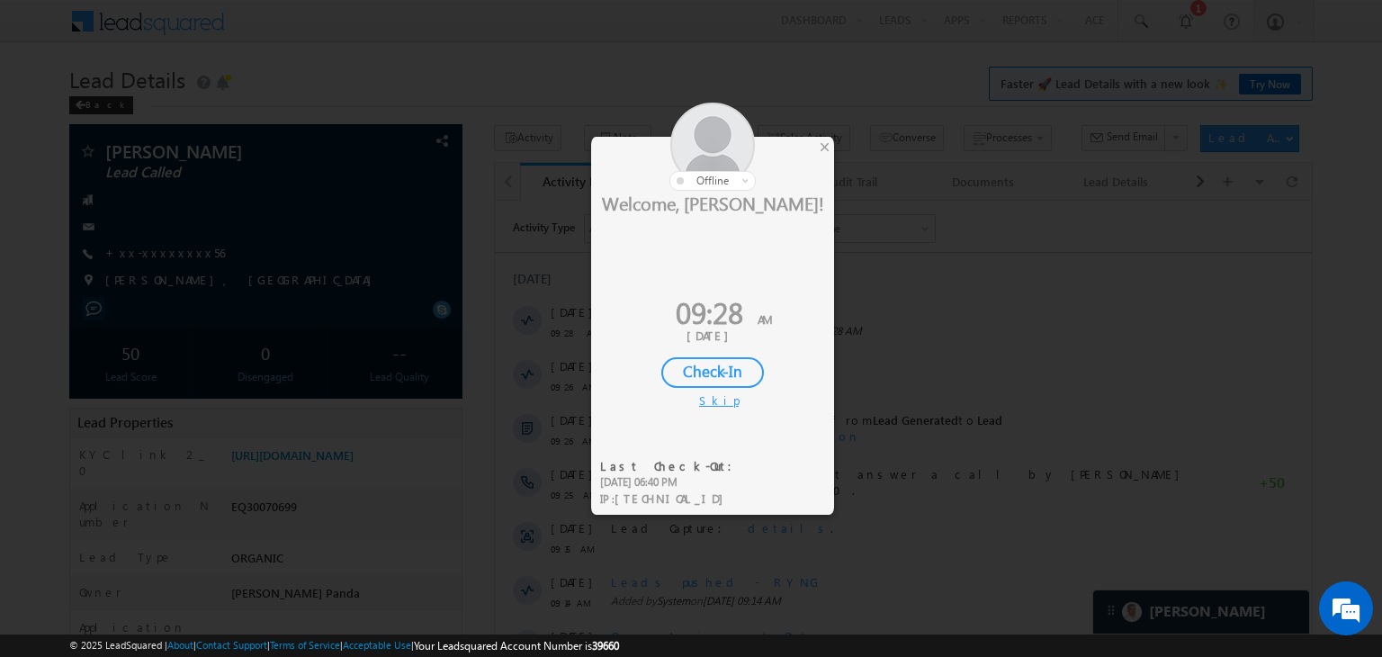
click at [693, 368] on div "Check-In" at bounding box center [712, 372] width 103 height 31
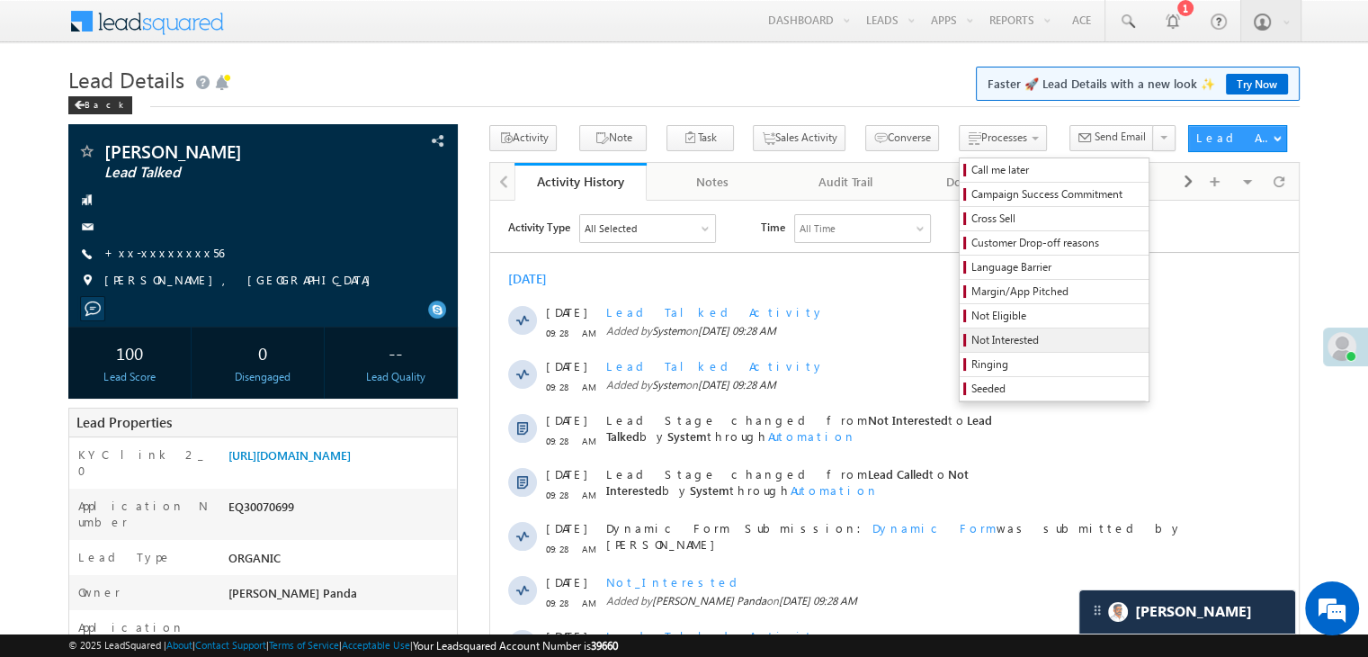
click at [1001, 338] on span "Not Interested" at bounding box center [1057, 340] width 171 height 16
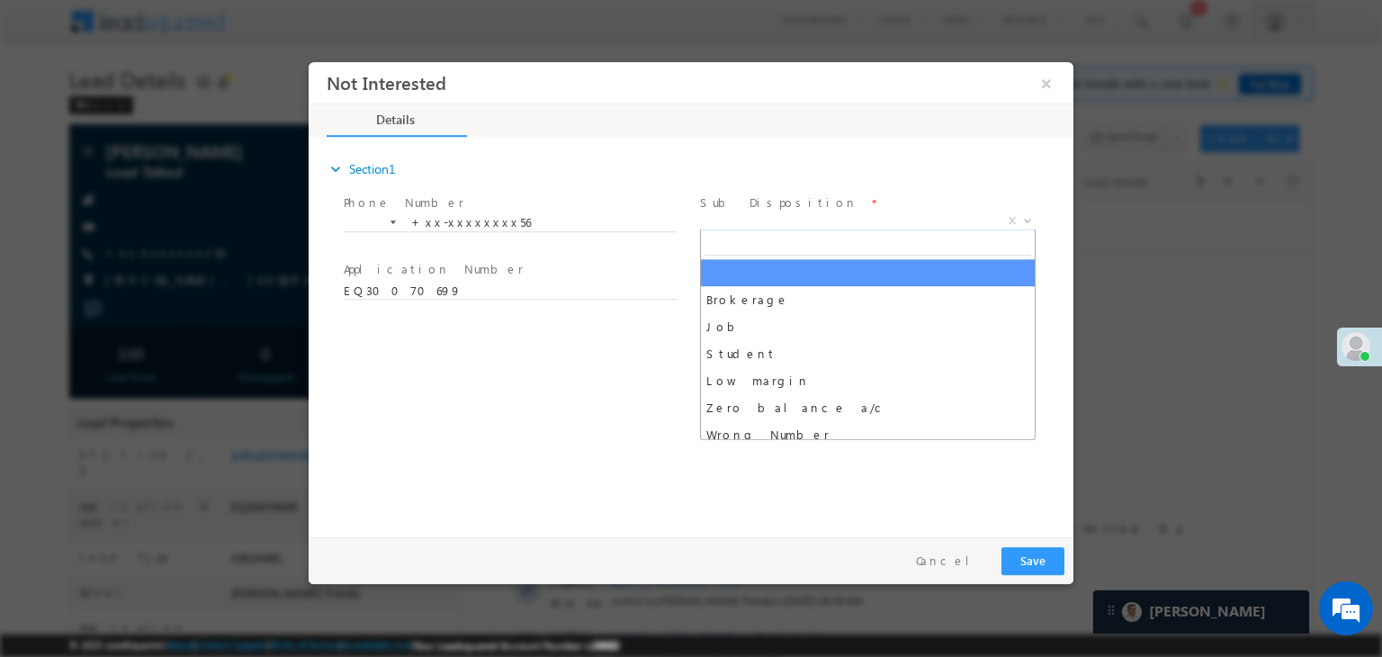
click at [843, 223] on span "X" at bounding box center [868, 221] width 336 height 18
click at [842, 223] on span "X" at bounding box center [868, 221] width 336 height 18
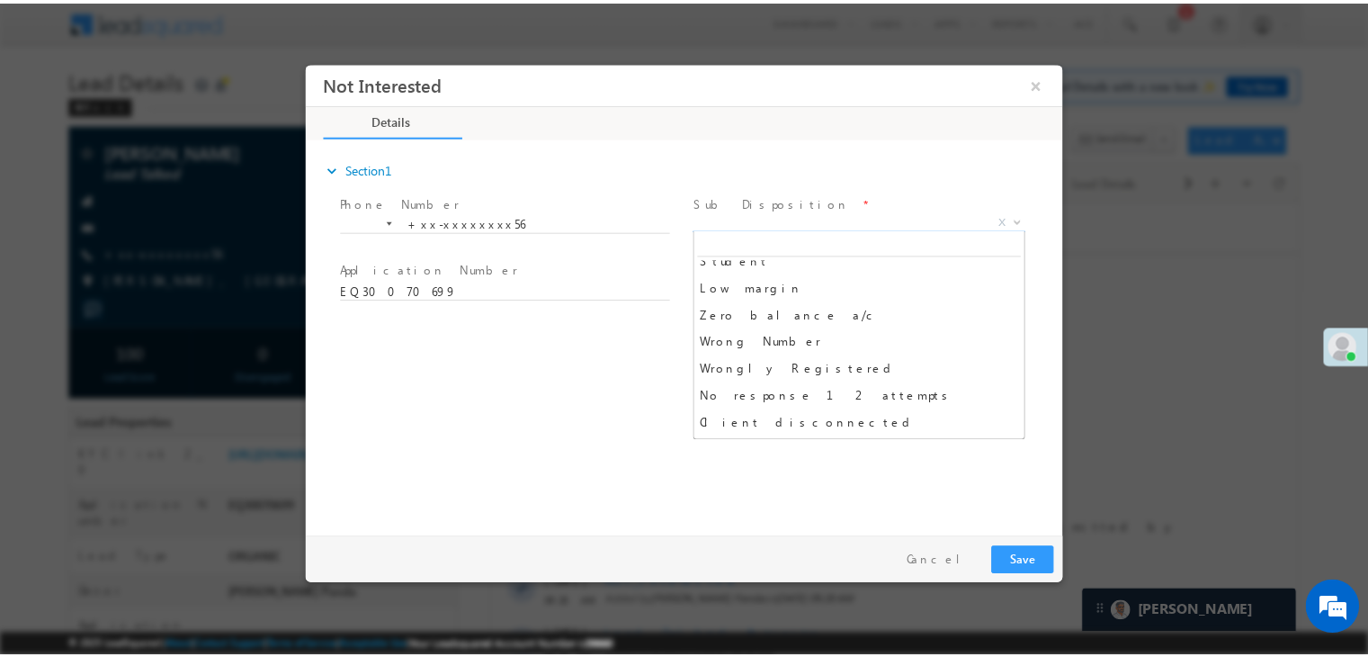
scroll to position [270, 0]
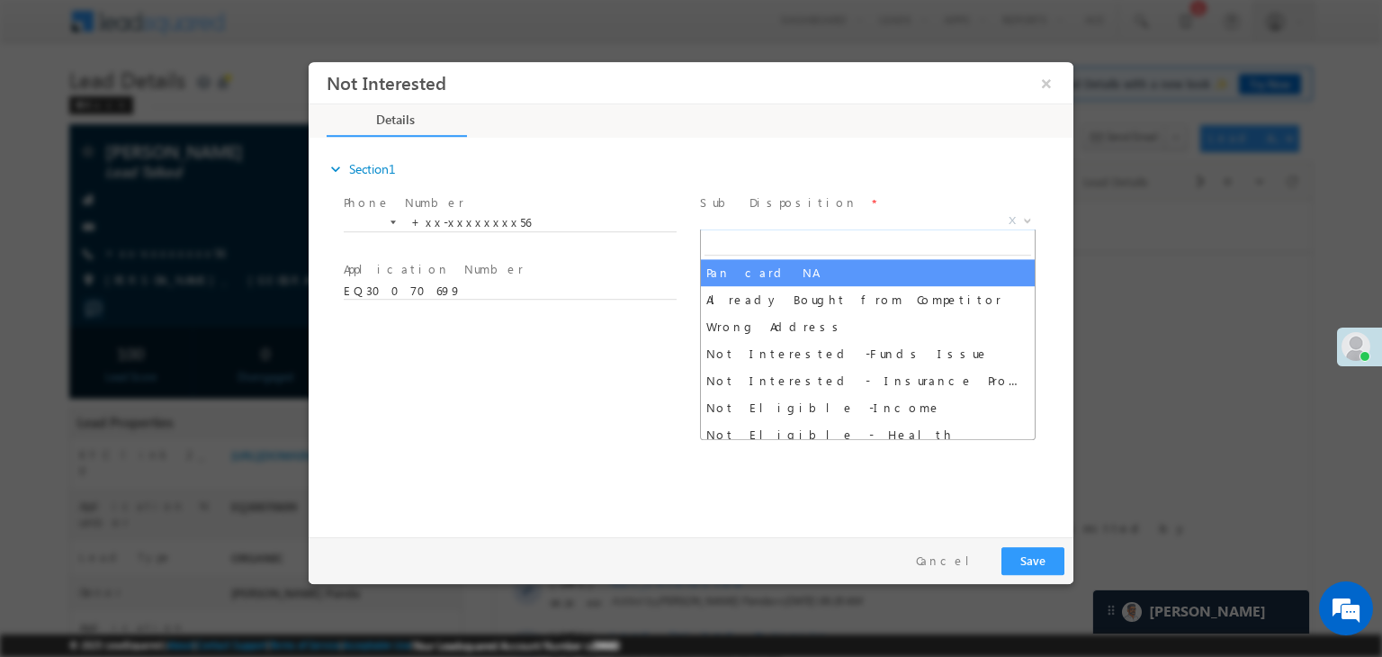
select select "Pan card NA"
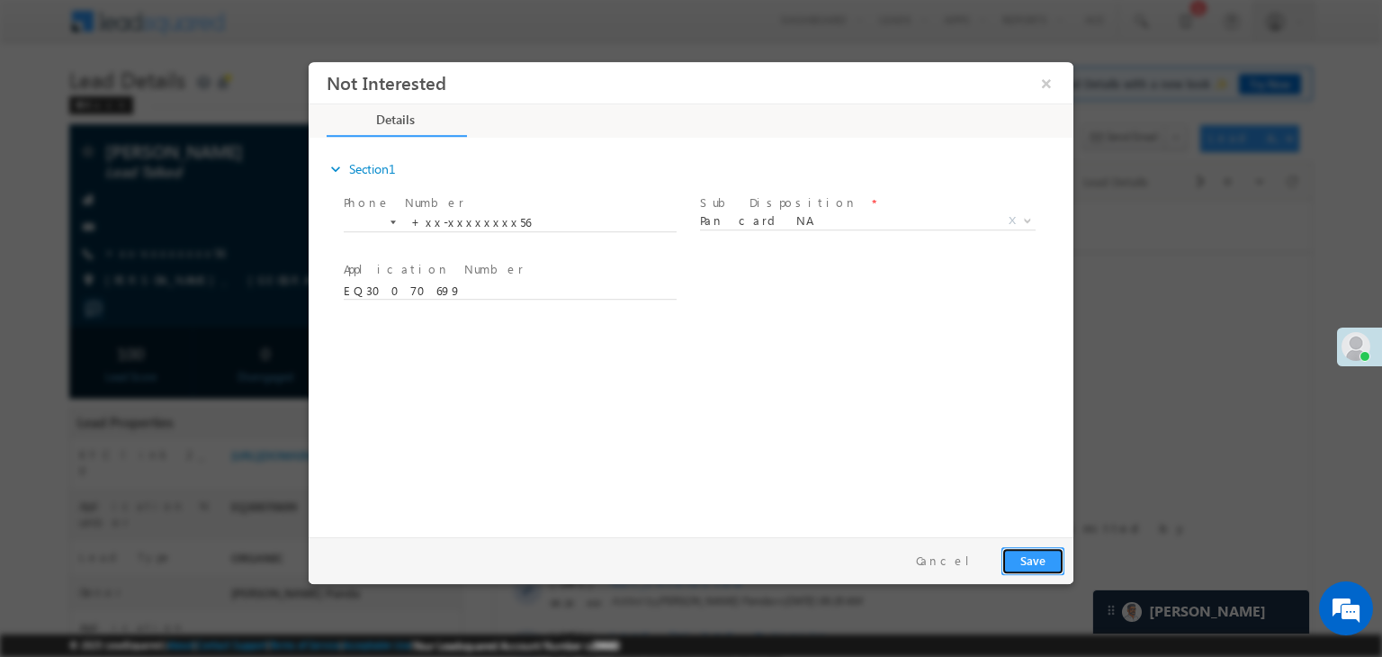
click at [1045, 563] on button "Save" at bounding box center [1032, 561] width 63 height 28
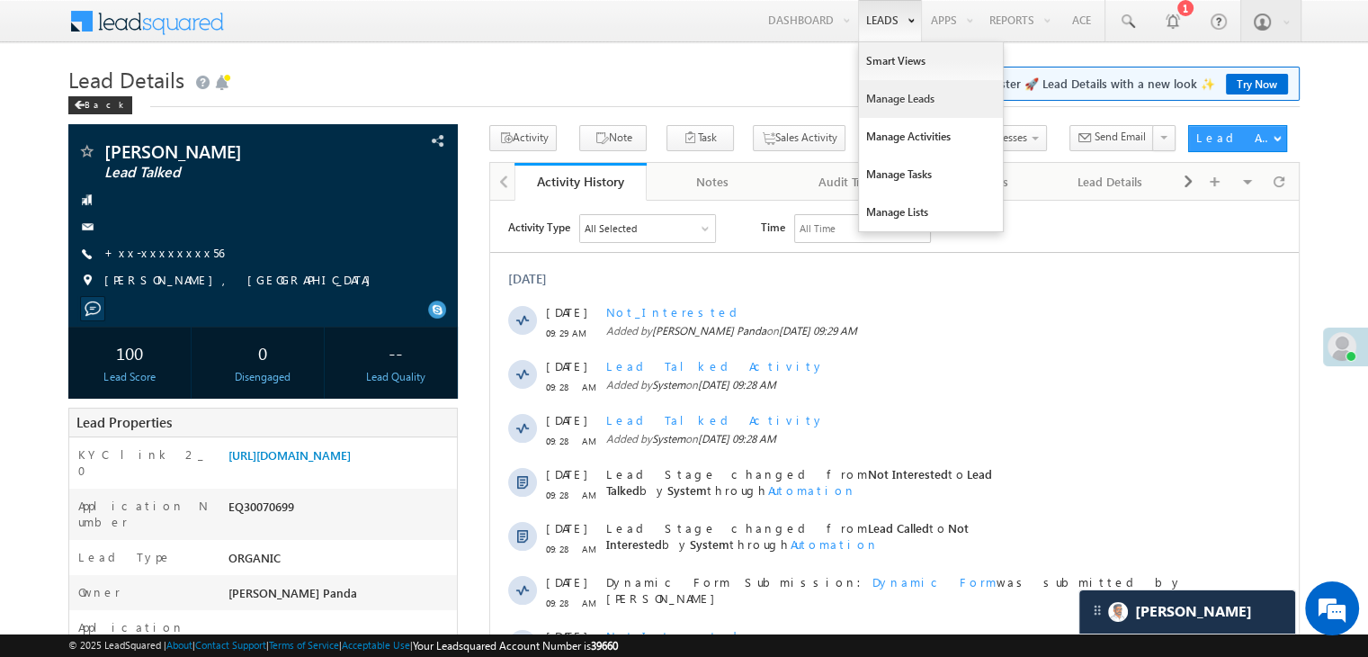
click at [876, 97] on link "Manage Leads" at bounding box center [931, 99] width 144 height 38
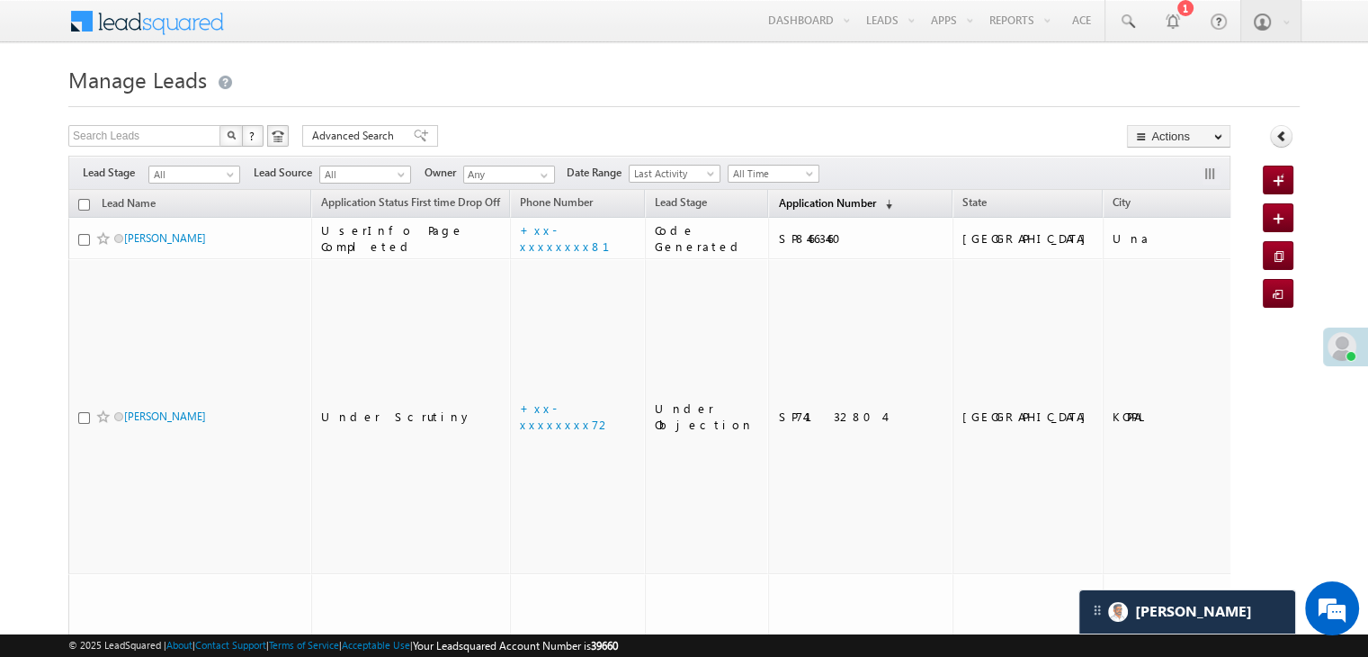
click at [778, 209] on span "Application Number" at bounding box center [826, 202] width 97 height 13
click at [778, 206] on span "Application Number" at bounding box center [826, 202] width 97 height 13
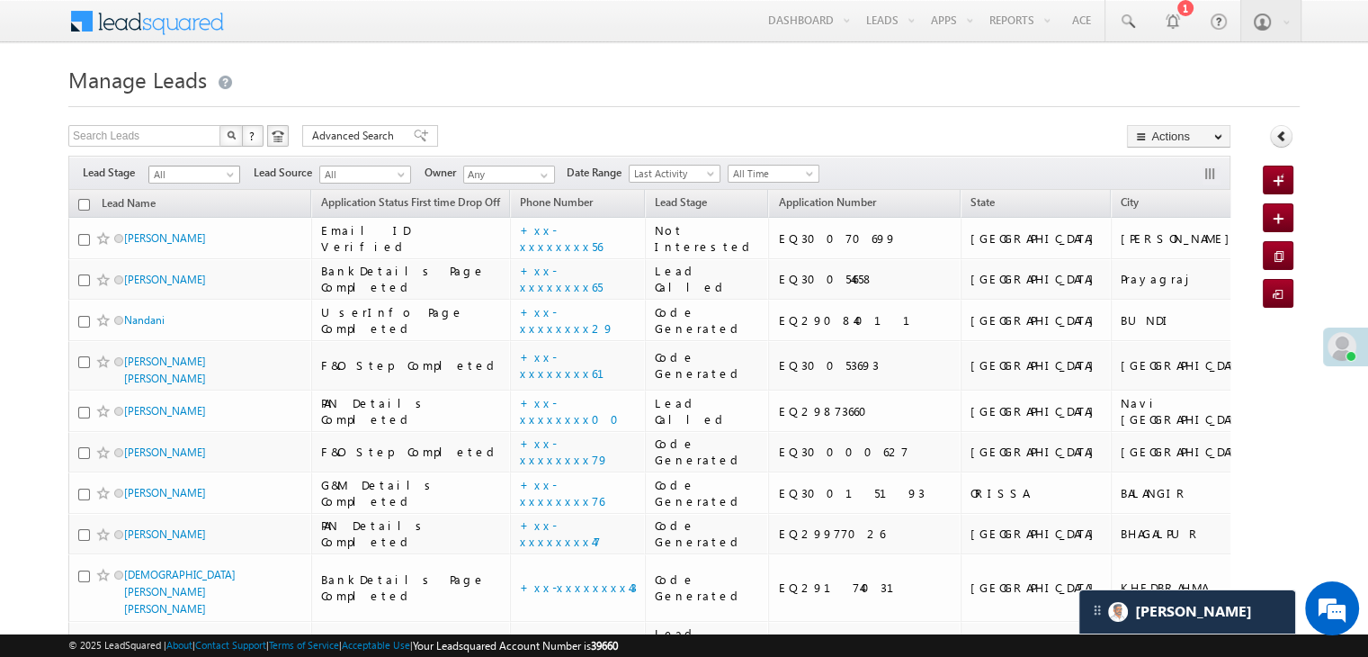
click at [230, 182] on span at bounding box center [232, 178] width 14 height 14
click at [212, 210] on link "Lead Generated" at bounding box center [194, 212] width 91 height 16
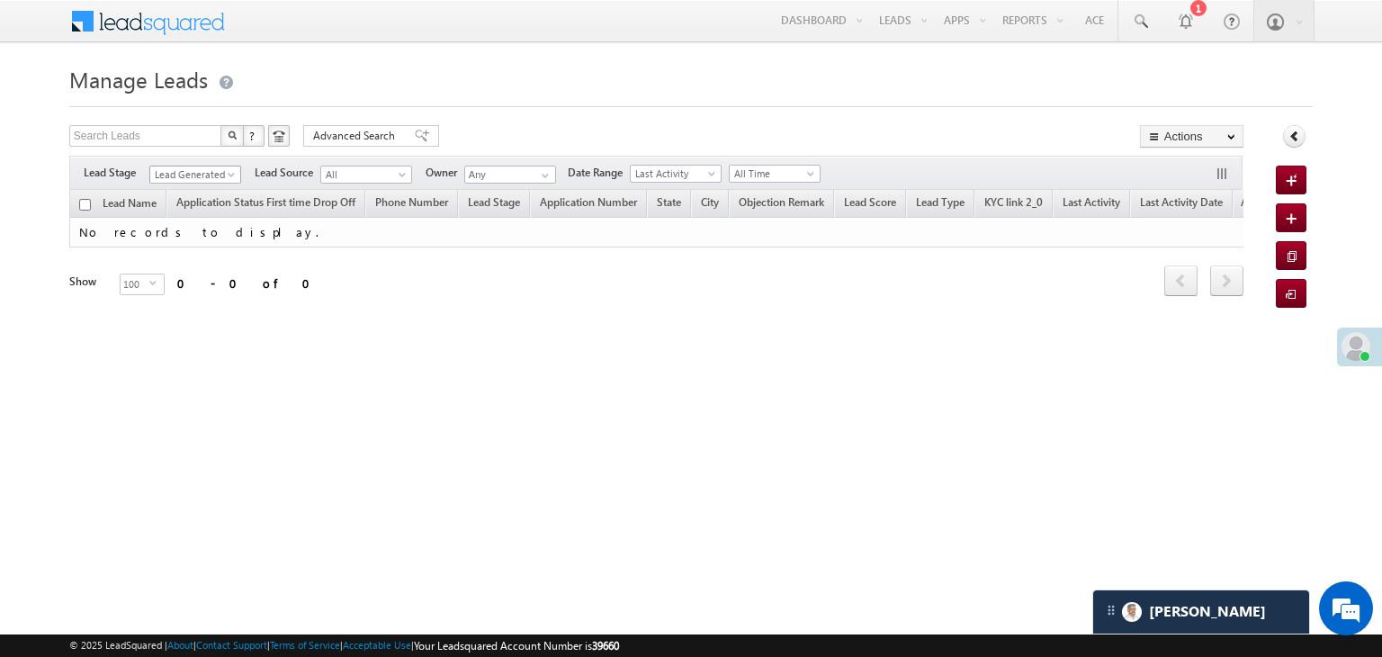
click at [233, 174] on span at bounding box center [233, 178] width 14 height 14
click at [206, 188] on link "All" at bounding box center [195, 194] width 91 height 16
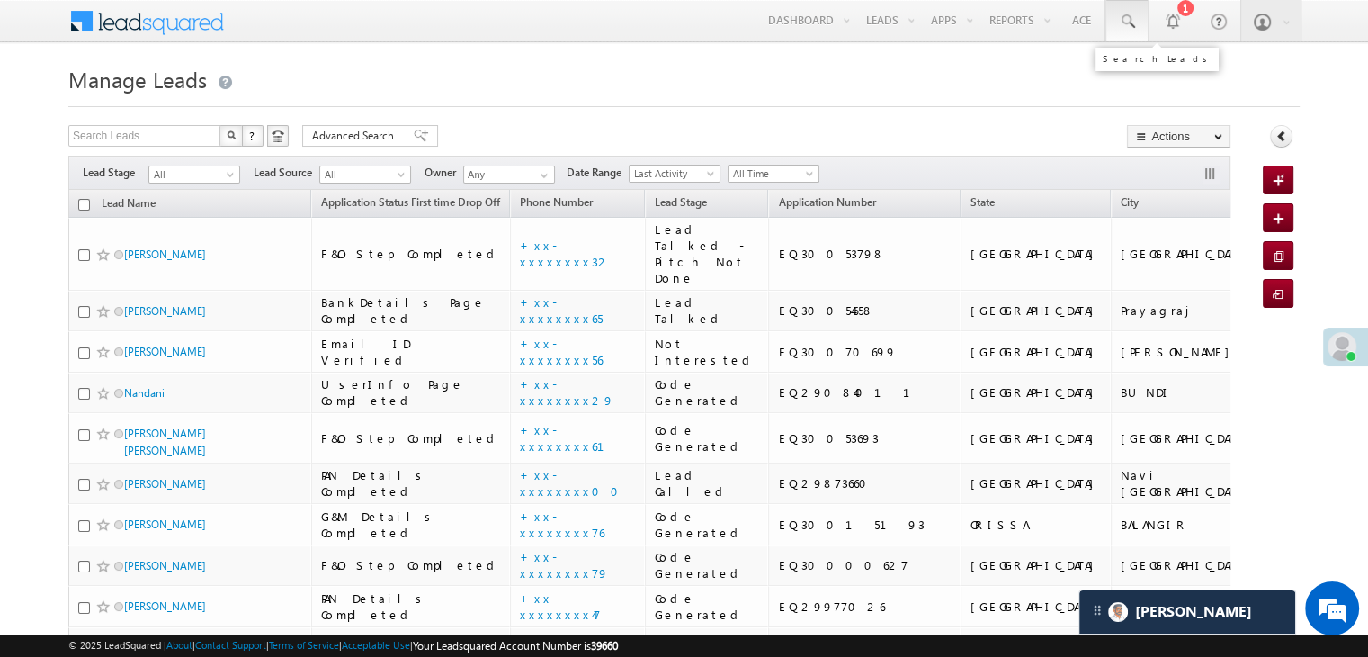
click at [1125, 22] on span at bounding box center [1127, 22] width 18 height 18
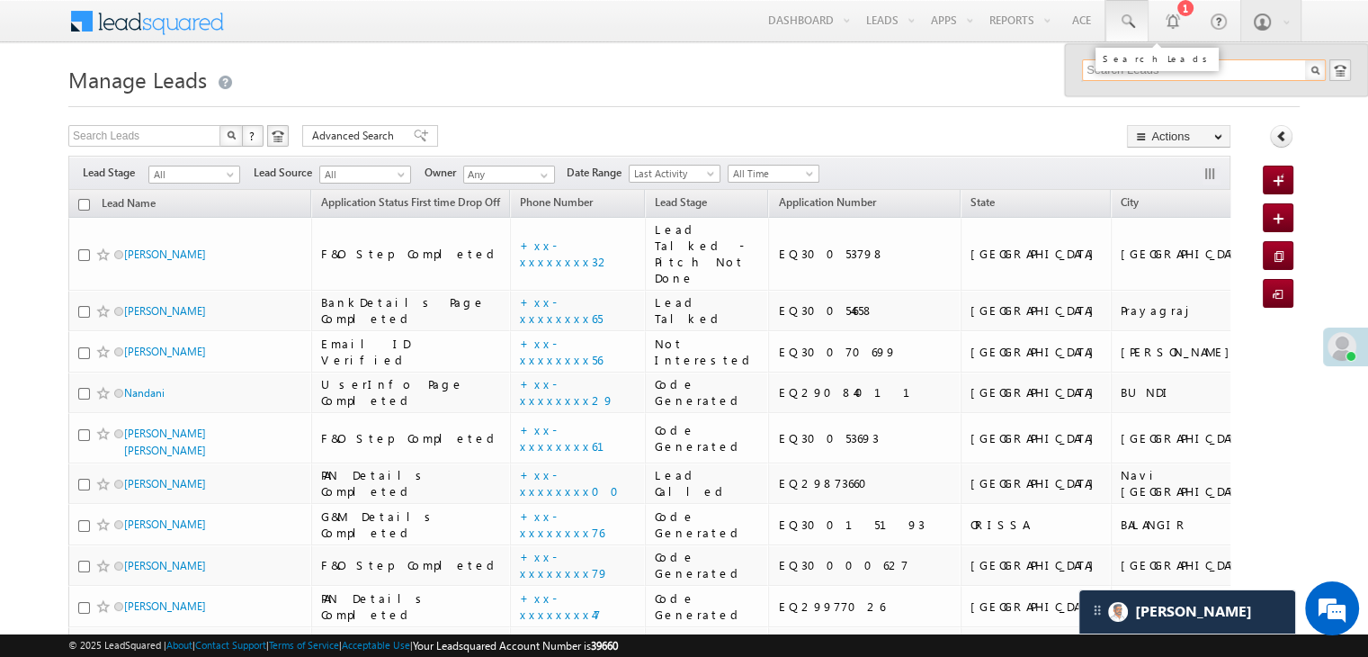
paste input "EQ28242177"
type input "EQ28242177"
click at [1113, 102] on div "[PERSON_NAME]" at bounding box center [1211, 96] width 241 height 20
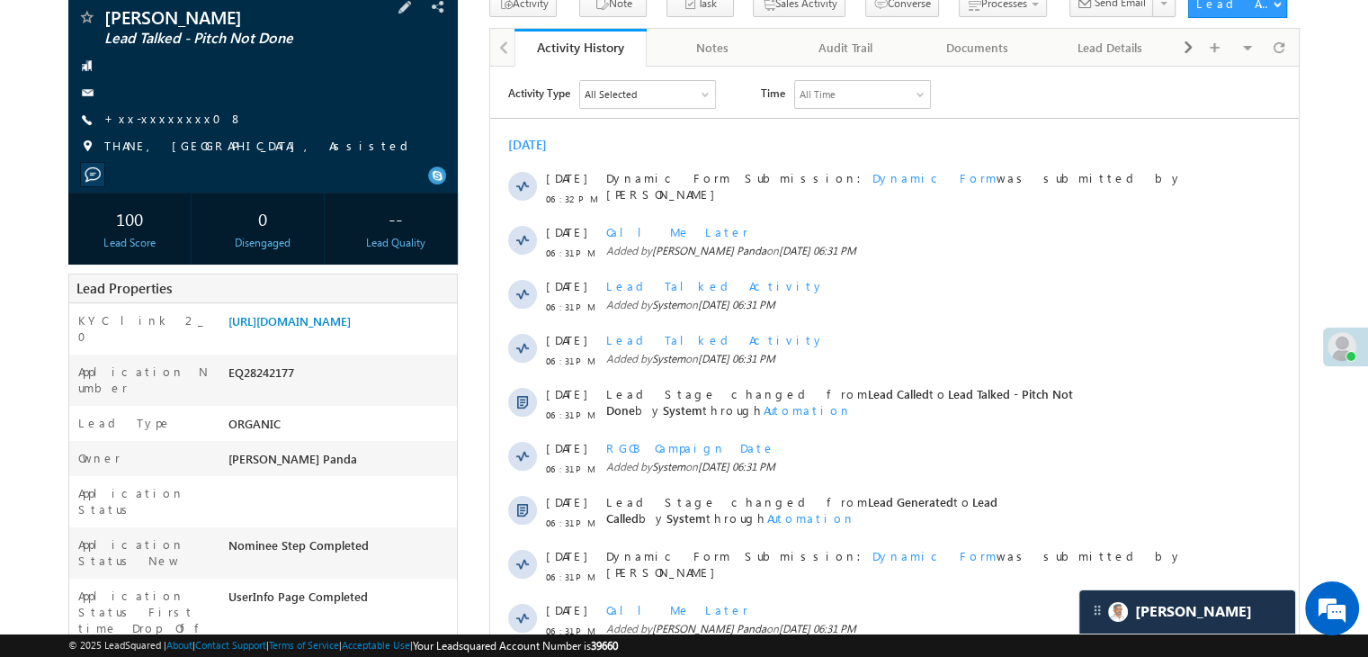
scroll to position [180, 0]
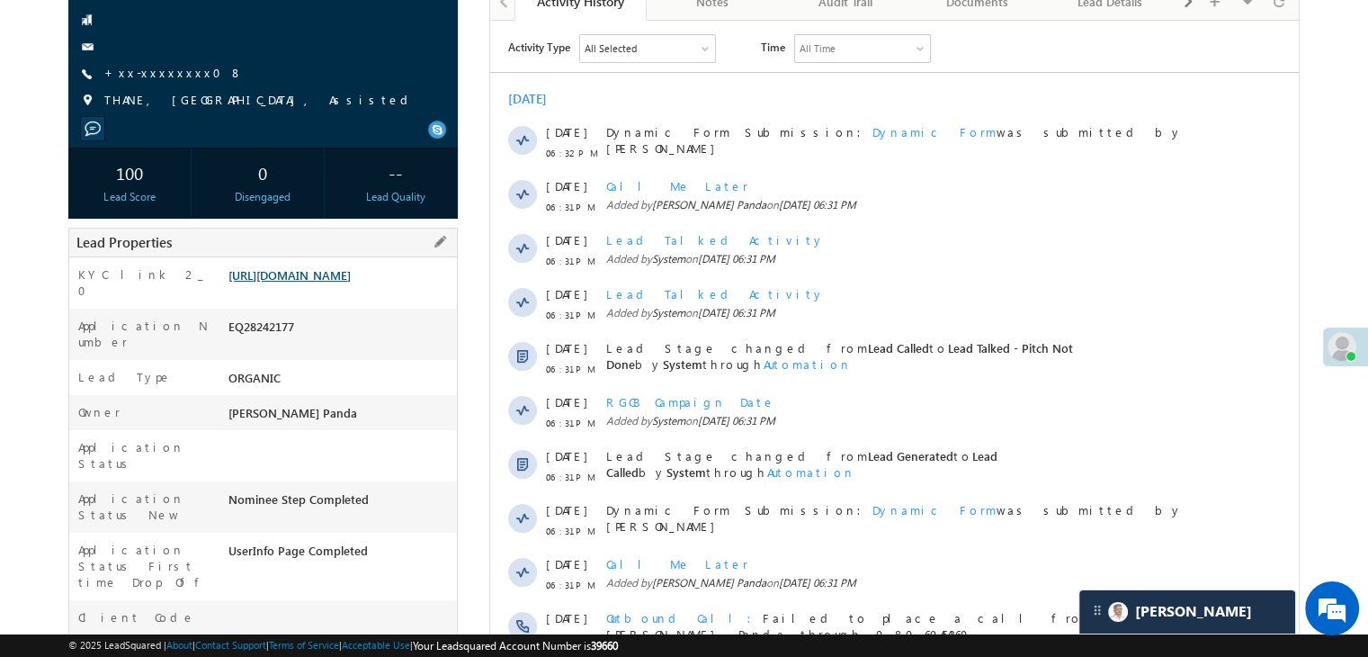
click at [337, 282] on link "[URL][DOMAIN_NAME]" at bounding box center [290, 274] width 122 height 15
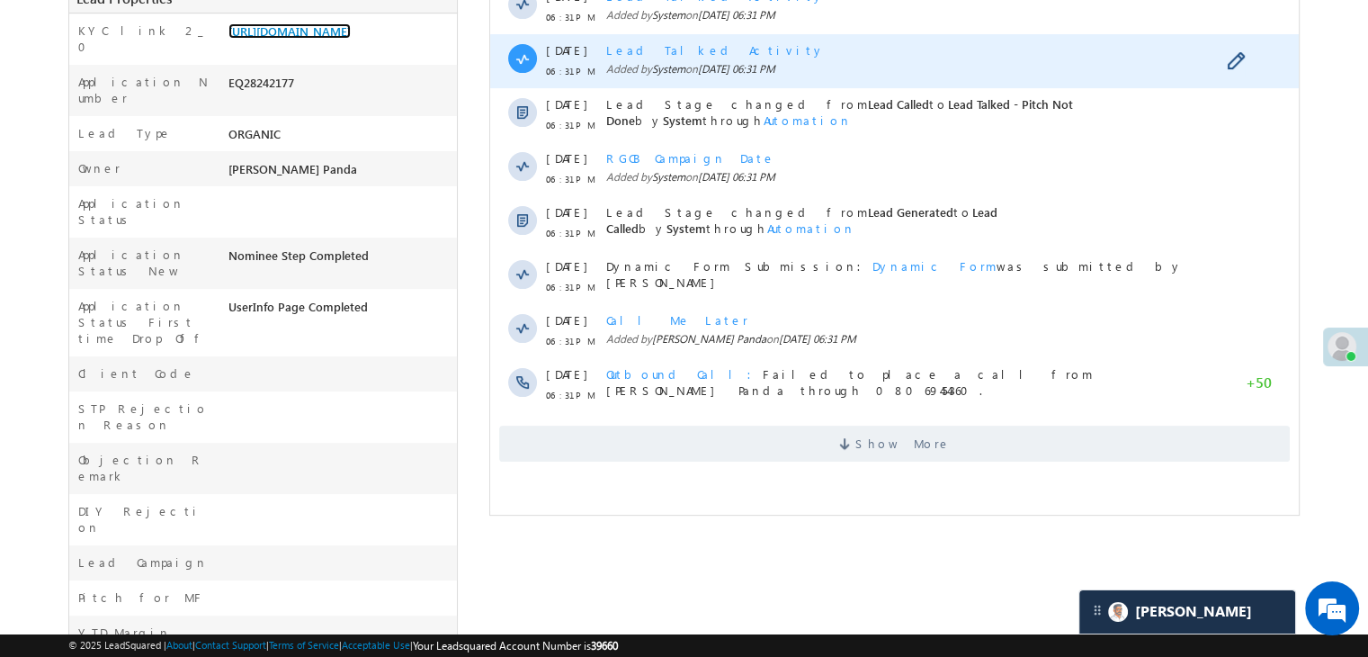
scroll to position [450, 0]
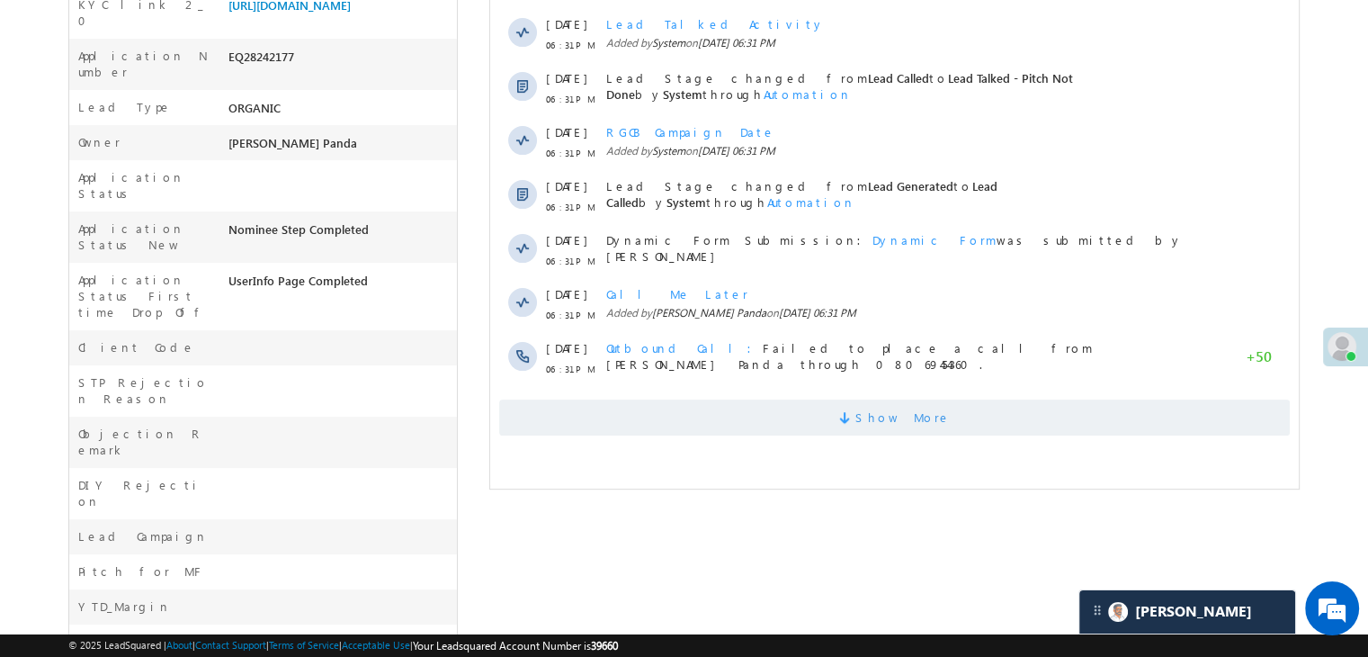
click at [915, 423] on span "Show More" at bounding box center [903, 417] width 95 height 36
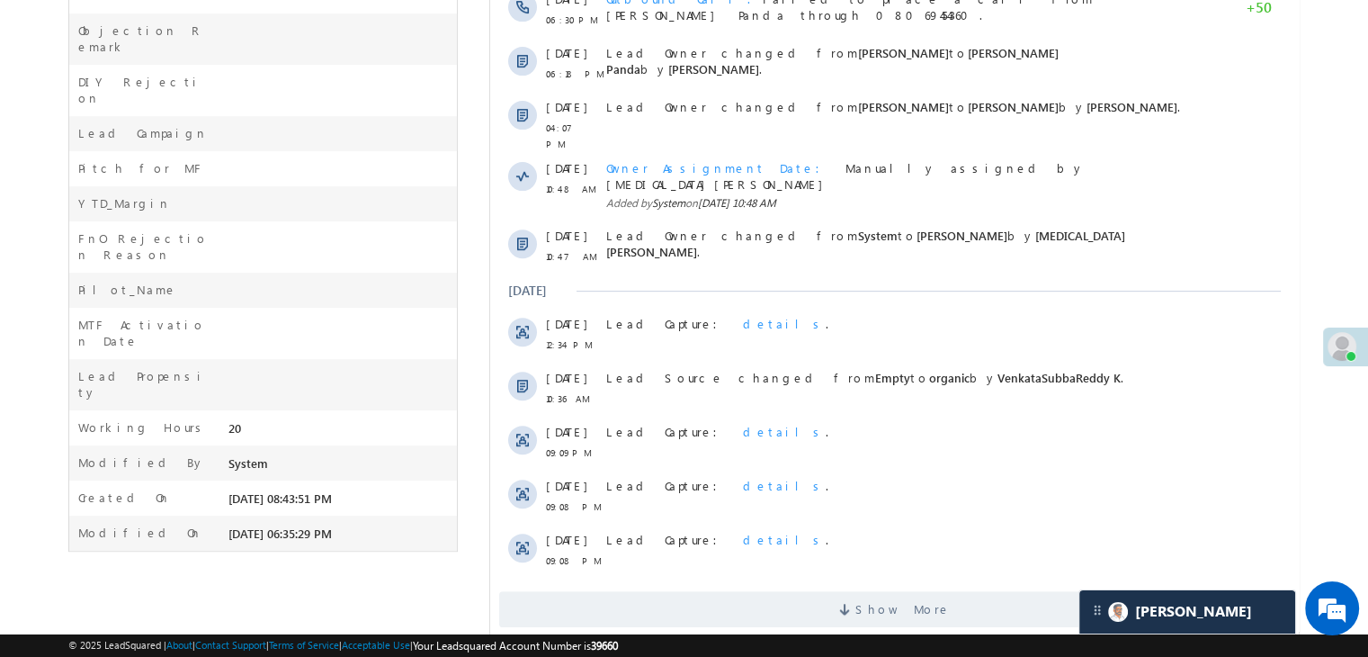
scroll to position [875, 0]
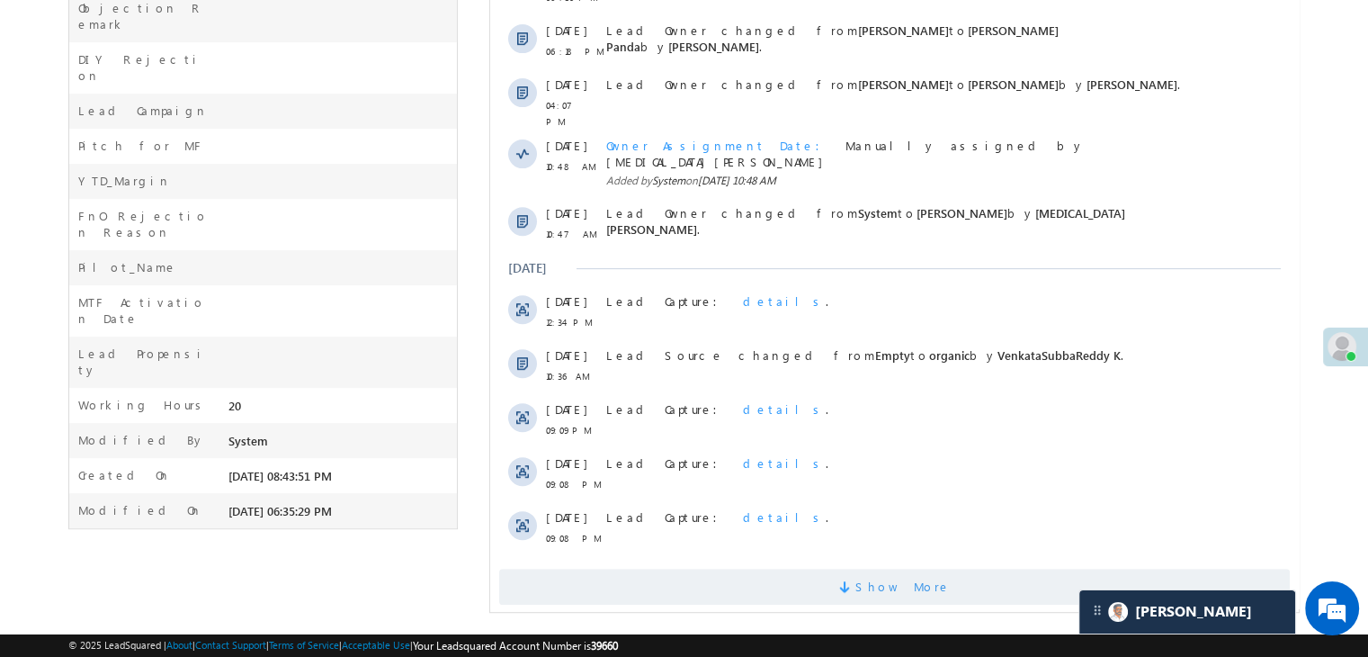
click at [897, 575] on span "Show More" at bounding box center [903, 587] width 95 height 36
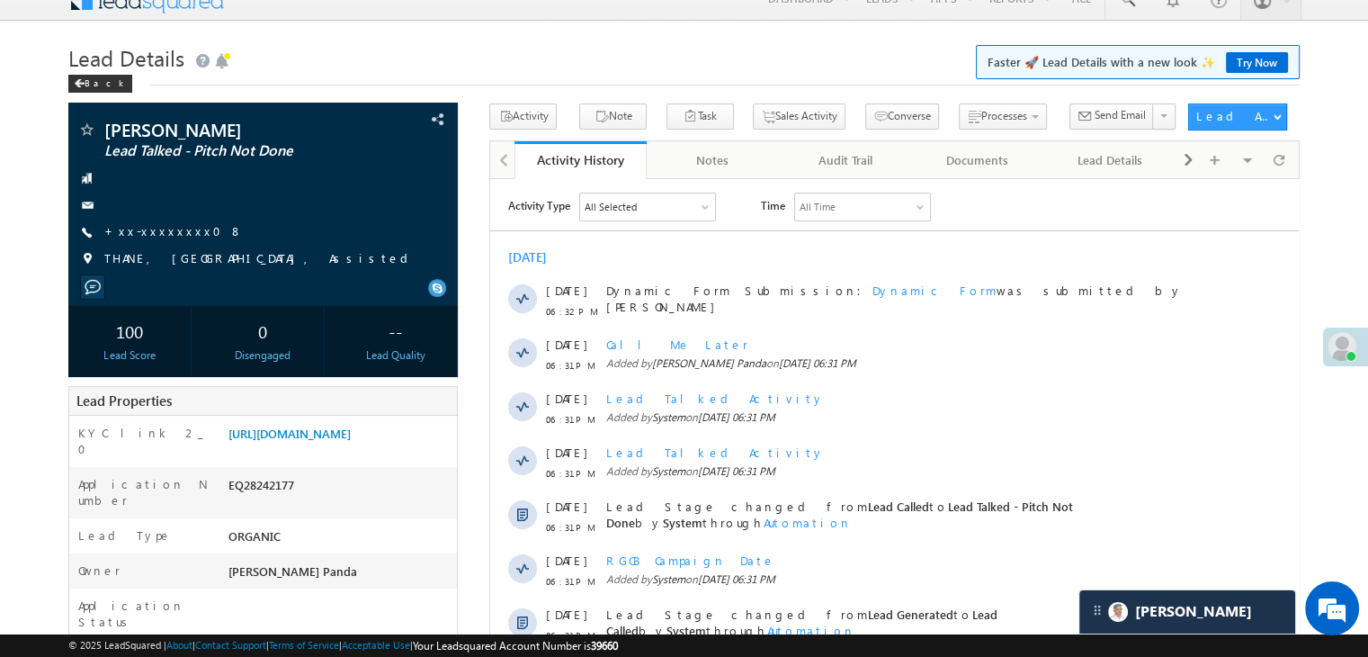
scroll to position [0, 0]
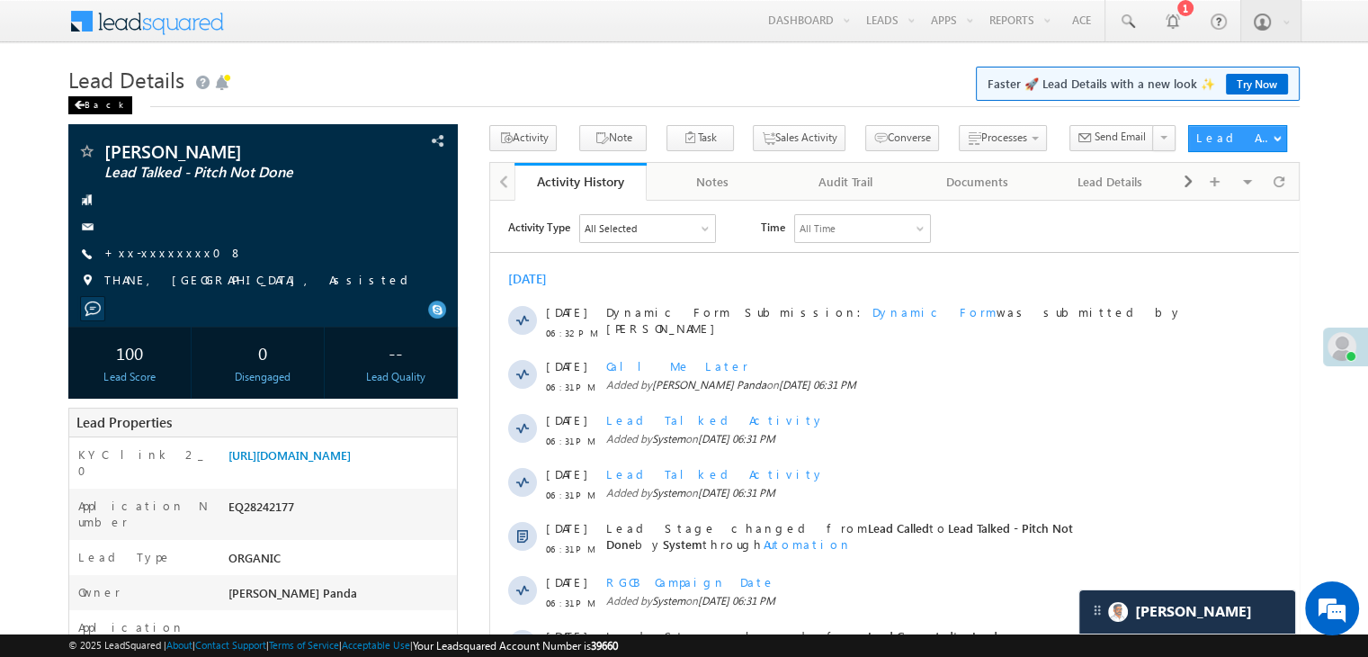
click at [85, 98] on div "Back" at bounding box center [100, 105] width 64 height 18
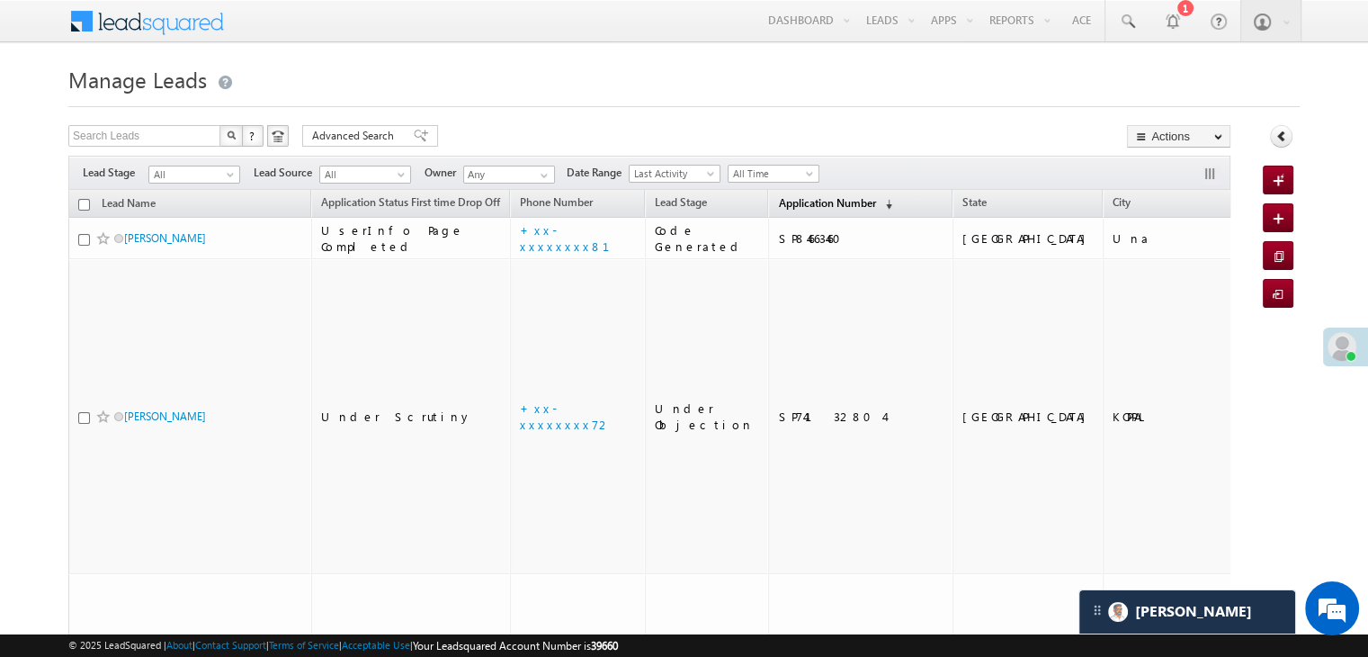
click at [779, 202] on span "Application Number" at bounding box center [826, 202] width 97 height 13
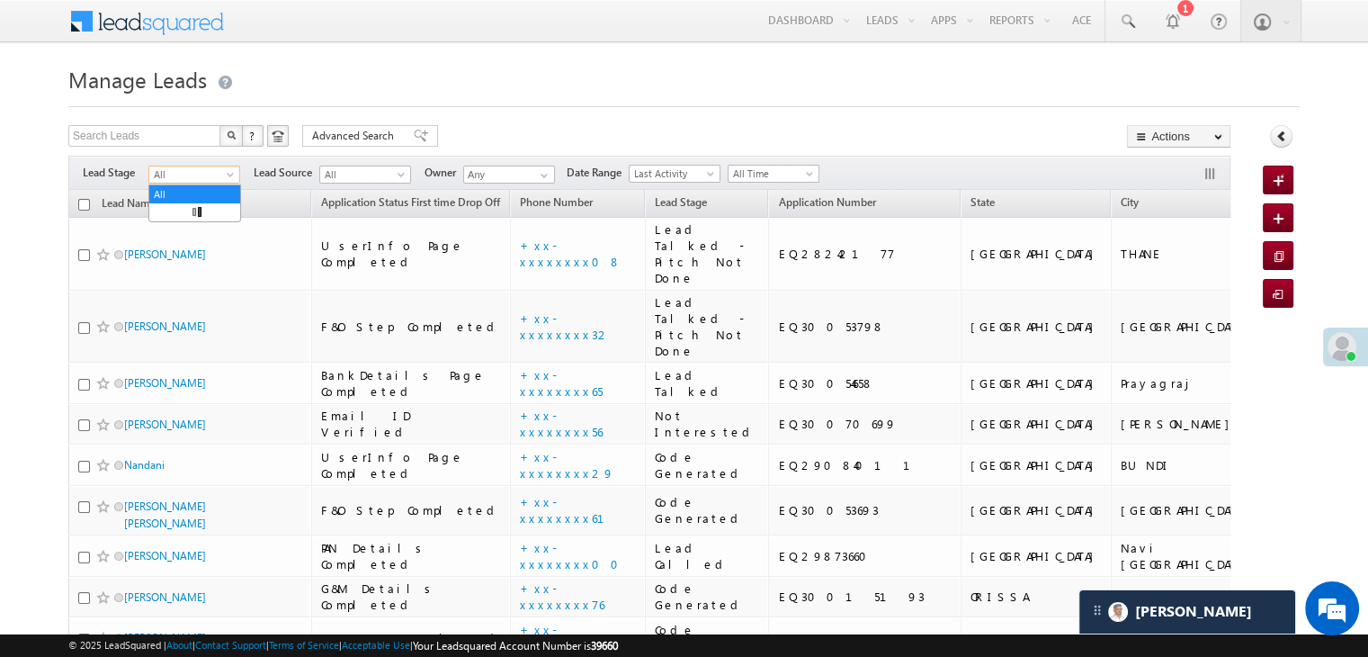
click at [229, 170] on span "All" at bounding box center [191, 174] width 85 height 16
click at [217, 207] on link "Lead Generated" at bounding box center [194, 212] width 91 height 16
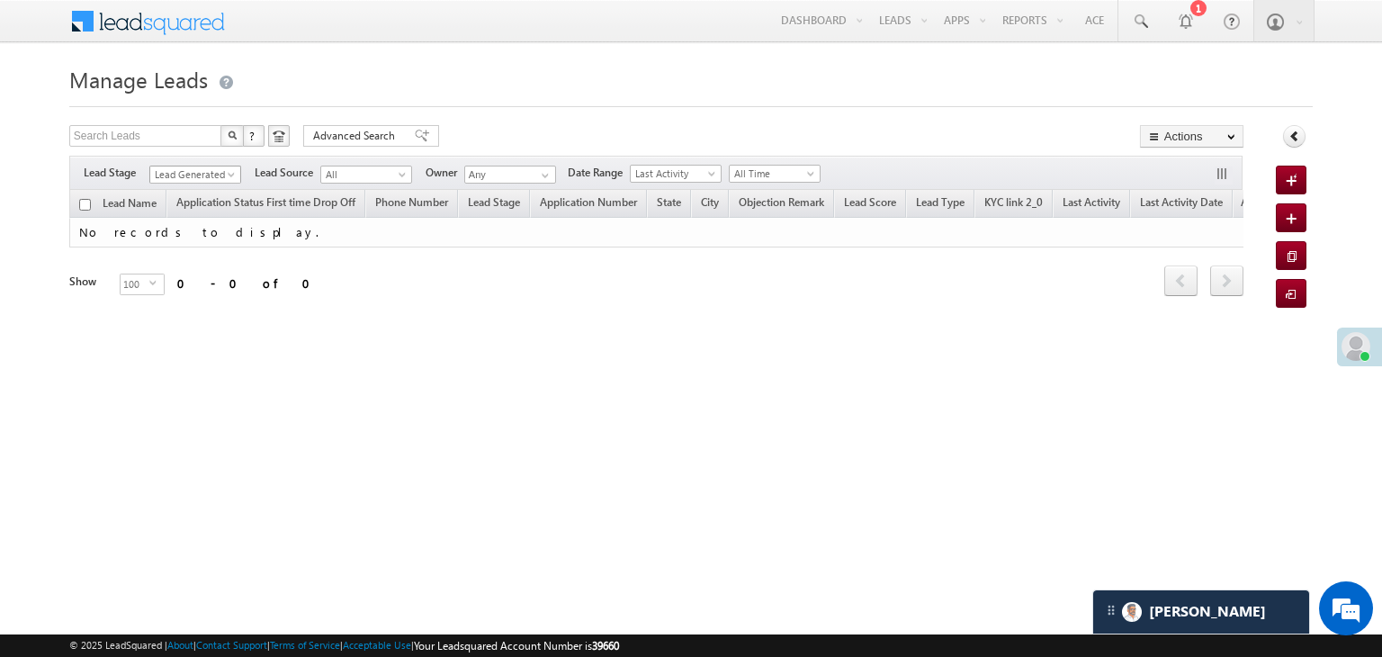
click at [226, 171] on span at bounding box center [233, 178] width 14 height 14
click at [200, 193] on link "All" at bounding box center [195, 194] width 91 height 16
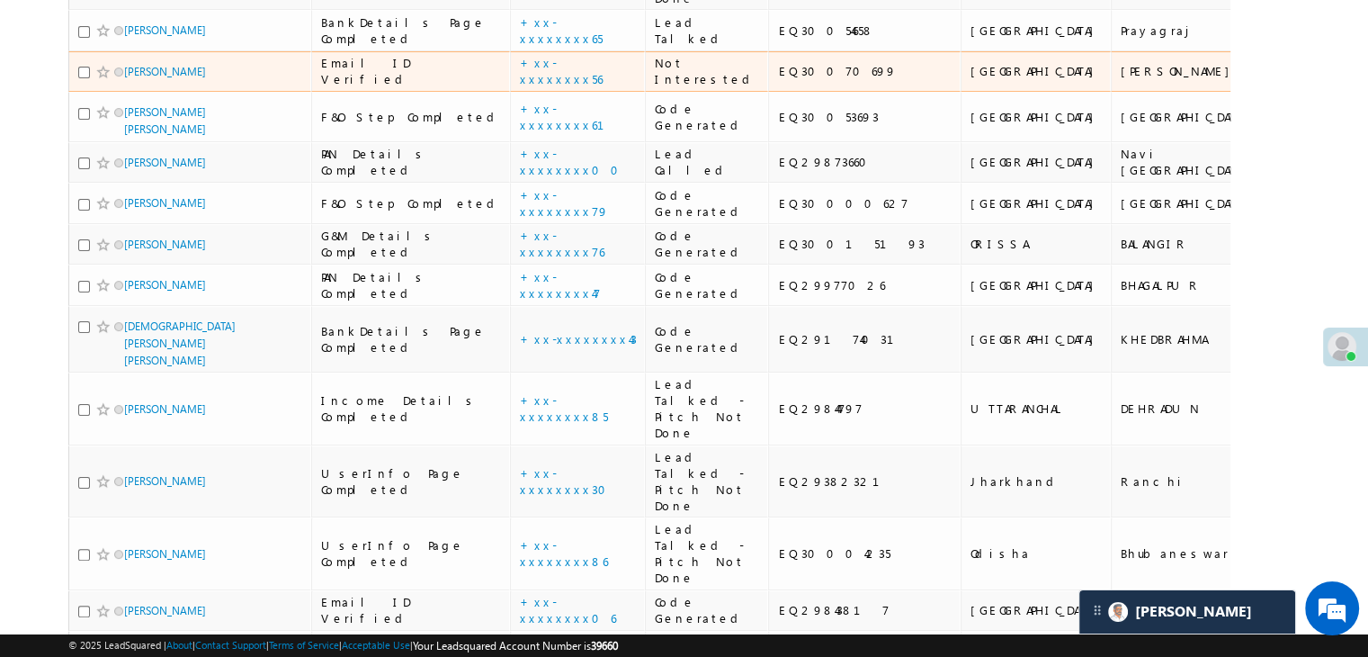
scroll to position [360, 0]
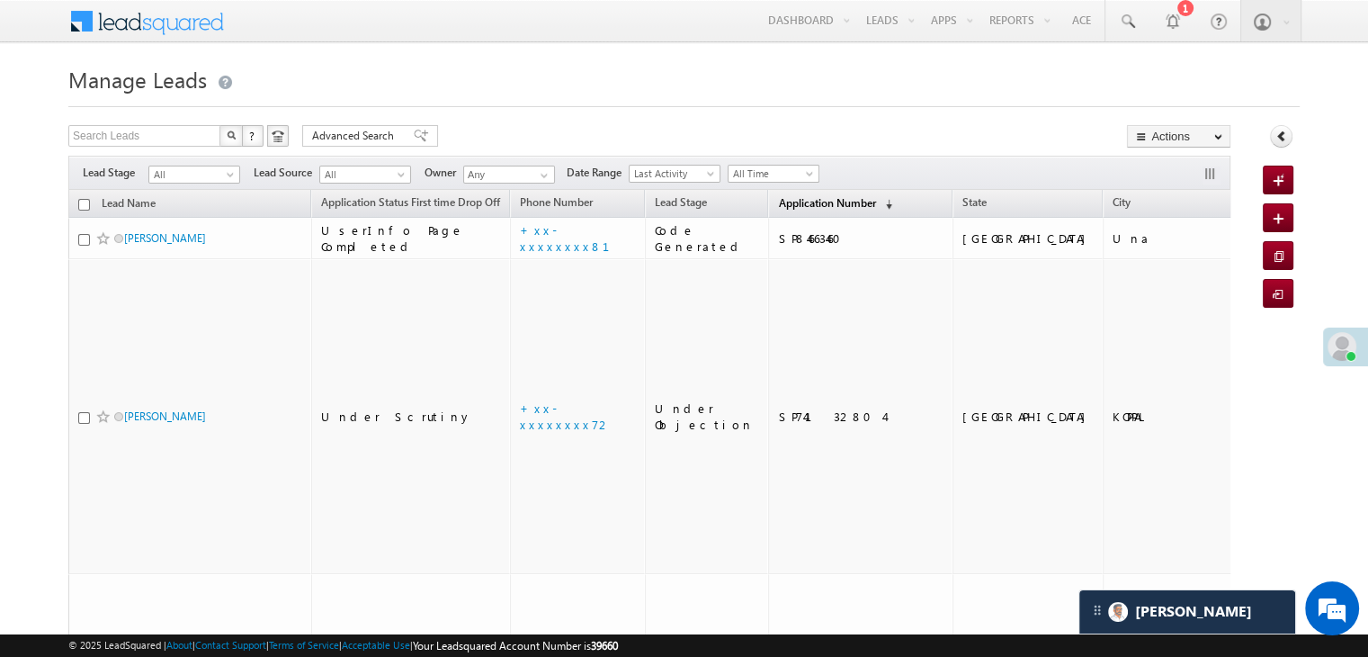
click at [786, 205] on span "Application Number" at bounding box center [826, 202] width 97 height 13
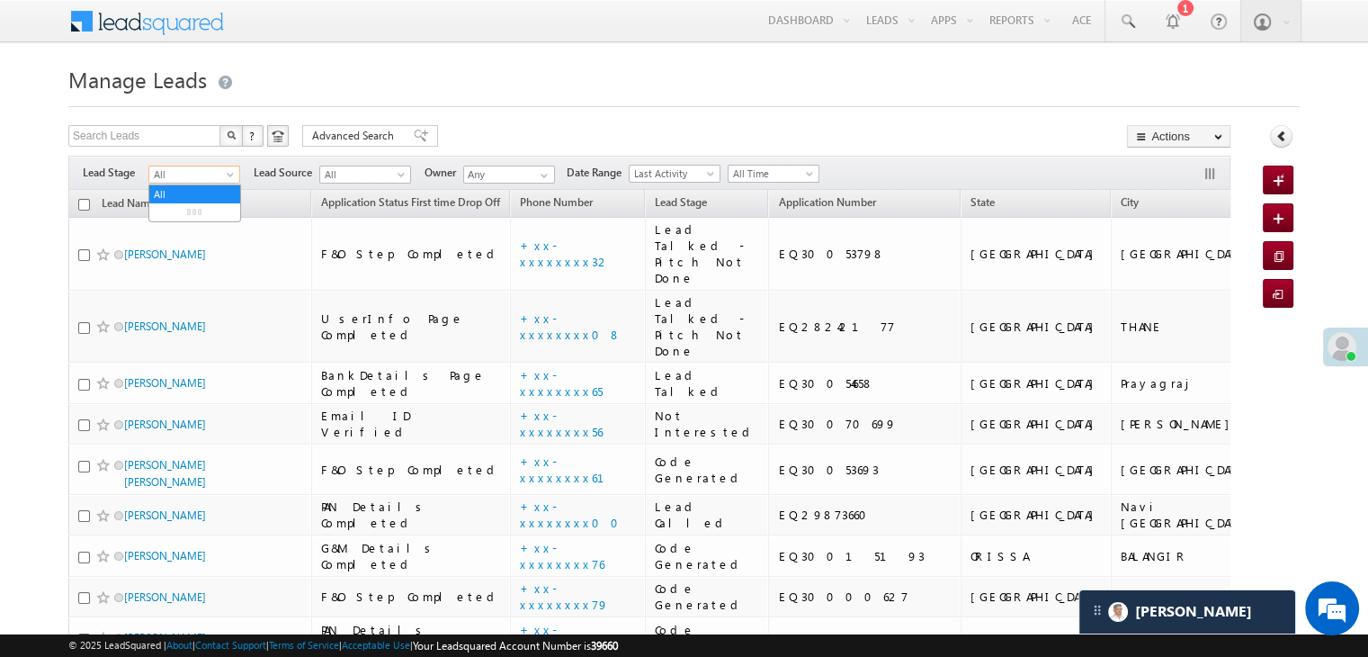
click at [234, 173] on span at bounding box center [232, 178] width 14 height 14
click at [201, 212] on link "Lead Generated" at bounding box center [194, 212] width 91 height 16
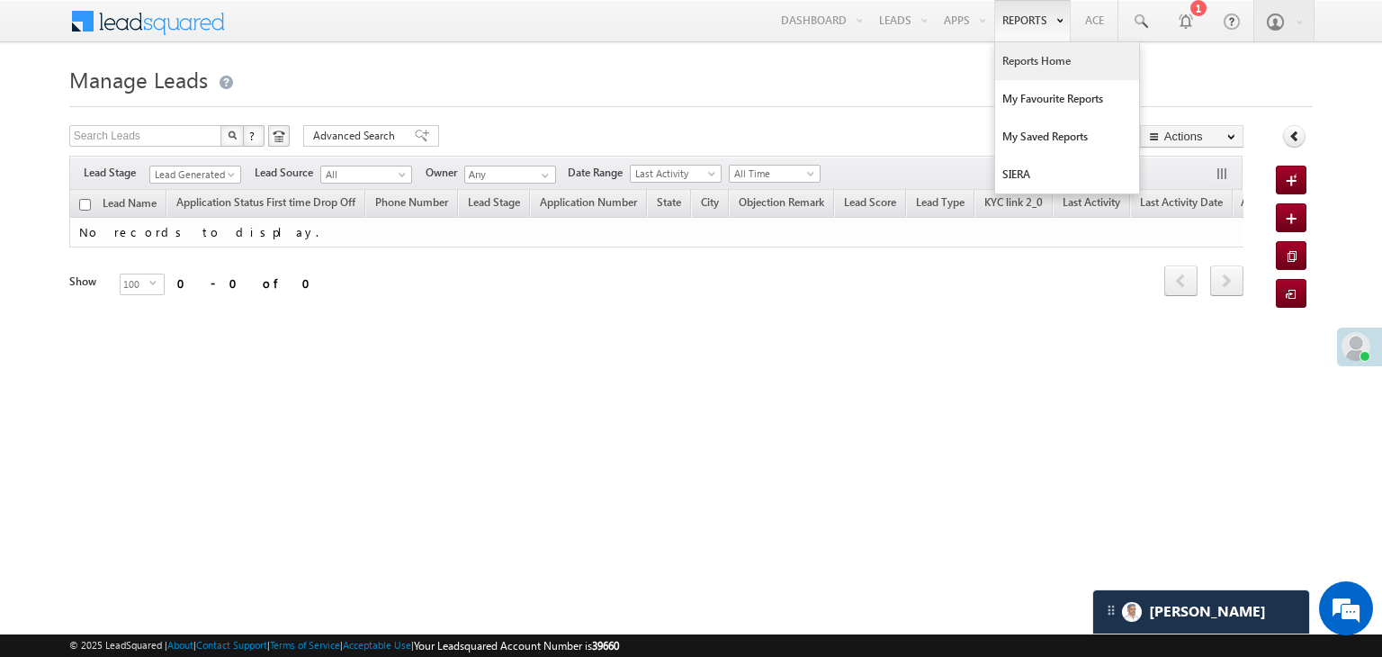
click at [1030, 64] on link "Reports Home" at bounding box center [1067, 61] width 144 height 38
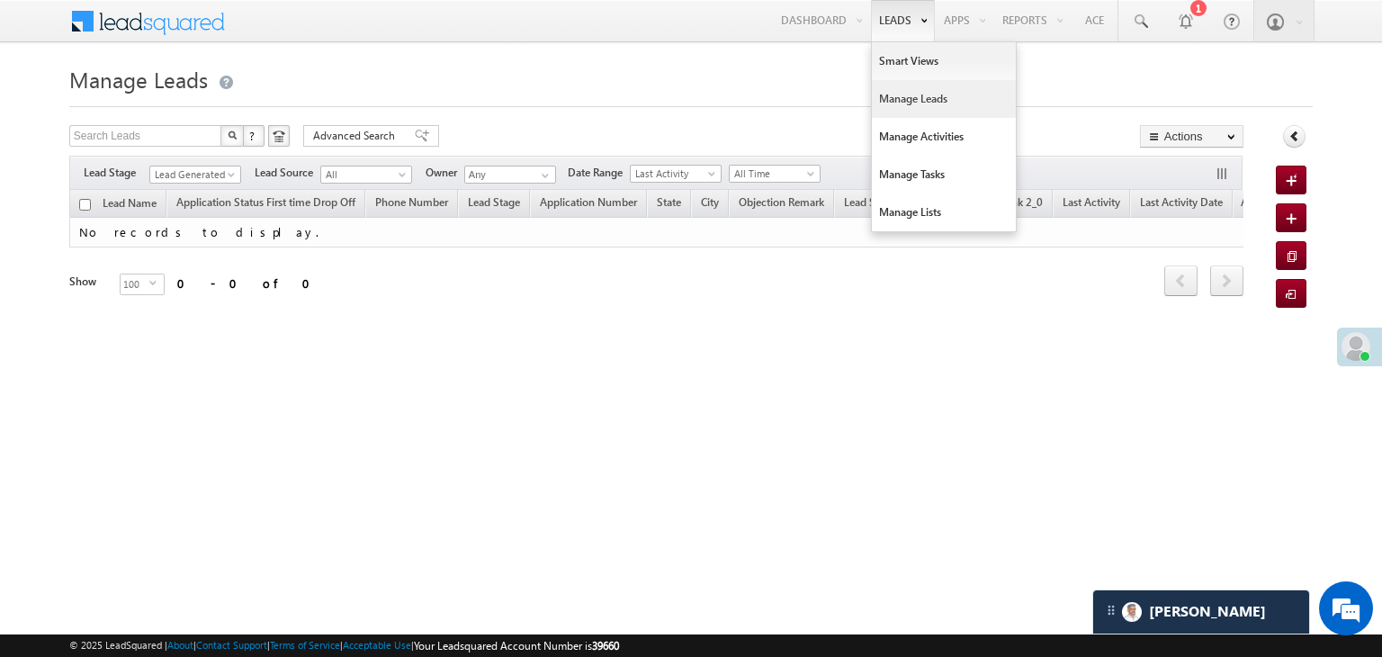
click at [899, 98] on link "Manage Leads" at bounding box center [944, 99] width 144 height 38
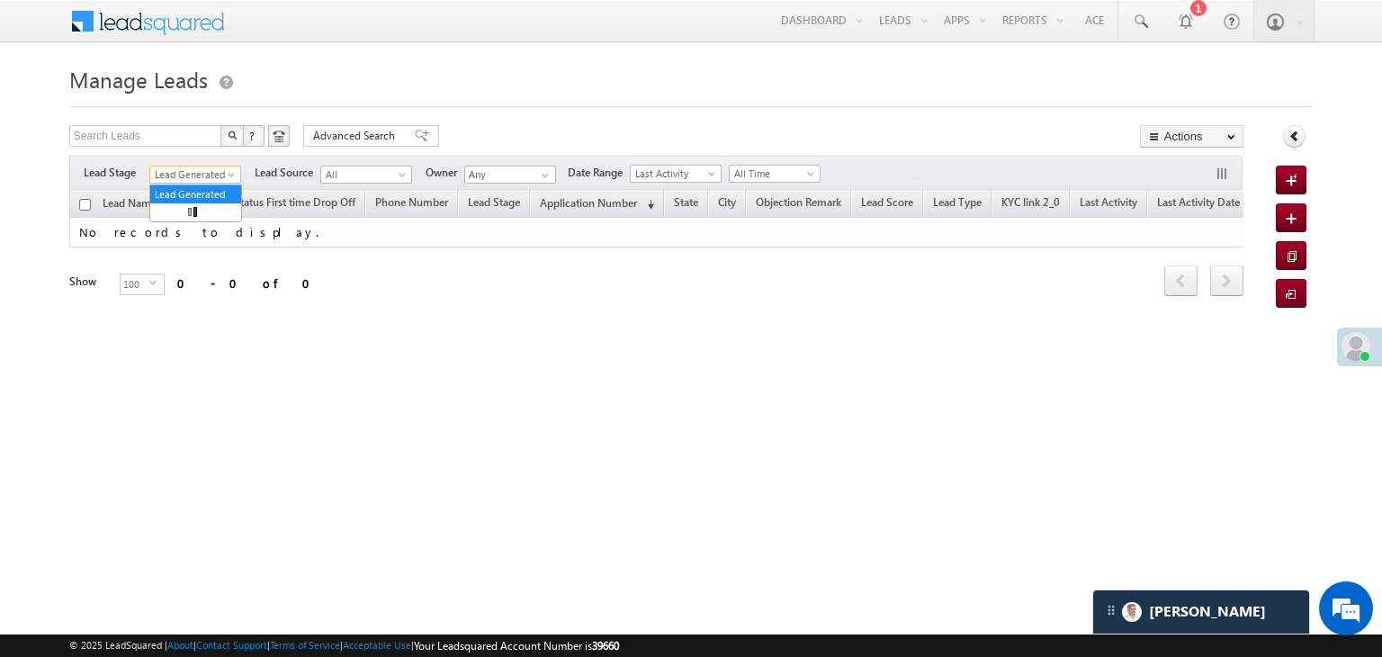
click at [233, 176] on span at bounding box center [233, 178] width 14 height 14
click at [186, 195] on link "All" at bounding box center [195, 194] width 91 height 16
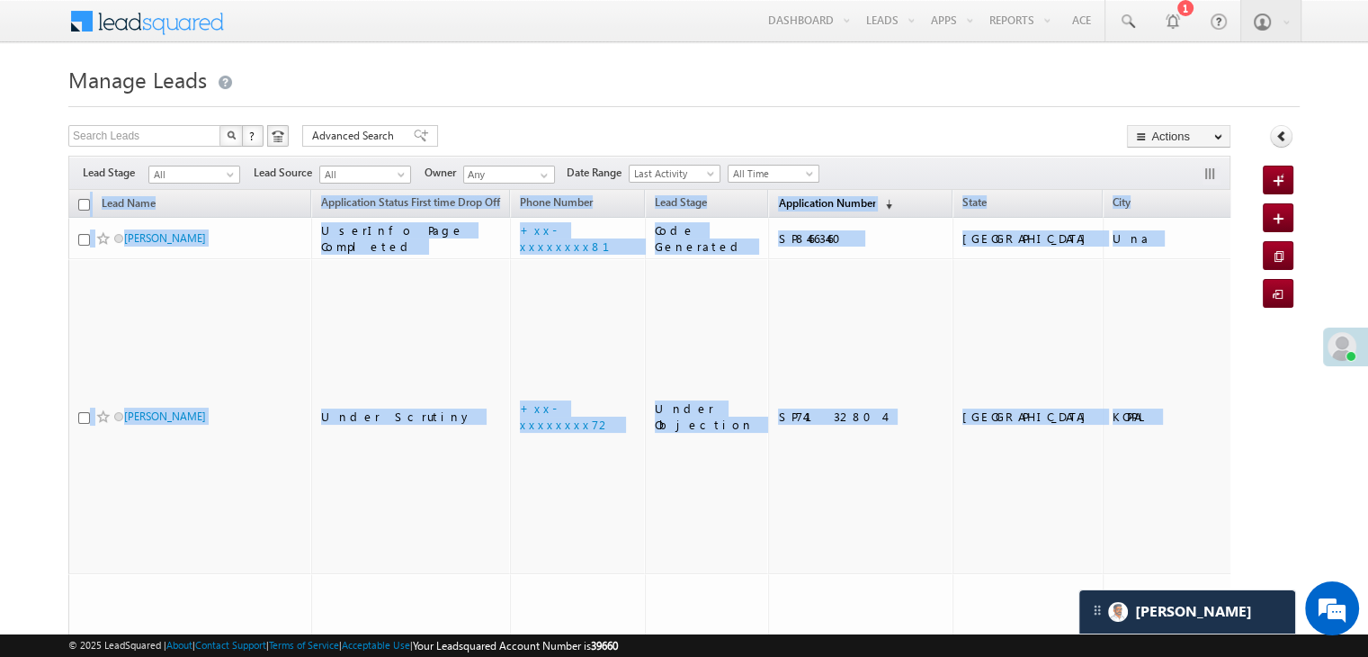
click at [778, 197] on span "Application Number" at bounding box center [826, 202] width 97 height 13
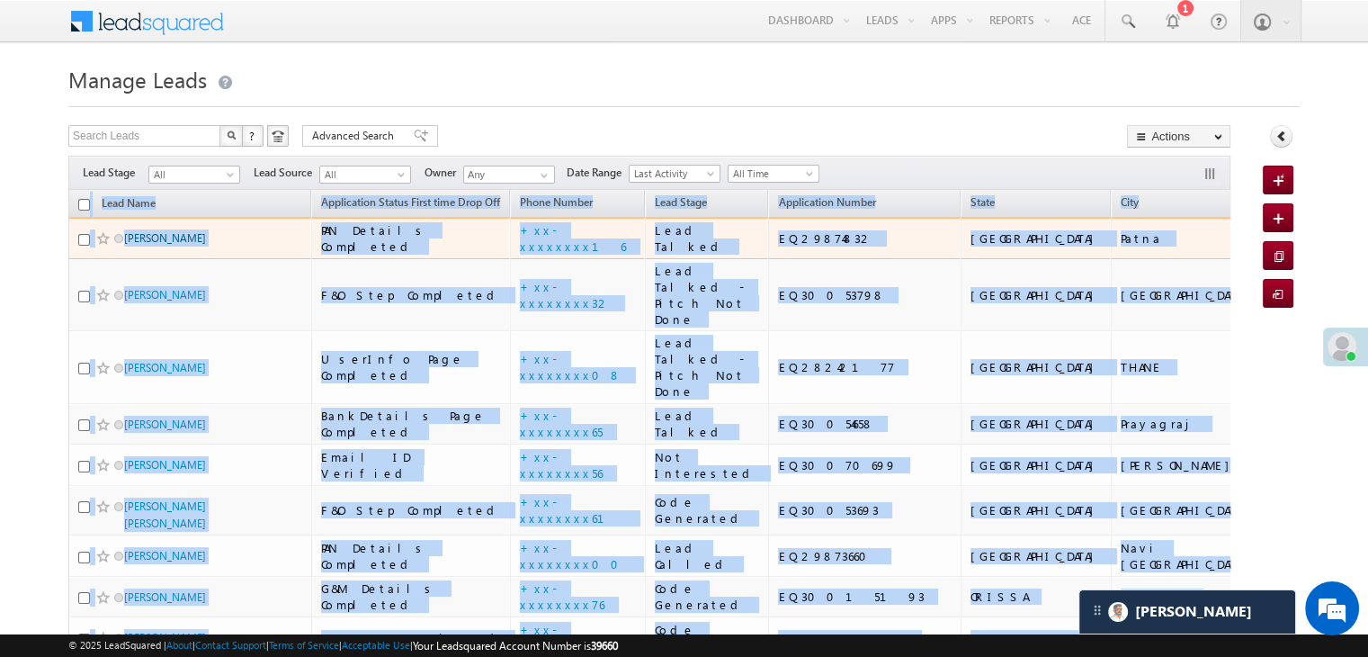
click at [148, 245] on link "[PERSON_NAME]" at bounding box center [165, 237] width 82 height 13
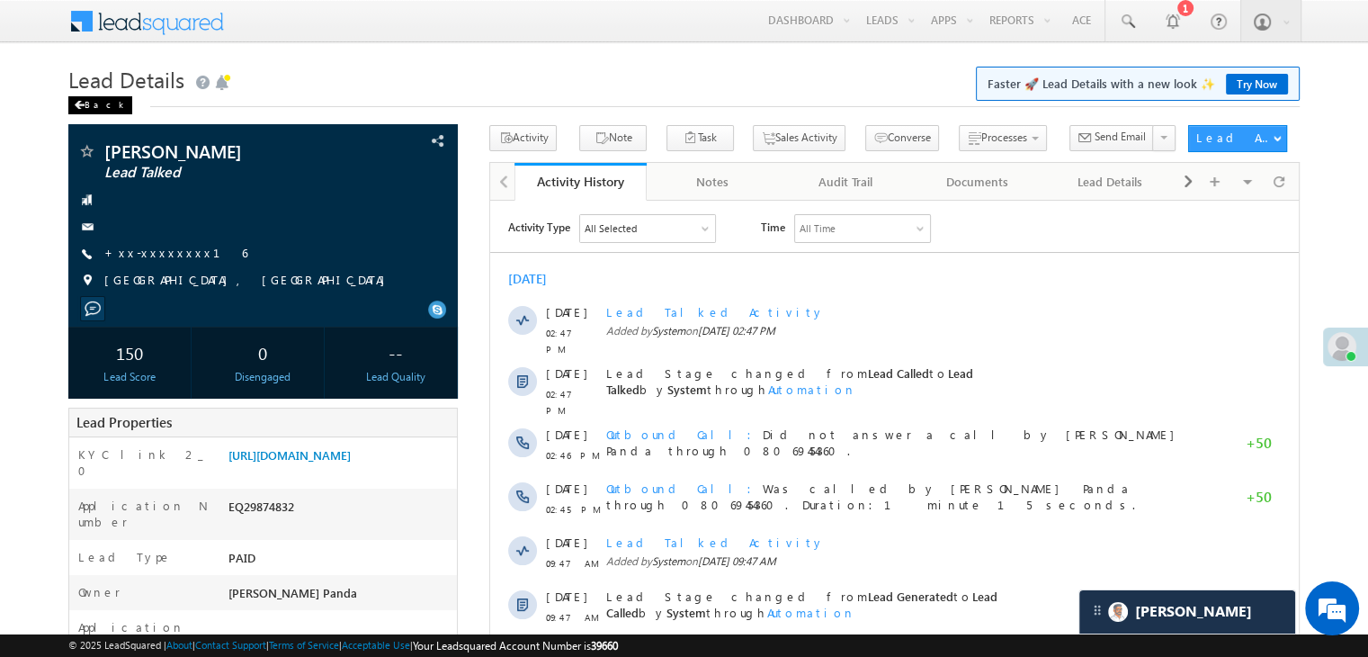
click at [85, 105] on div "Back" at bounding box center [100, 105] width 64 height 18
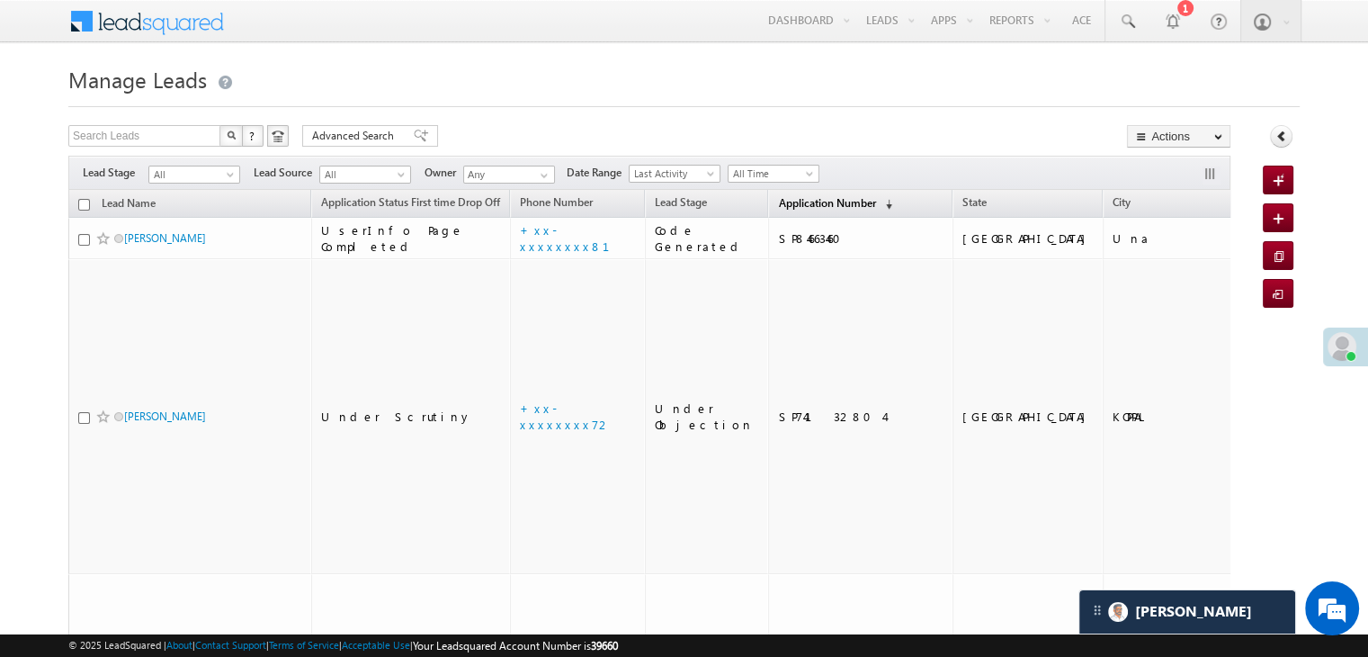
click at [794, 202] on span "Application Number" at bounding box center [826, 202] width 97 height 13
